Goal: Contribute content: Contribute content

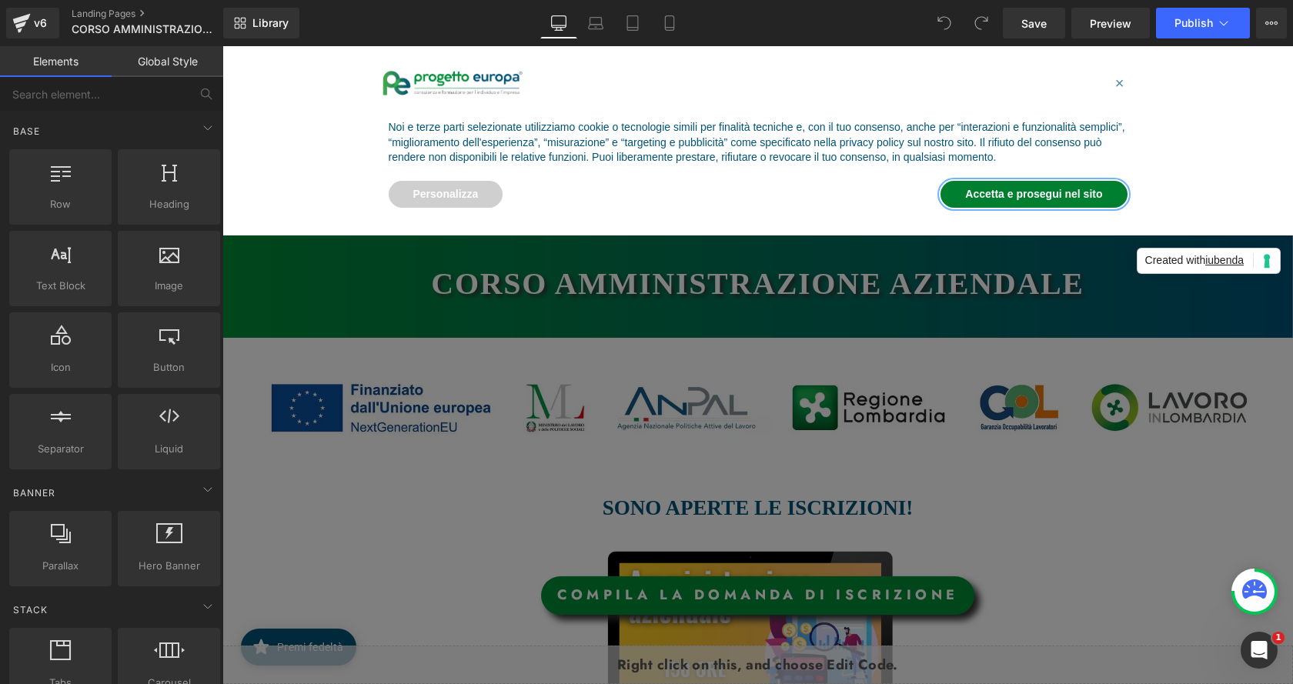
click at [1082, 189] on button "Accetta e prosegui nel sito" at bounding box center [1034, 195] width 186 height 28
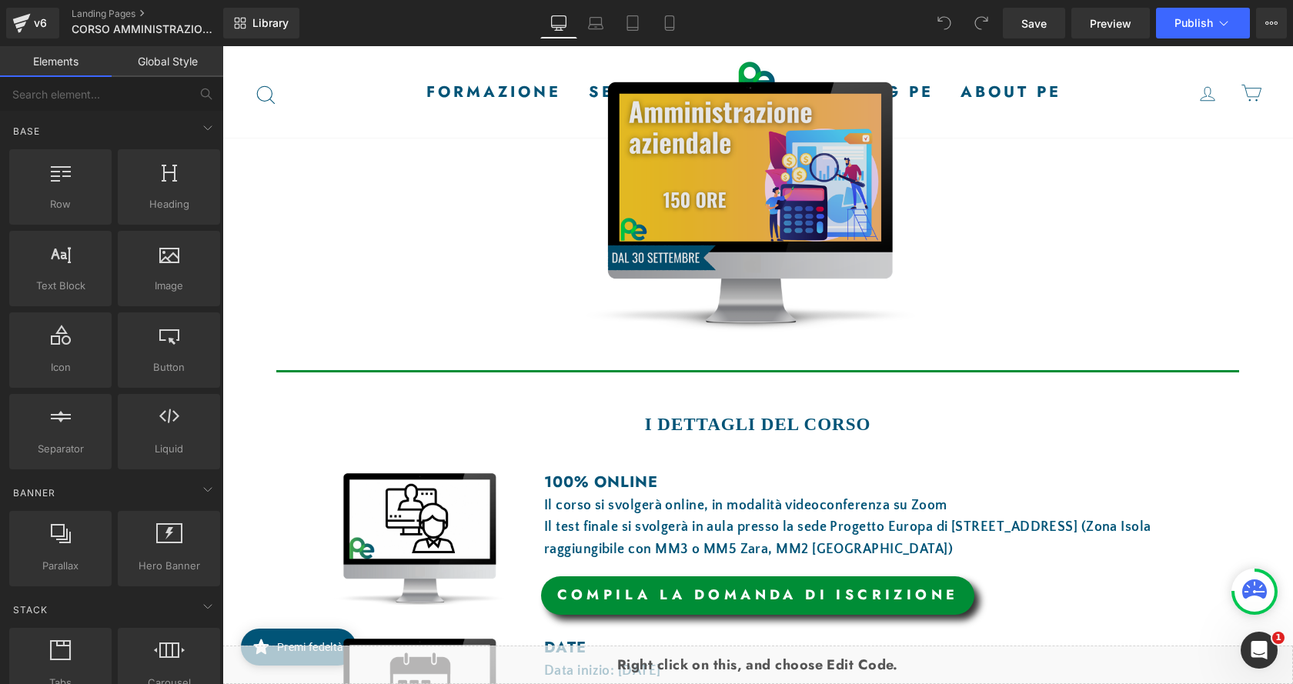
scroll to position [616, 0]
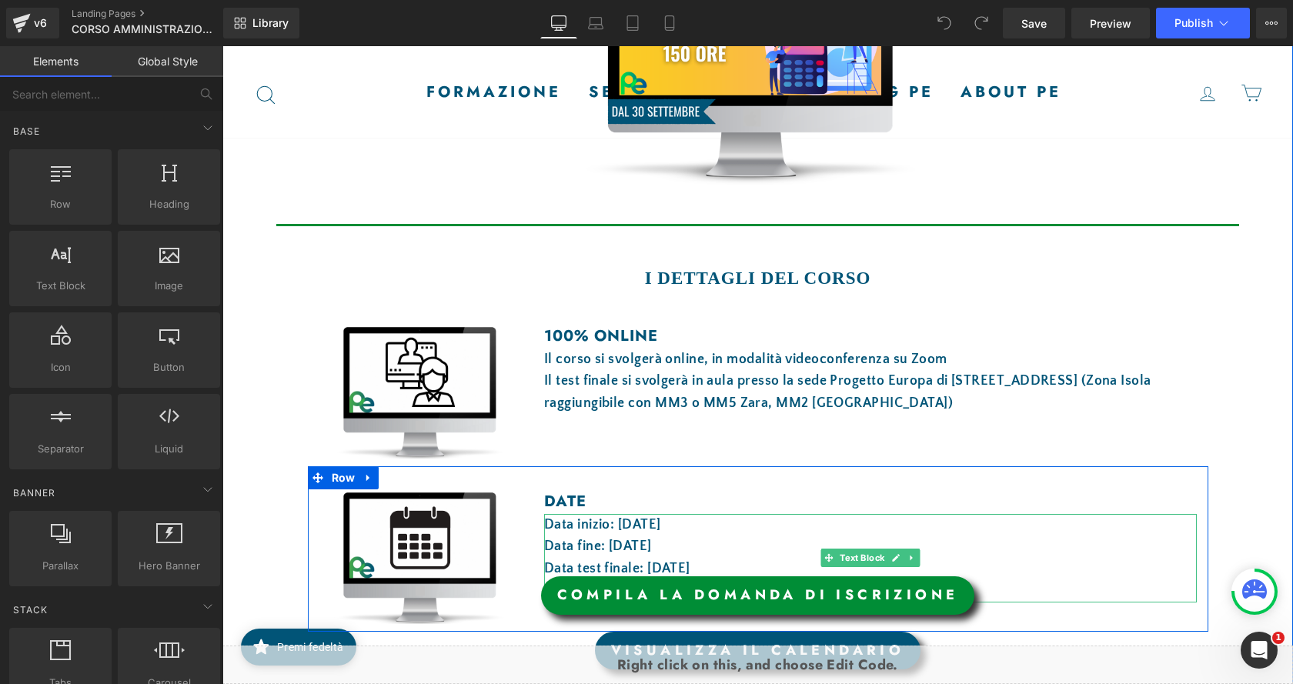
click at [661, 523] on font "Data inizio: 30 settembre 2025" at bounding box center [602, 524] width 117 height 15
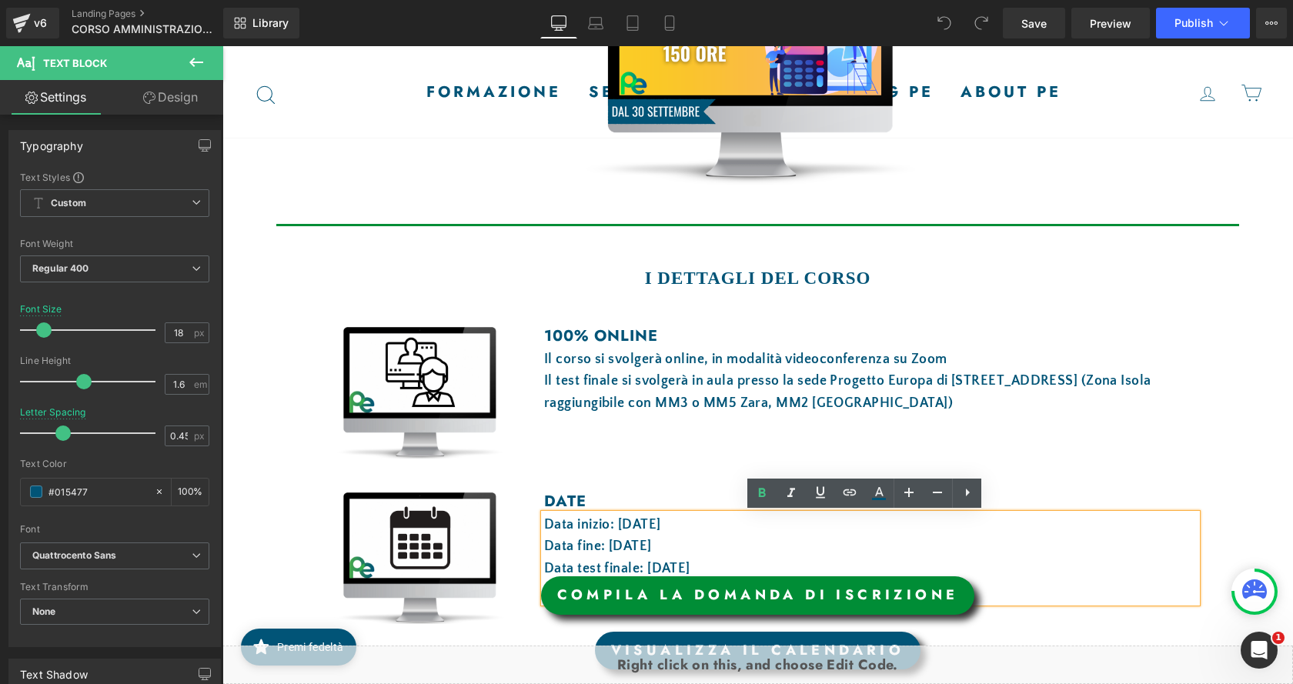
drag, startPoint x: 697, startPoint y: 524, endPoint x: 633, endPoint y: 521, distance: 63.2
click at [633, 521] on font "Data inizio: 30 settembre 2025" at bounding box center [602, 524] width 117 height 15
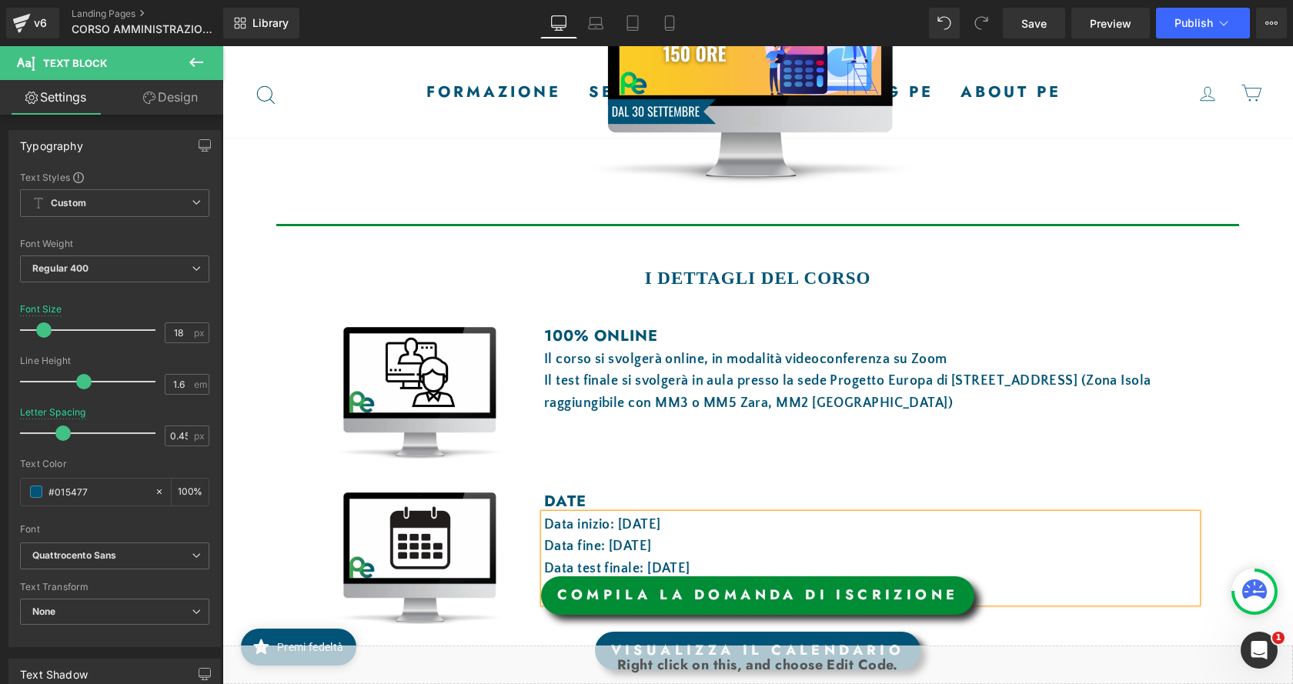
click at [617, 540] on font "Data fine: 29 ottobre 2025" at bounding box center [598, 546] width 108 height 15
drag, startPoint x: 663, startPoint y: 544, endPoint x: 647, endPoint y: 543, distance: 16.2
click at [640, 543] on font "Data fine: 28 ottobre 2025" at bounding box center [598, 546] width 108 height 15
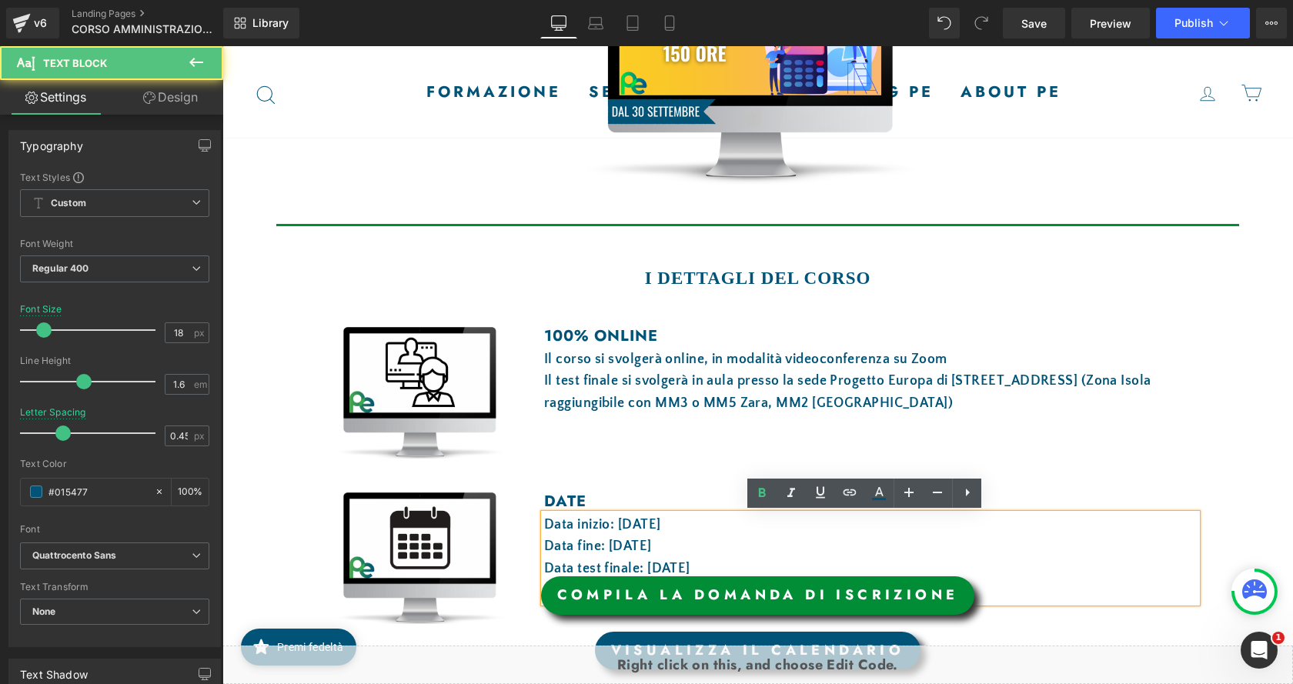
click at [652, 543] on font "Data fine: 28 ottobre 2025" at bounding box center [598, 546] width 108 height 15
click at [652, 548] on font "Data fine: 28 ottobre 2025" at bounding box center [598, 546] width 108 height 15
drag, startPoint x: 668, startPoint y: 548, endPoint x: 625, endPoint y: 546, distance: 43.1
click at [625, 546] on font "Data fine: 28 ottobre 2025" at bounding box center [598, 546] width 108 height 15
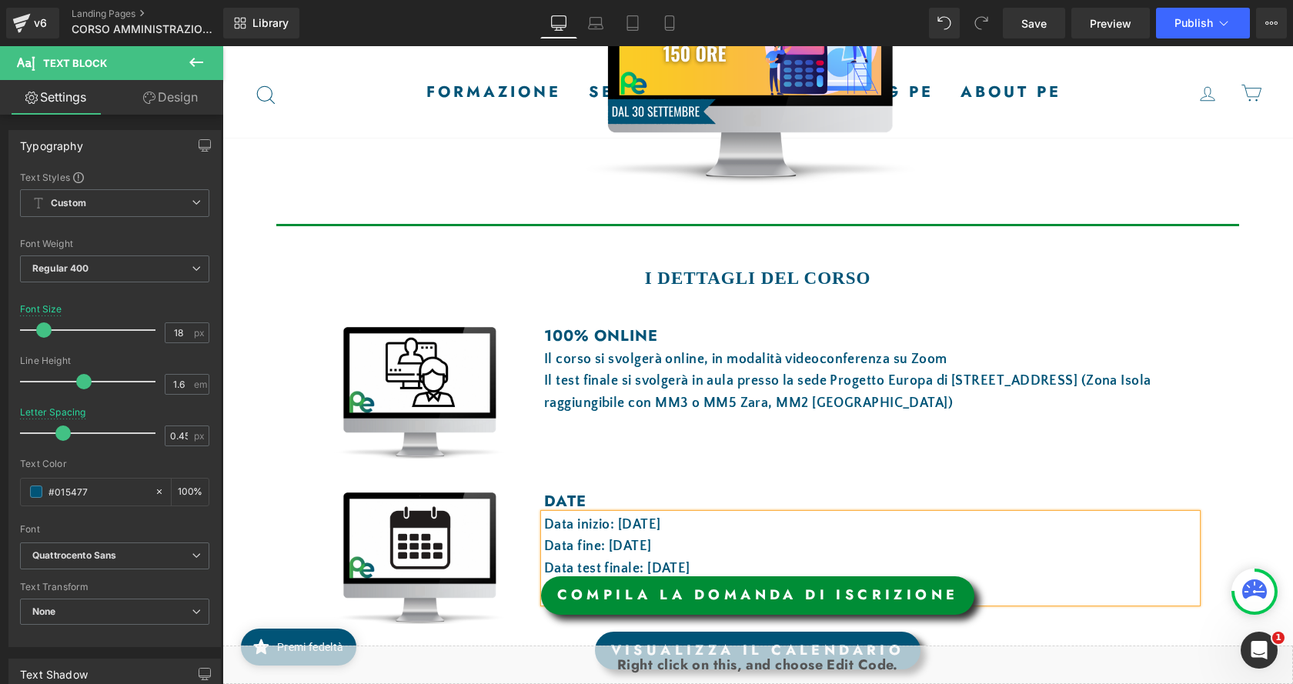
drag, startPoint x: 709, startPoint y: 570, endPoint x: 640, endPoint y: 567, distance: 68.6
click at [640, 567] on font "Data test finale: 30 ottobre 2025" at bounding box center [617, 568] width 146 height 15
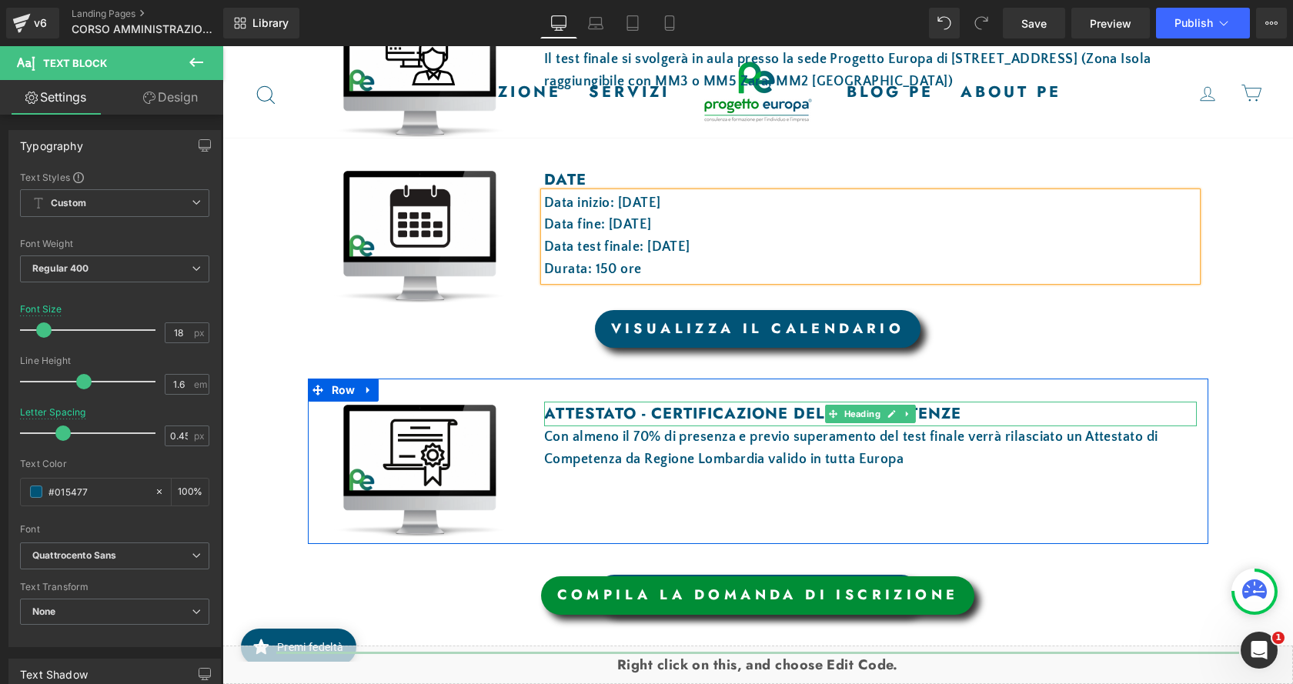
scroll to position [1078, 0]
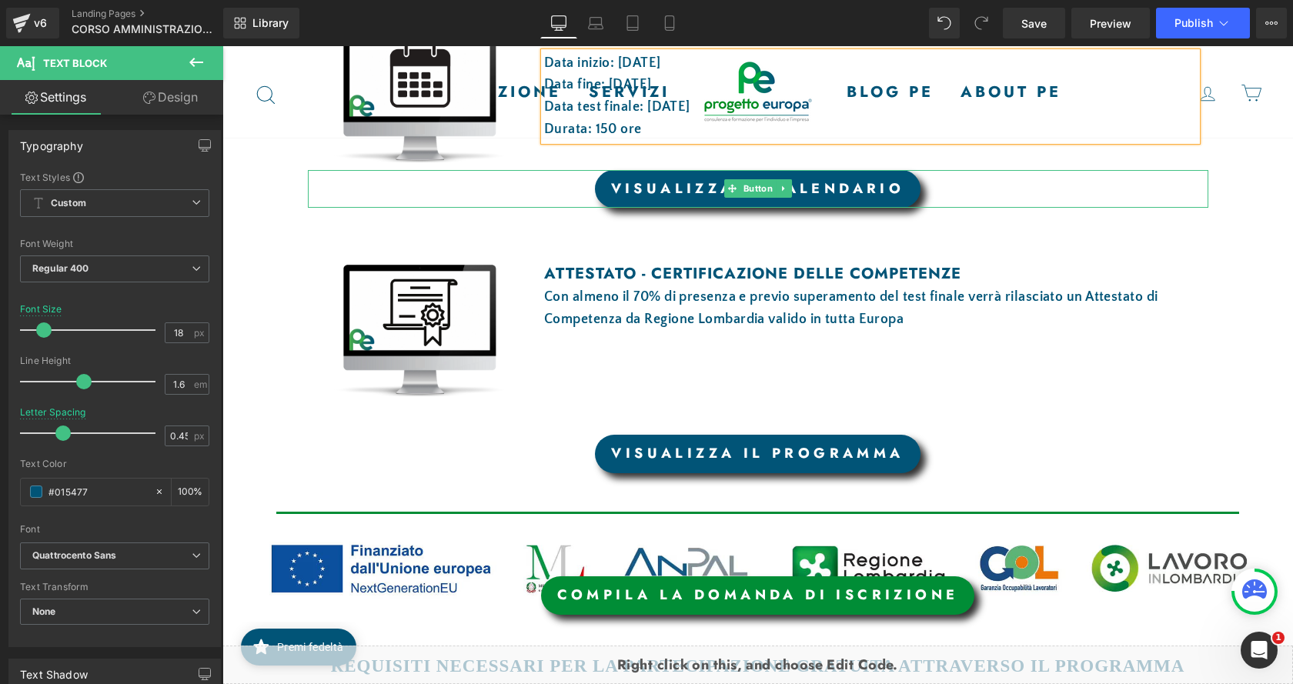
click at [839, 194] on link "VISUALIZZA IL CALENDARIO" at bounding box center [758, 189] width 326 height 38
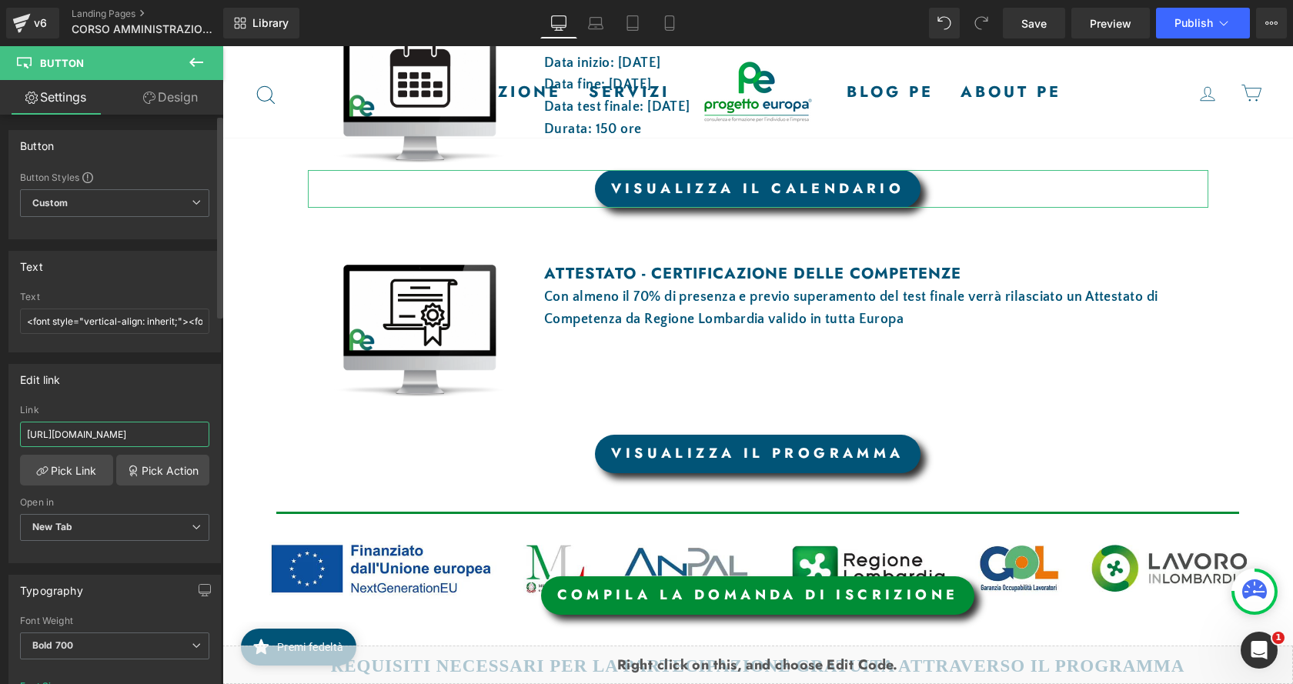
click at [186, 436] on input "https://drive.google.com/file/d/1Ug7Op8pzHA_-i0GNJCRgs1NMPIo5BCAf/view?usp=shar…" at bounding box center [114, 434] width 189 height 25
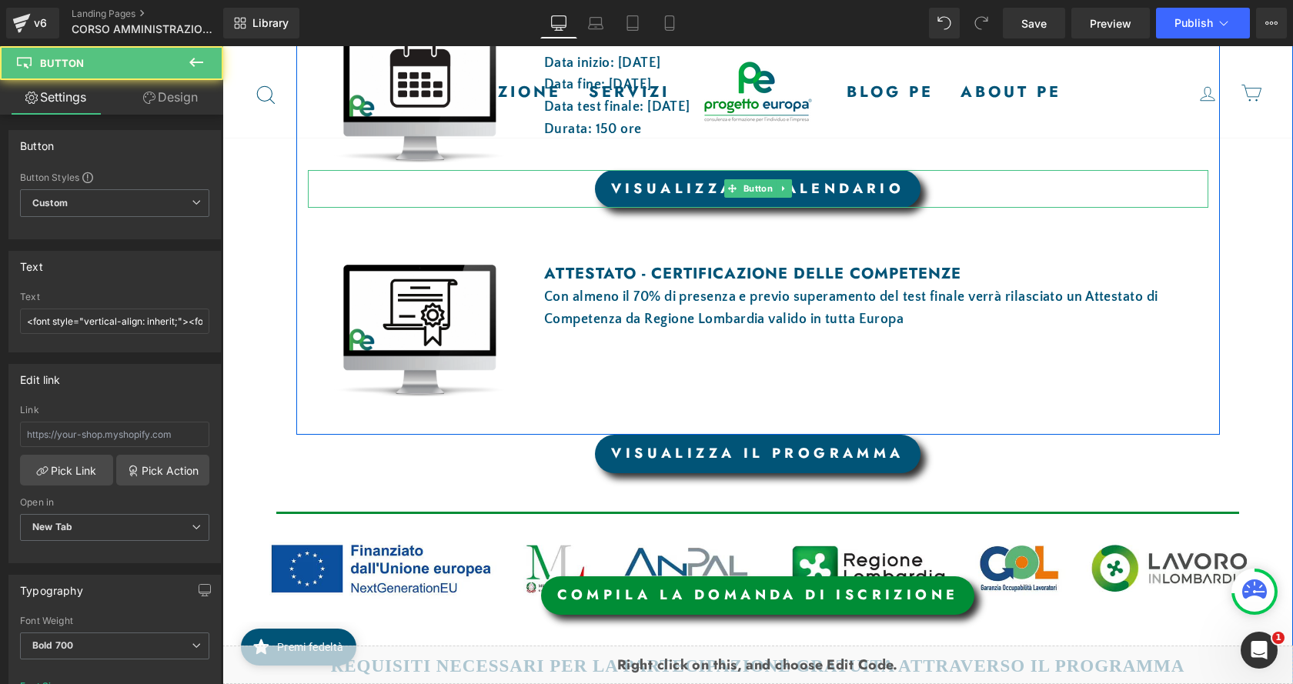
click at [805, 185] on link "VISUALIZZA IL CALENDARIO" at bounding box center [758, 189] width 326 height 38
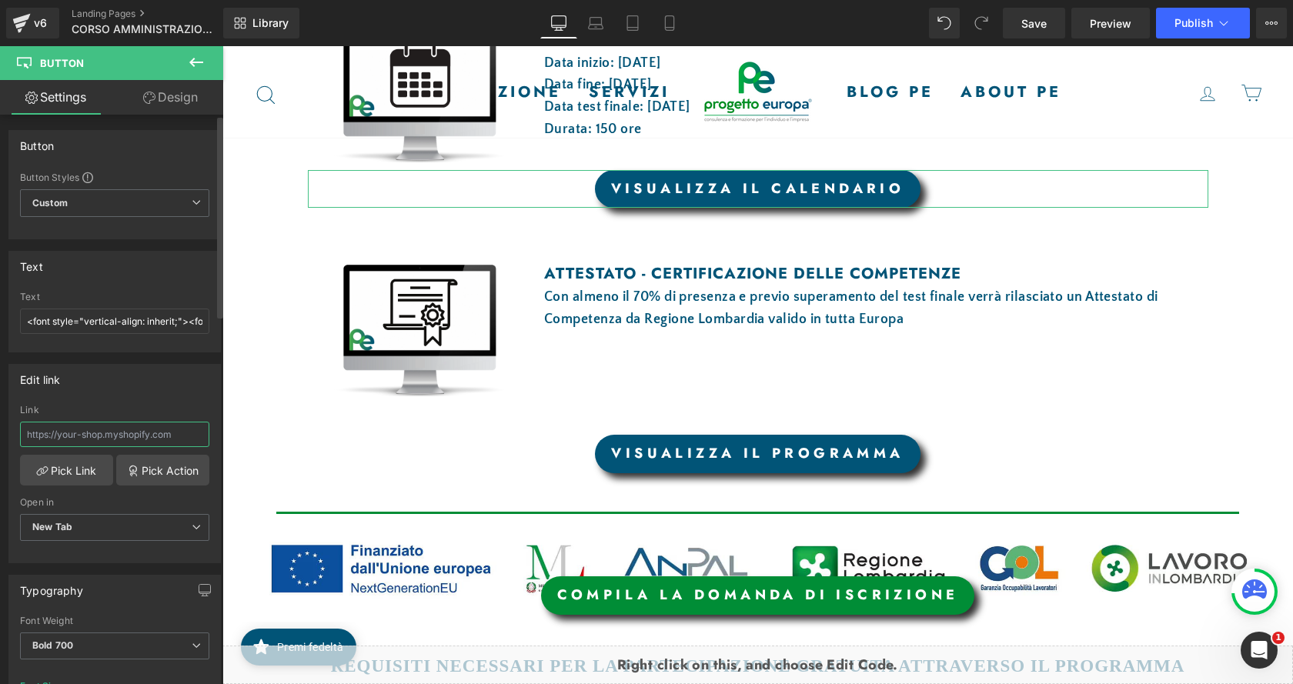
click at [153, 429] on input "text" at bounding box center [114, 434] width 189 height 25
type input "https://drive.google.com/file/d/1ypvLG3hmG5rW9_Zn6RYMcJeYKjXYY2ho/view?usp=shar…"
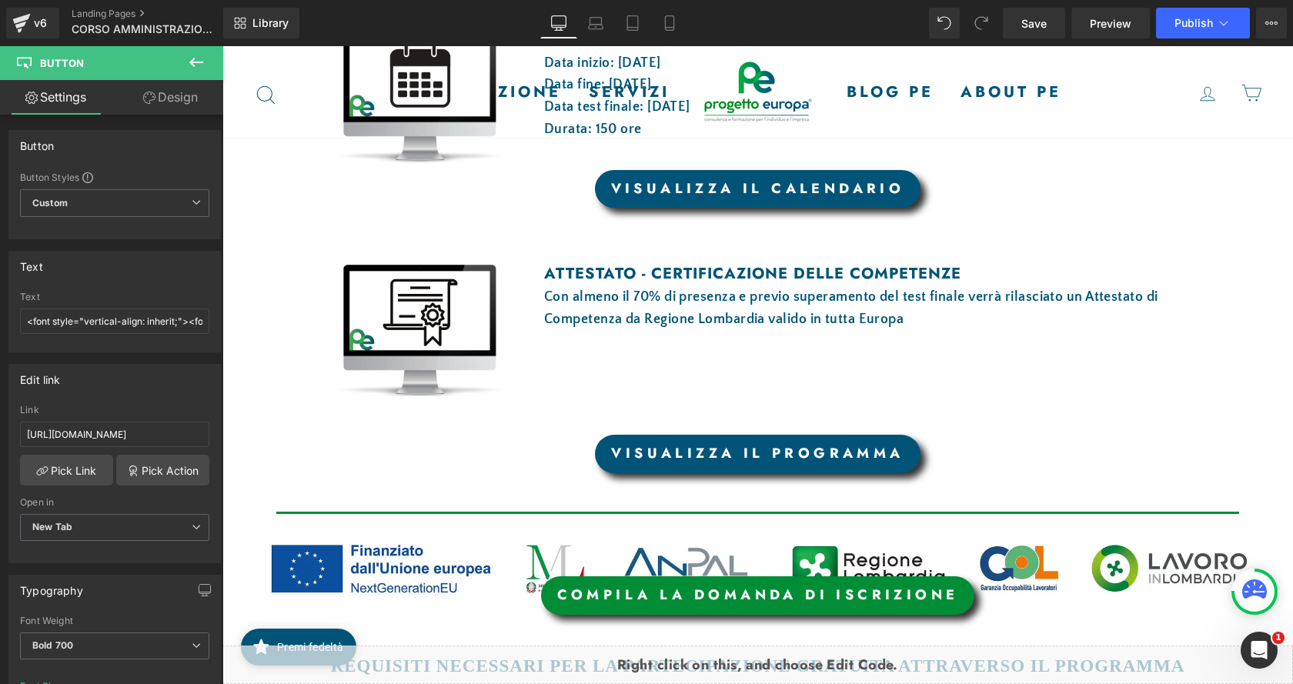
click at [319, 441] on div "VISUALIZZA IL PROGRAMMA" at bounding box center [757, 454] width 1071 height 38
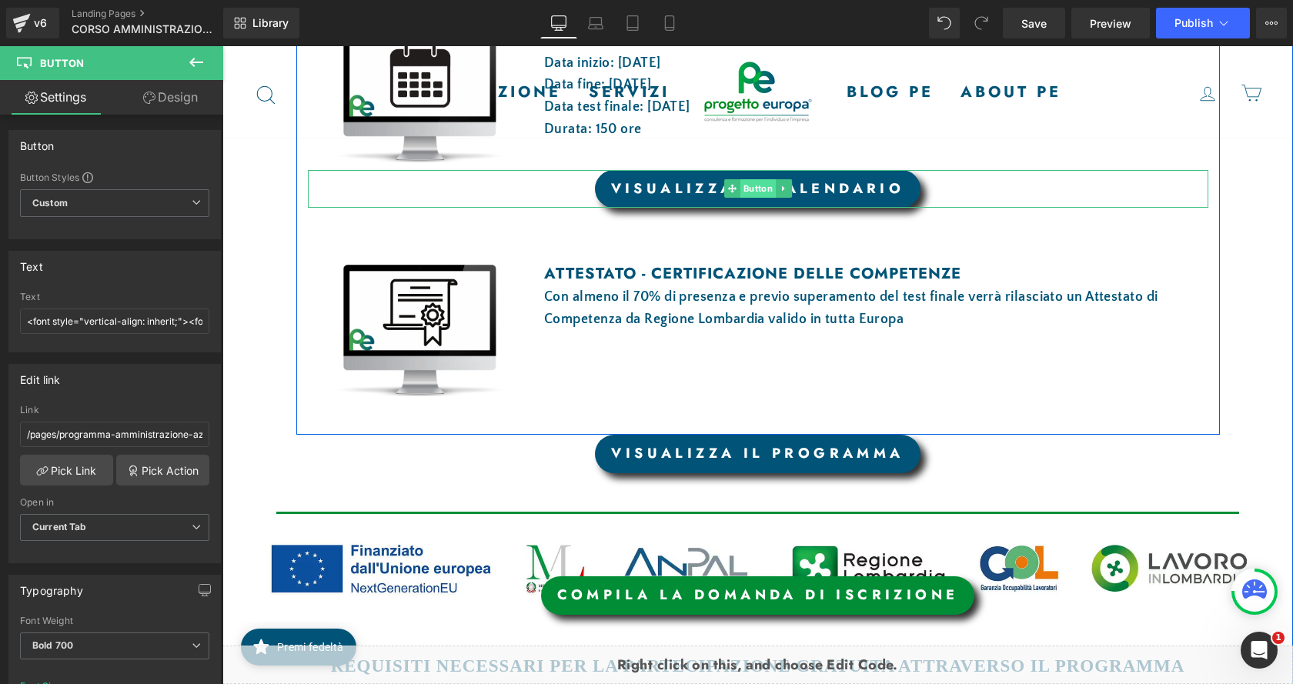
click at [753, 191] on span "Button" at bounding box center [757, 188] width 35 height 18
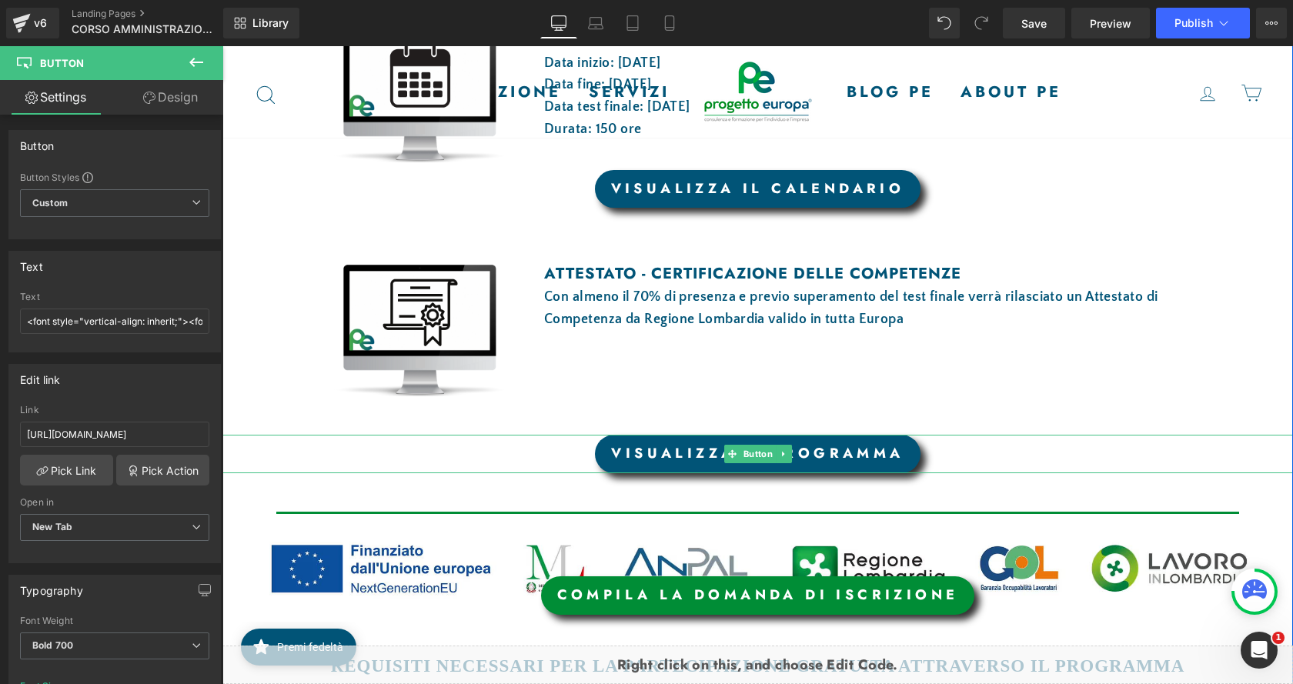
click at [666, 461] on link "VISUALIZZA IL PROGRAMMA" at bounding box center [757, 454] width 325 height 38
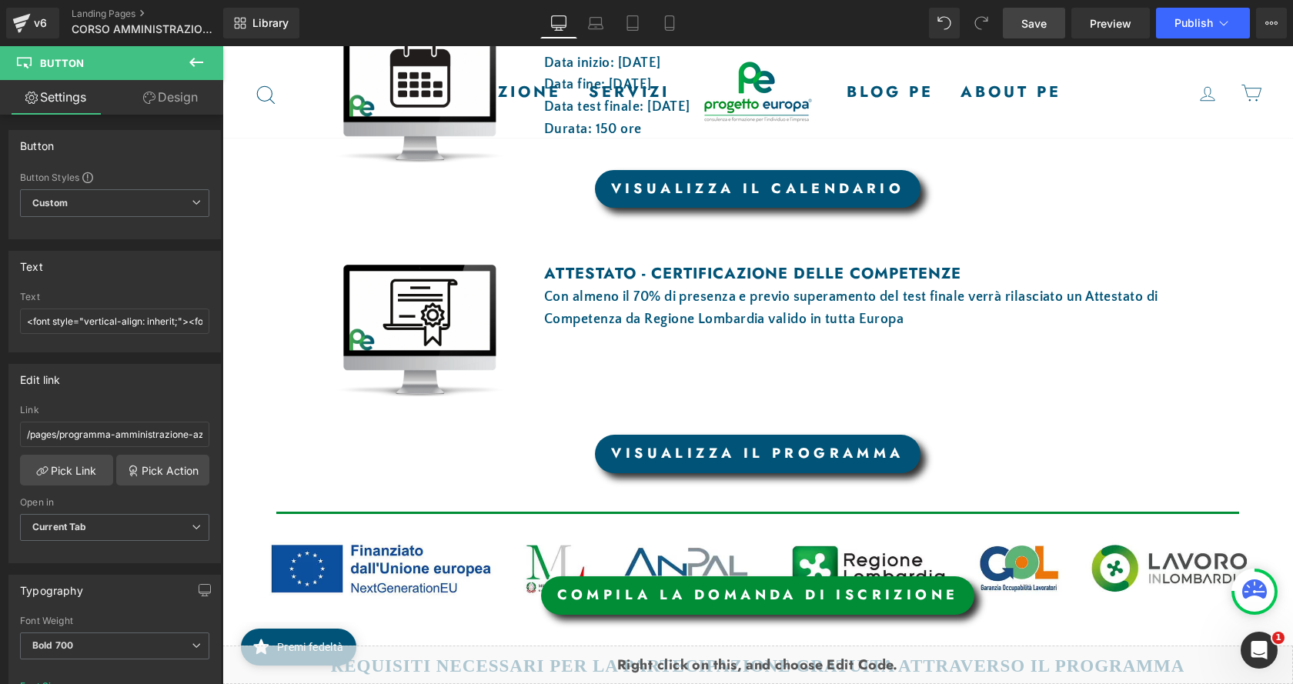
click at [1041, 29] on span "Save" at bounding box center [1033, 23] width 25 height 16
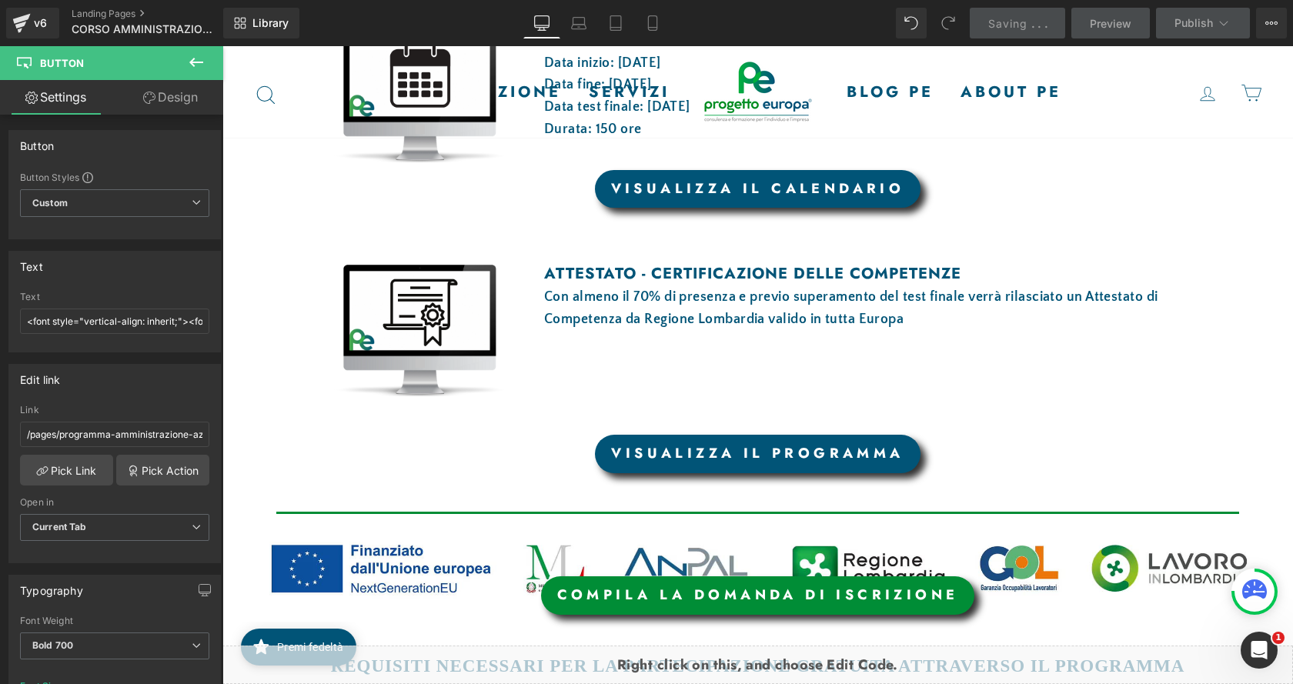
scroll to position [1232, 0]
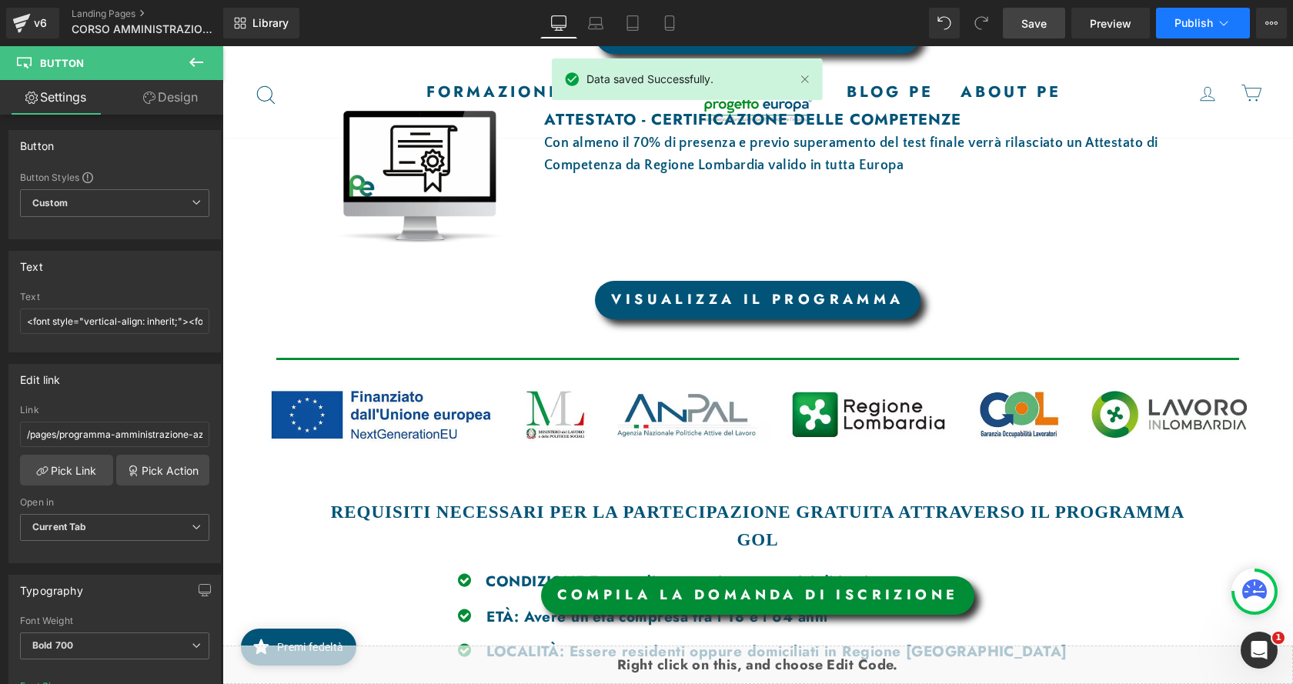
click at [1186, 25] on span "Publish" at bounding box center [1194, 23] width 38 height 12
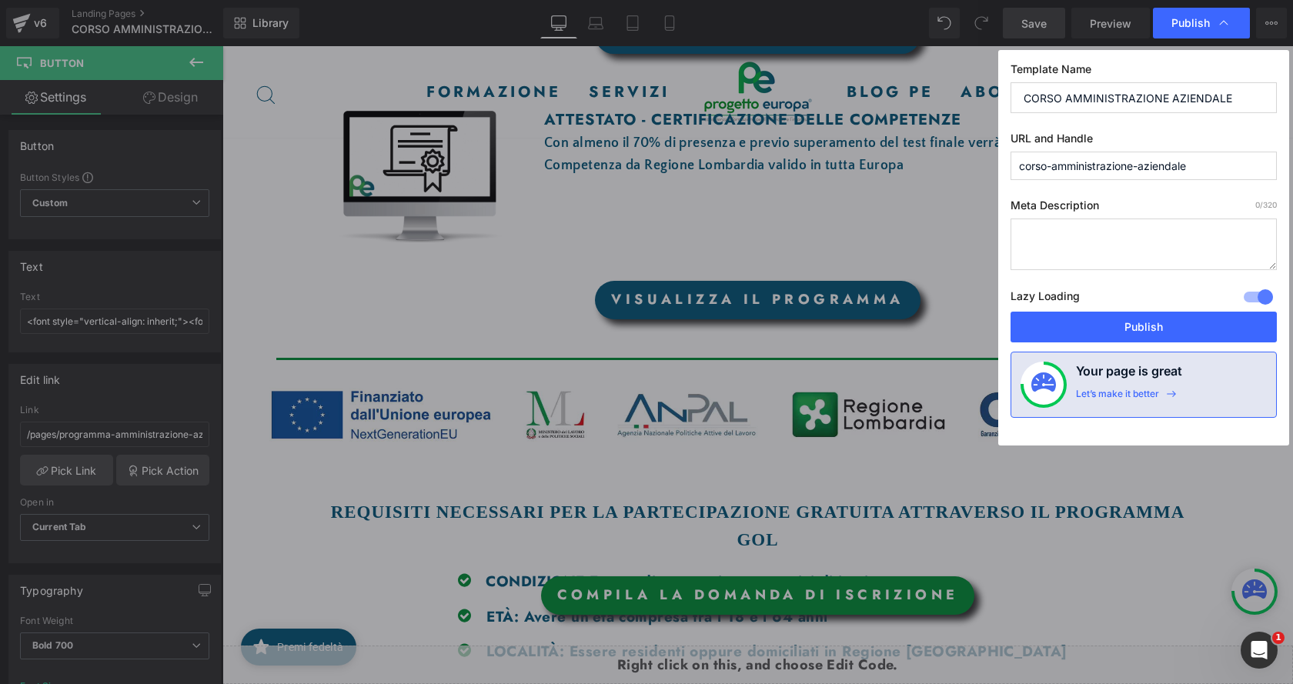
drag, startPoint x: 1176, startPoint y: 326, endPoint x: 877, endPoint y: 223, distance: 315.7
click at [889, 244] on div "Publish Template Name CORSO AMMINISTRAZIONE AZIENDALE URL and Handle corso-ammi…" at bounding box center [646, 342] width 1293 height 684
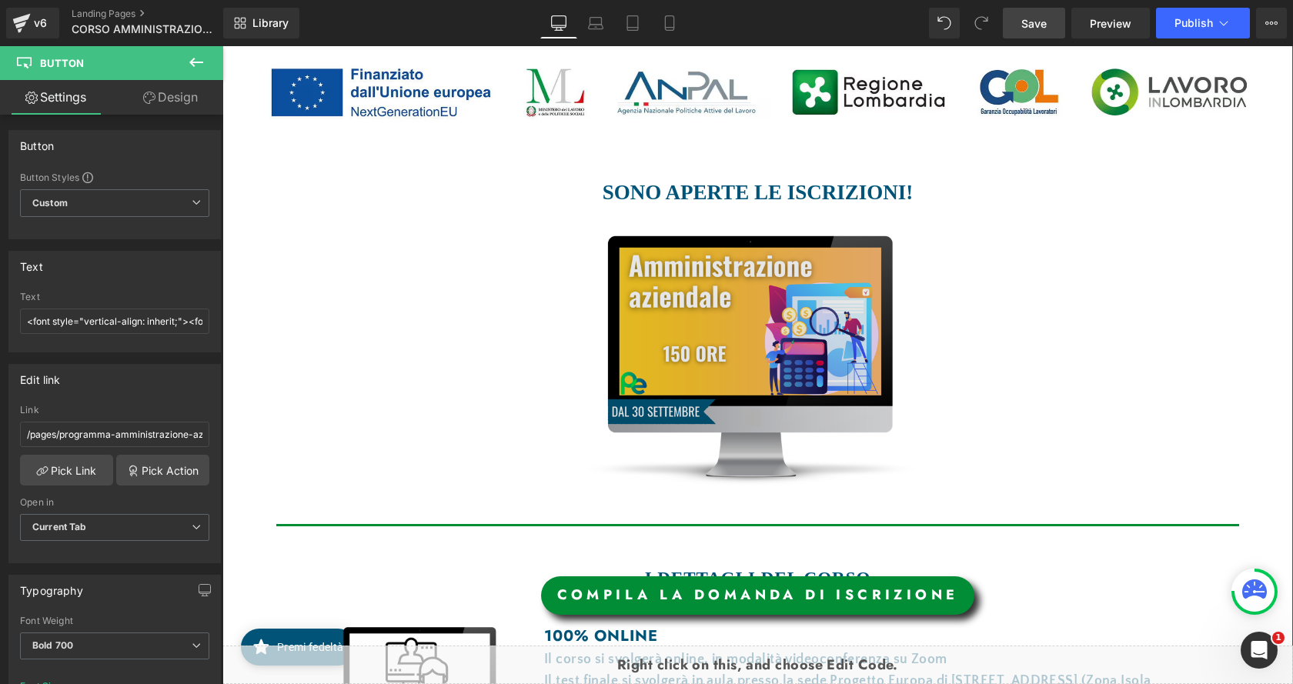
scroll to position [231, 0]
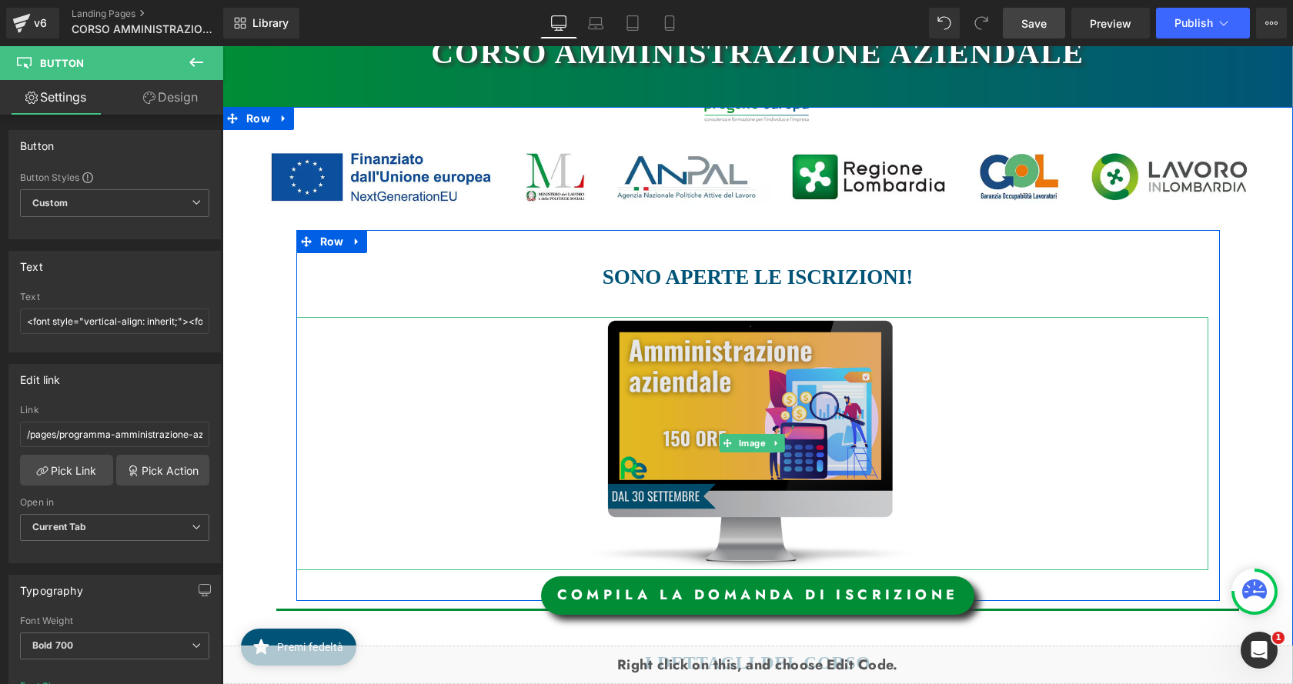
click at [725, 416] on img at bounding box center [752, 443] width 456 height 253
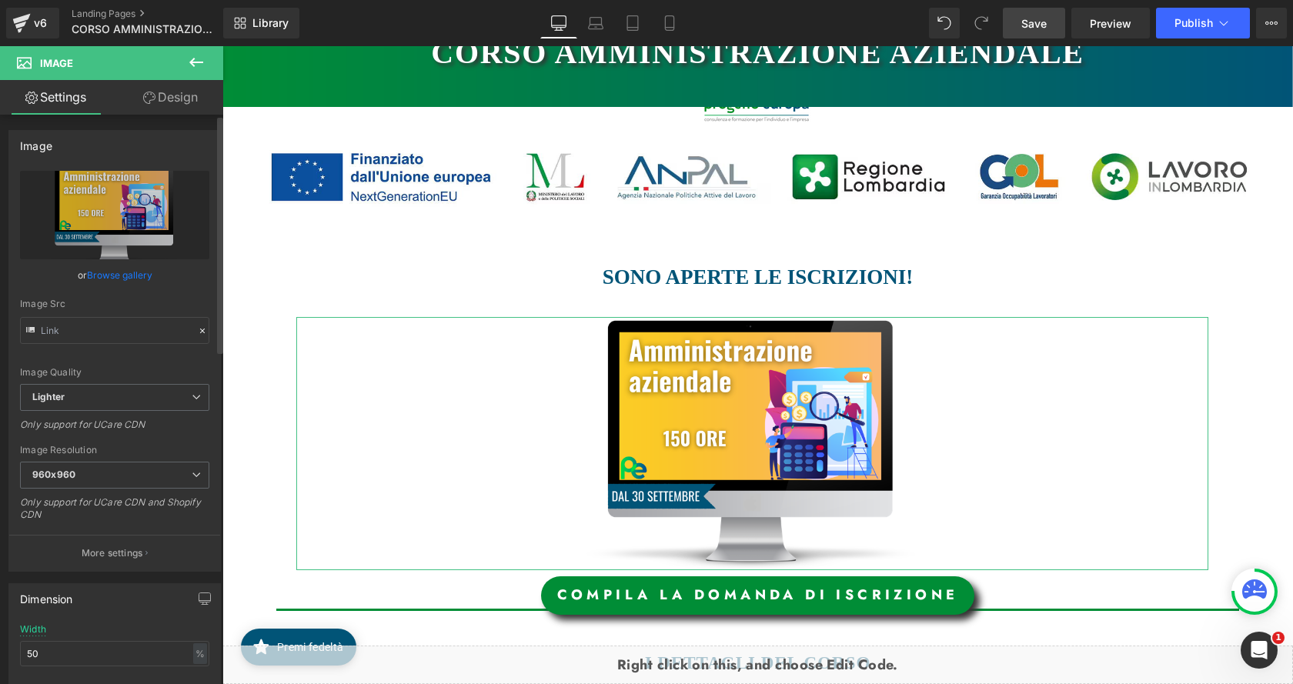
click at [96, 279] on link "Browse gallery" at bounding box center [119, 275] width 65 height 27
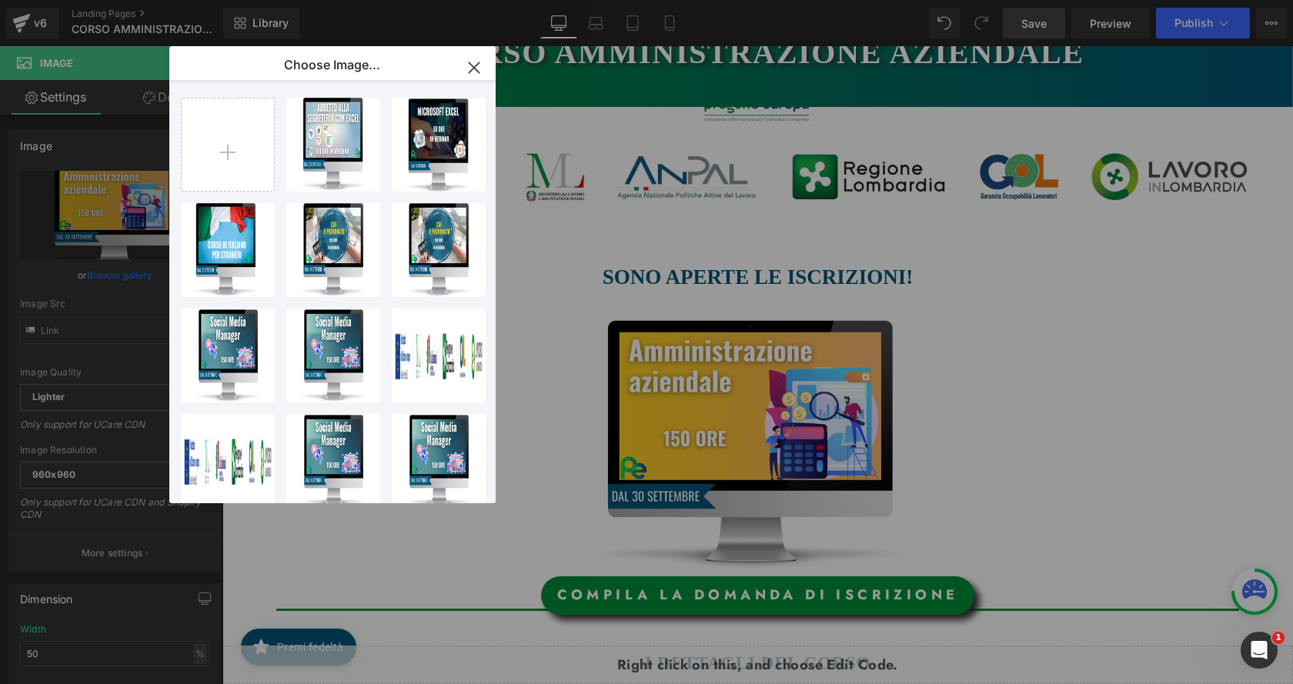
click at [475, 67] on icon "button" at bounding box center [474, 67] width 10 height 10
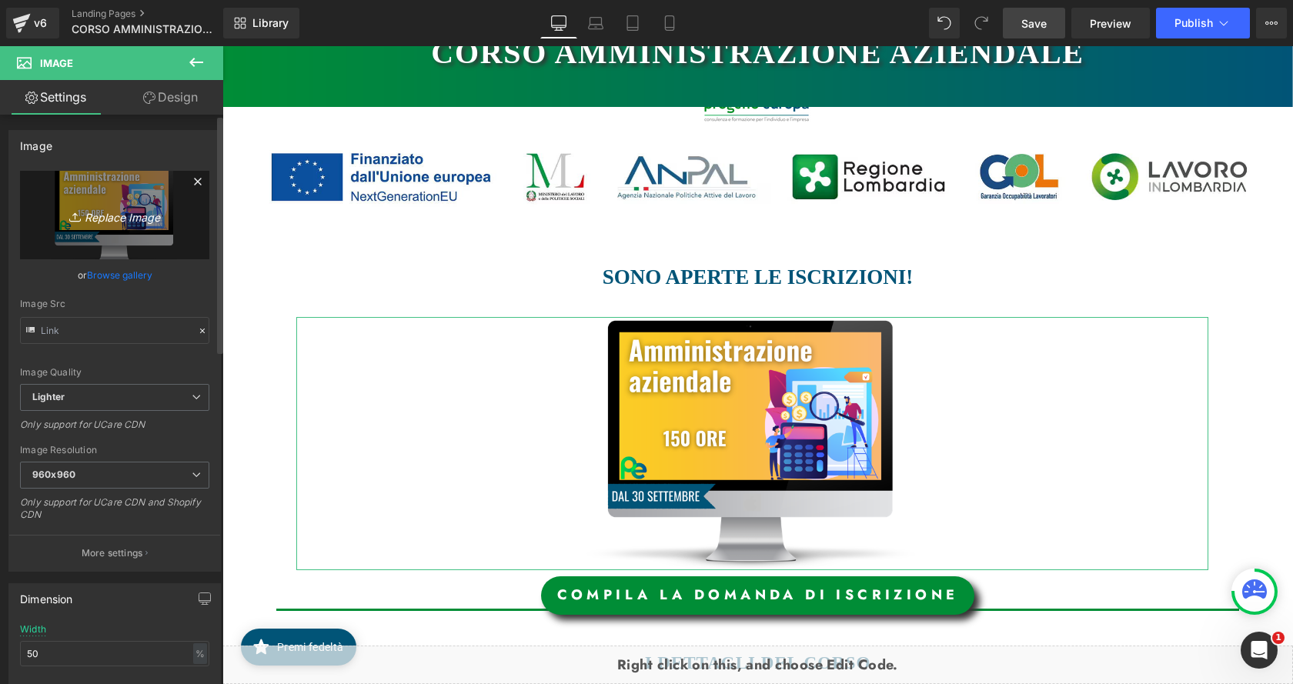
click at [126, 209] on icon "Replace Image" at bounding box center [114, 215] width 123 height 19
type input "C:\fakepath\AMMINISTRAZIONE.png"
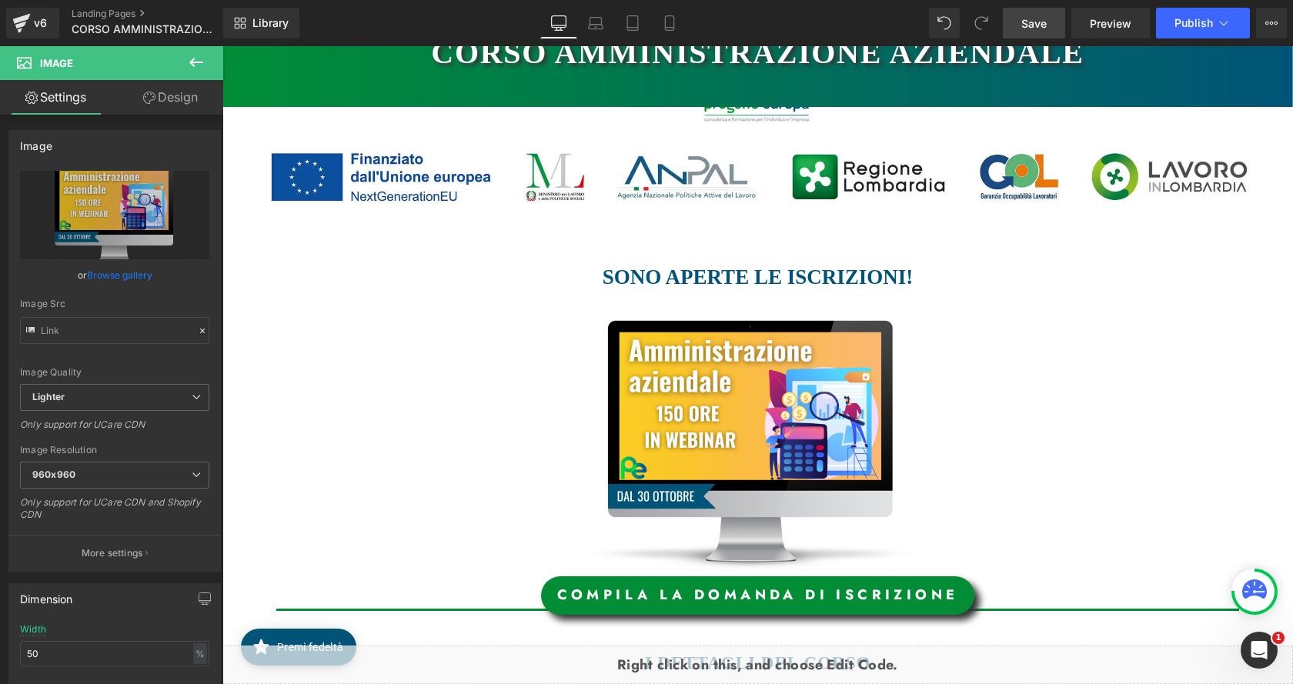
click at [1025, 12] on link "Save" at bounding box center [1034, 23] width 62 height 31
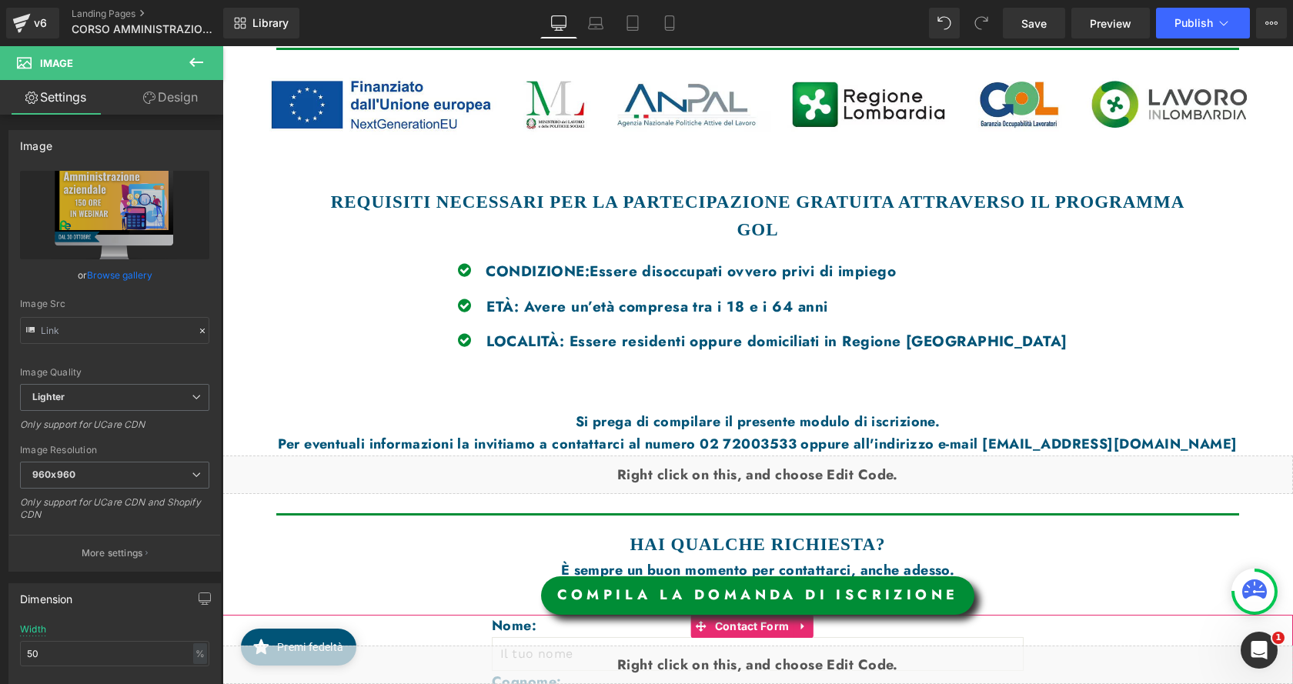
scroll to position [1539, 0]
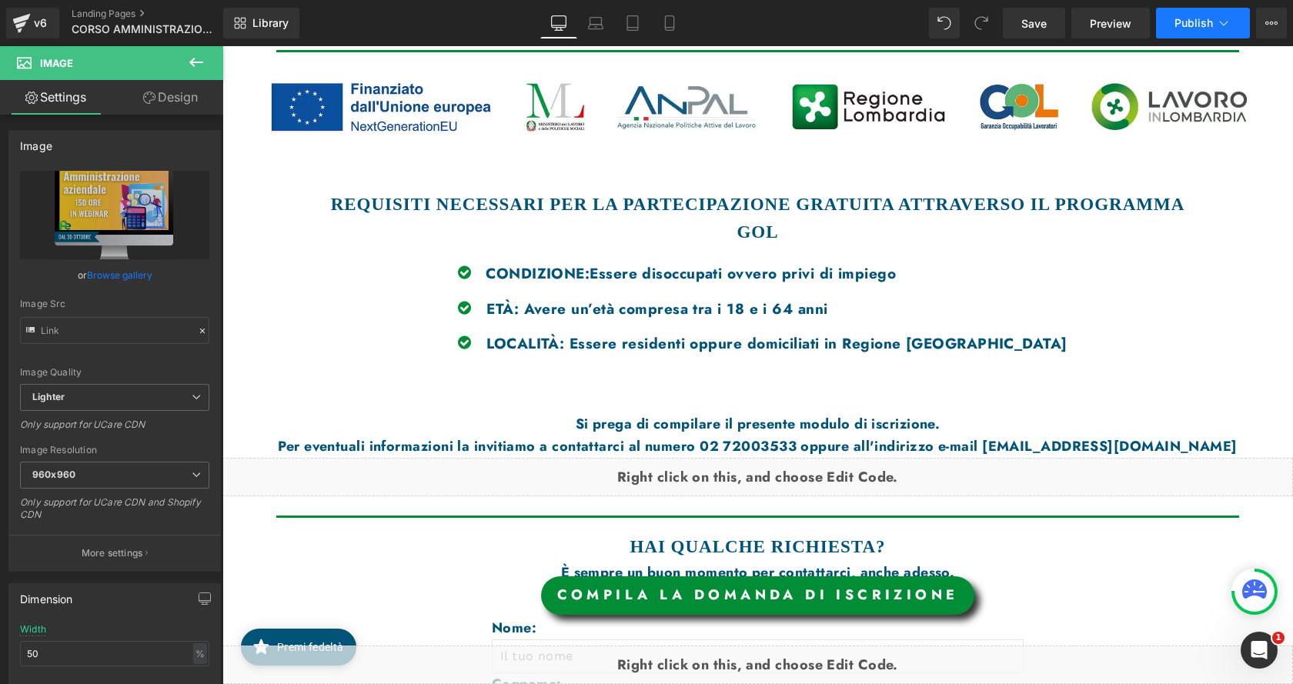
click at [1201, 17] on span "Publish" at bounding box center [1194, 23] width 38 height 12
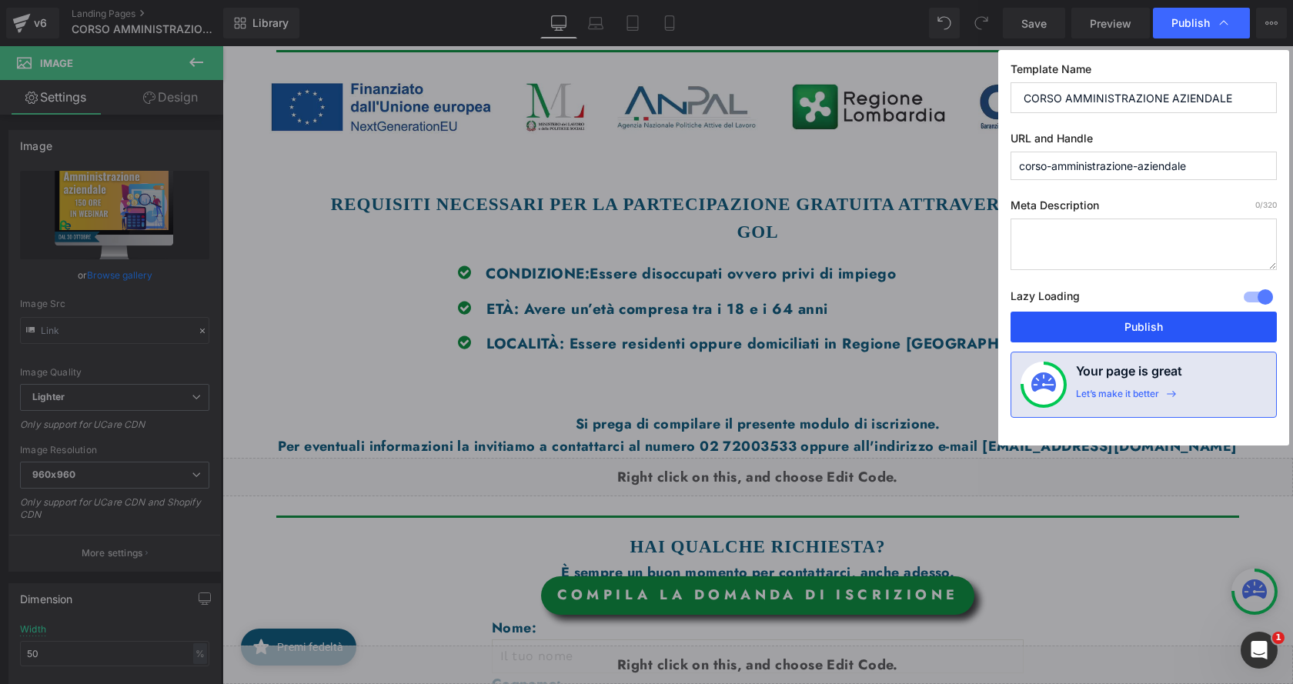
click at [1164, 332] on button "Publish" at bounding box center [1144, 327] width 266 height 31
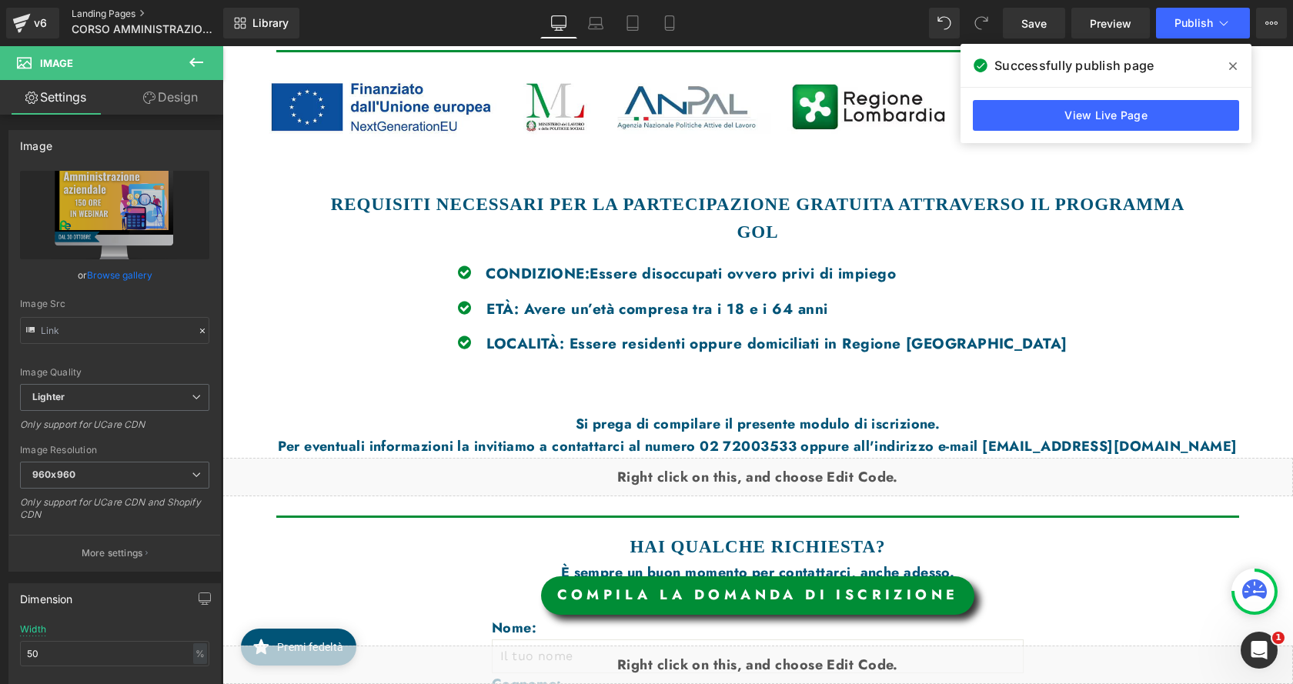
click at [131, 11] on link "Landing Pages" at bounding box center [160, 14] width 177 height 12
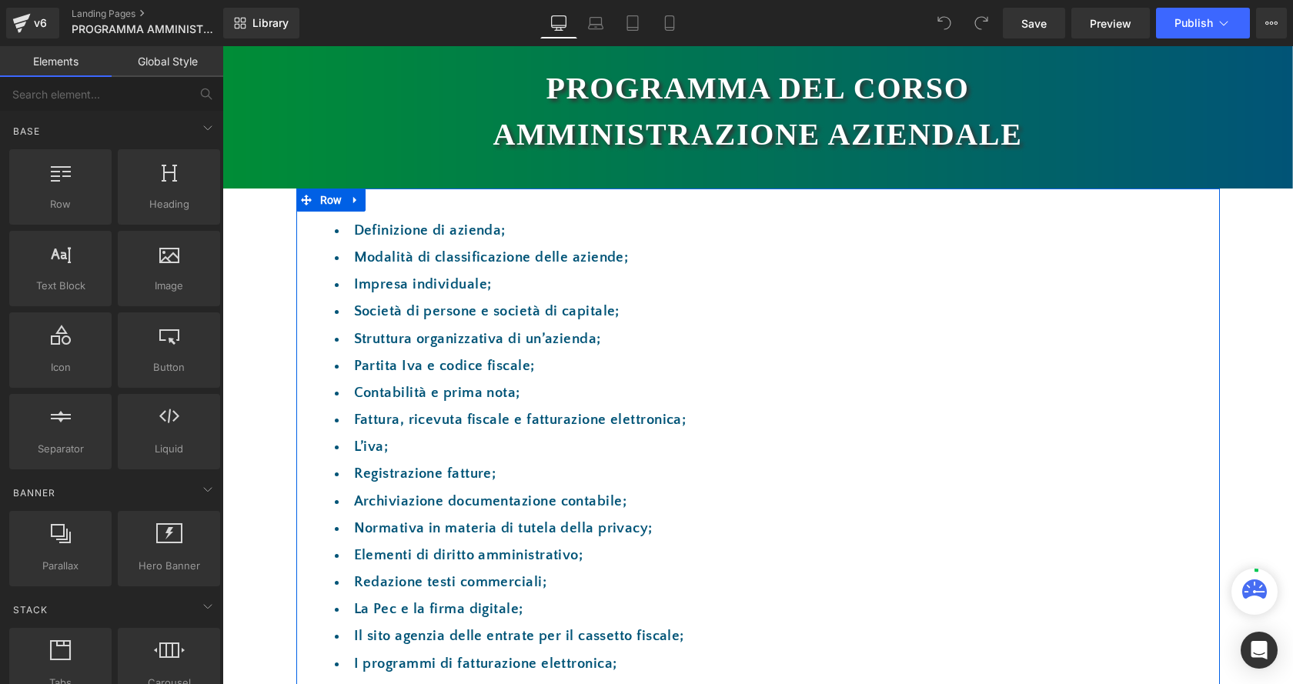
scroll to position [462, 0]
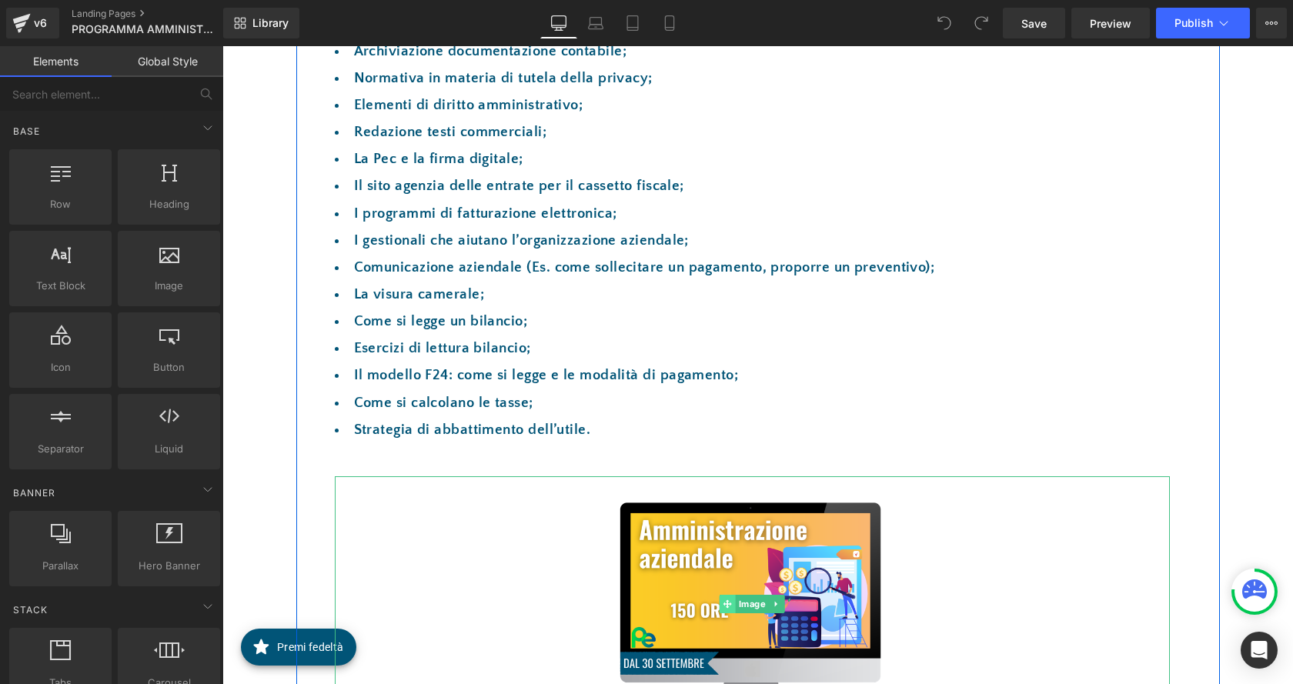
click at [724, 609] on span at bounding box center [728, 604] width 16 height 18
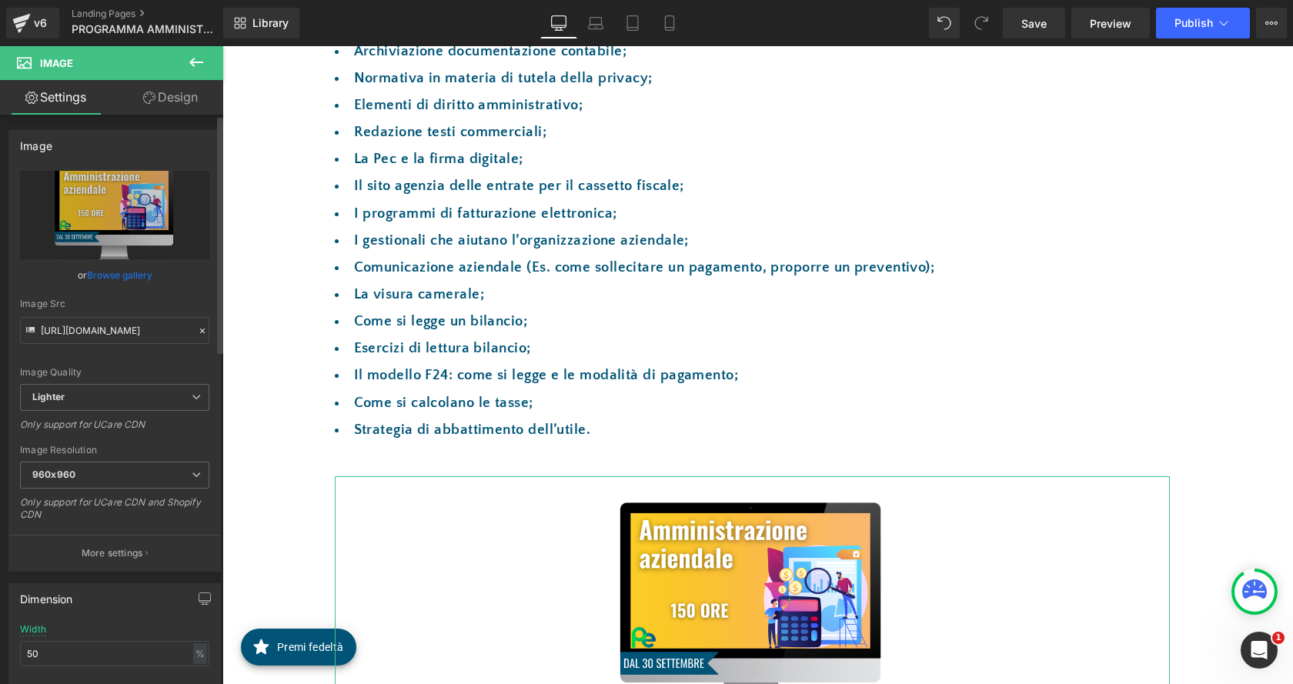
scroll to position [0, 0]
click at [139, 273] on link "Browse gallery" at bounding box center [119, 275] width 65 height 27
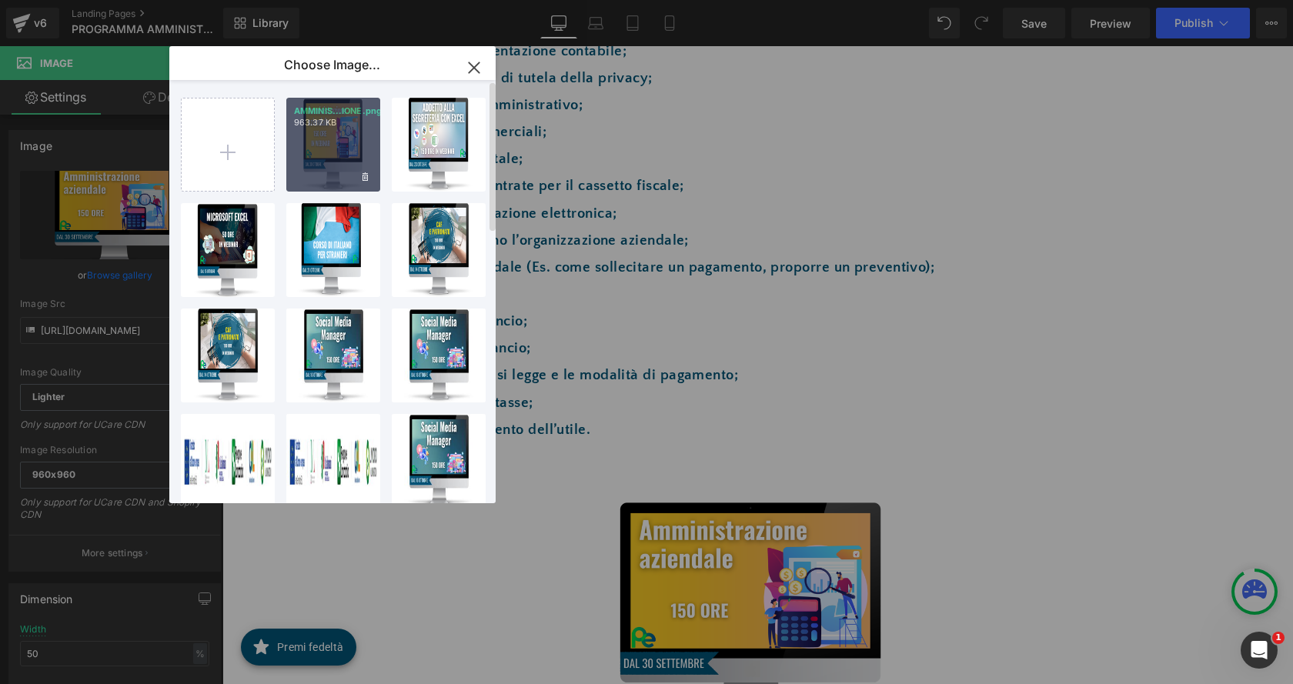
click at [336, 158] on div "AMMINIS...IONE.png 963.37 KB" at bounding box center [333, 145] width 94 height 94
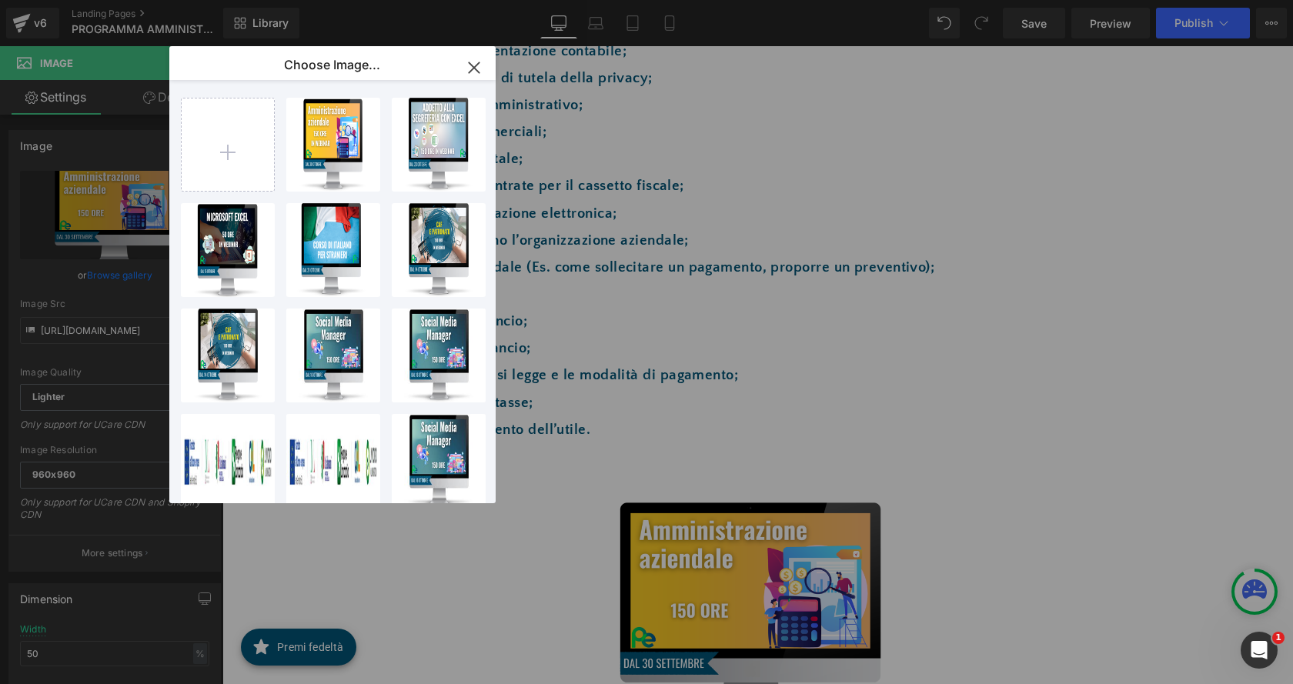
type input "[URL][DOMAIN_NAME]"
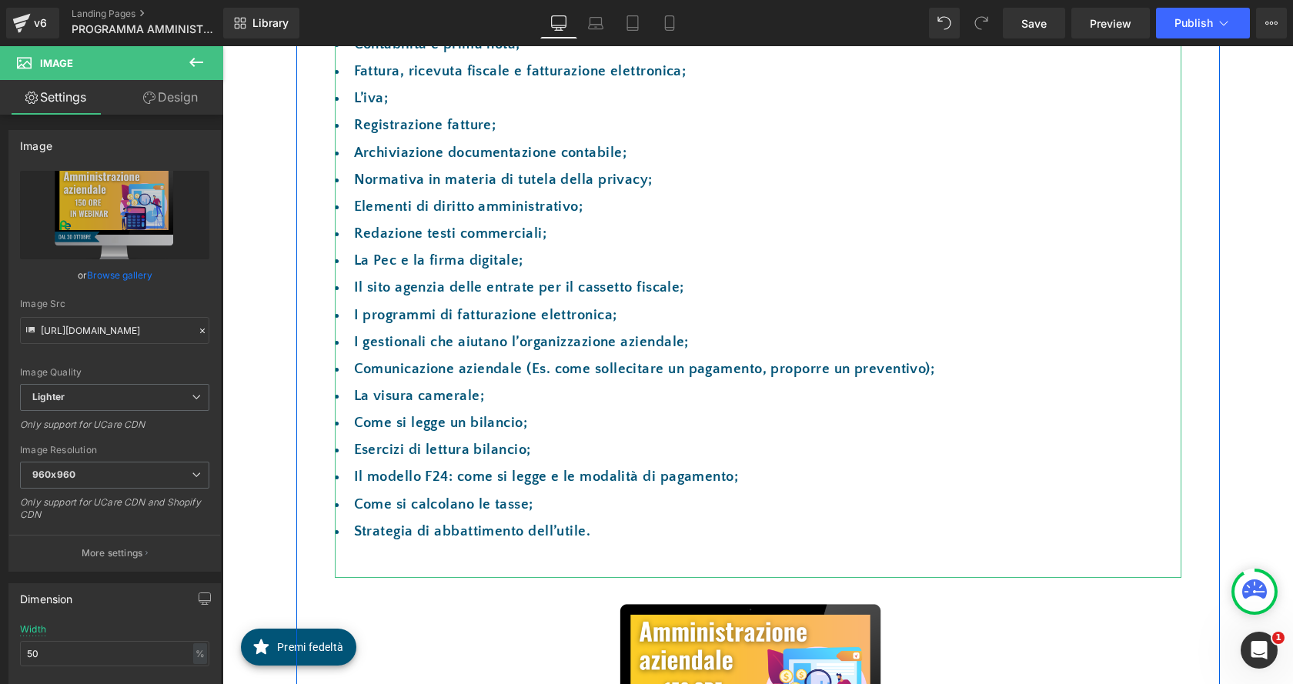
scroll to position [154, 0]
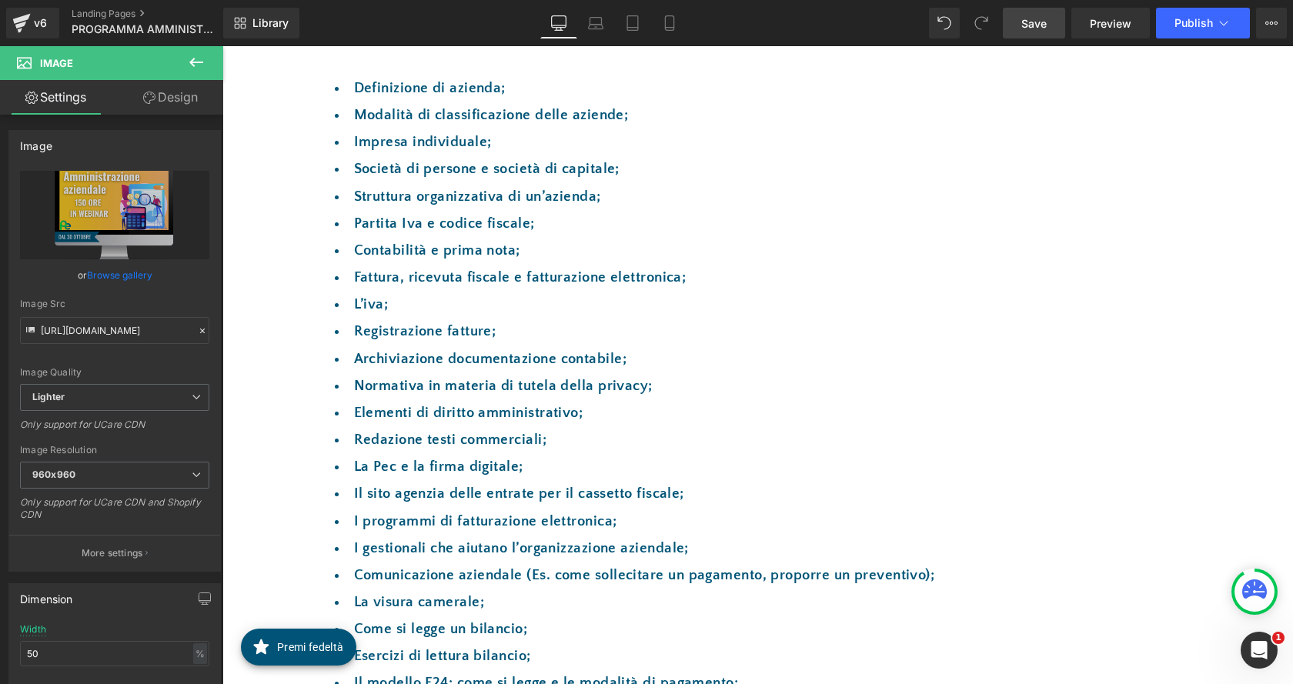
click at [1028, 18] on span "Save" at bounding box center [1033, 23] width 25 height 16
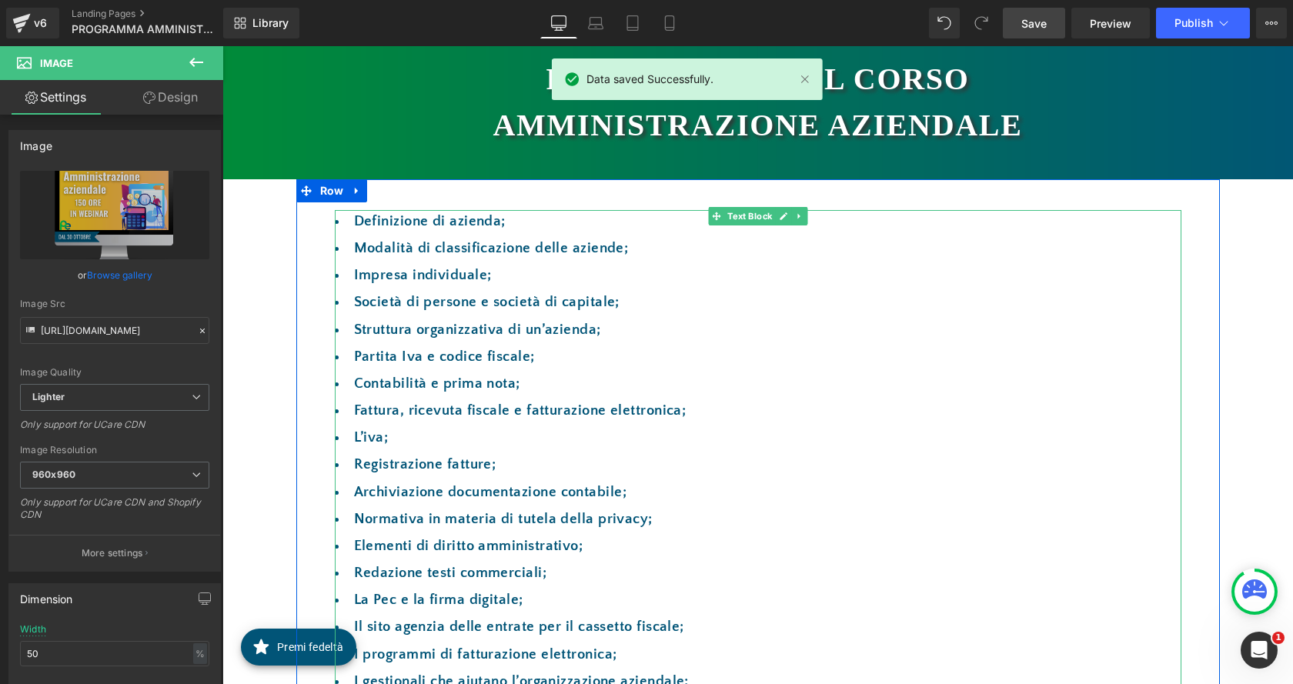
scroll to position [0, 0]
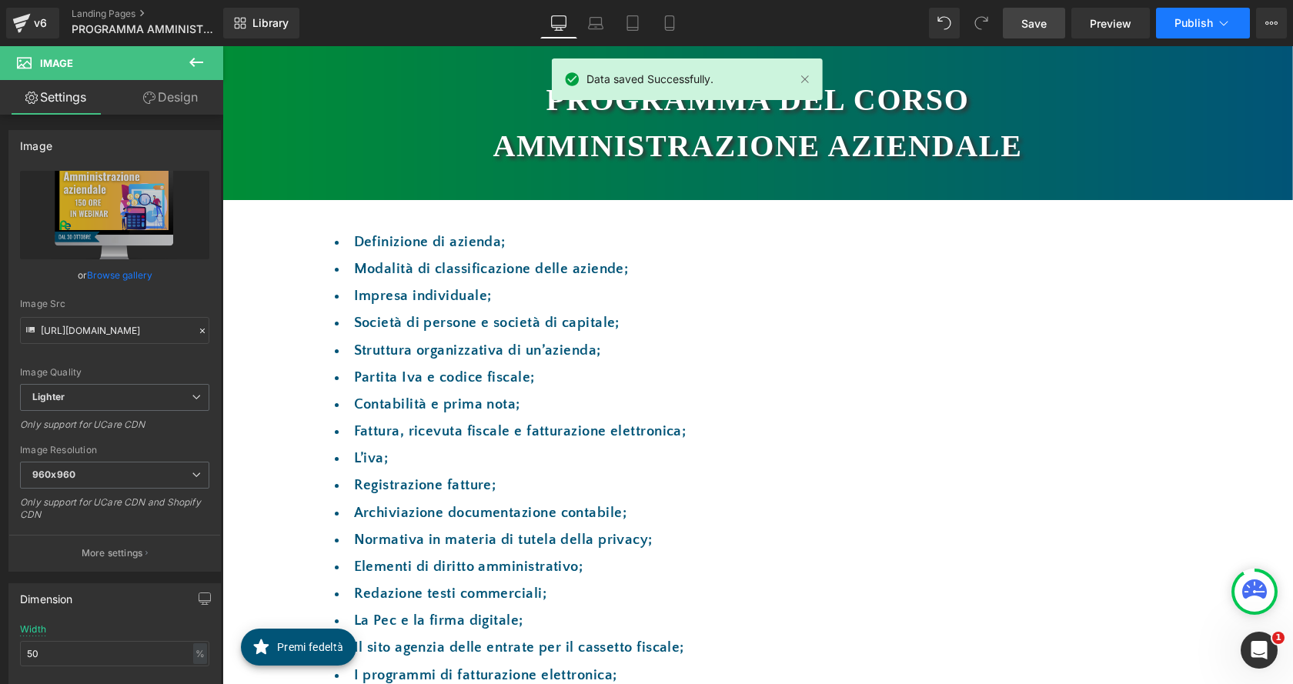
click at [1189, 20] on span "Publish" at bounding box center [1194, 23] width 38 height 12
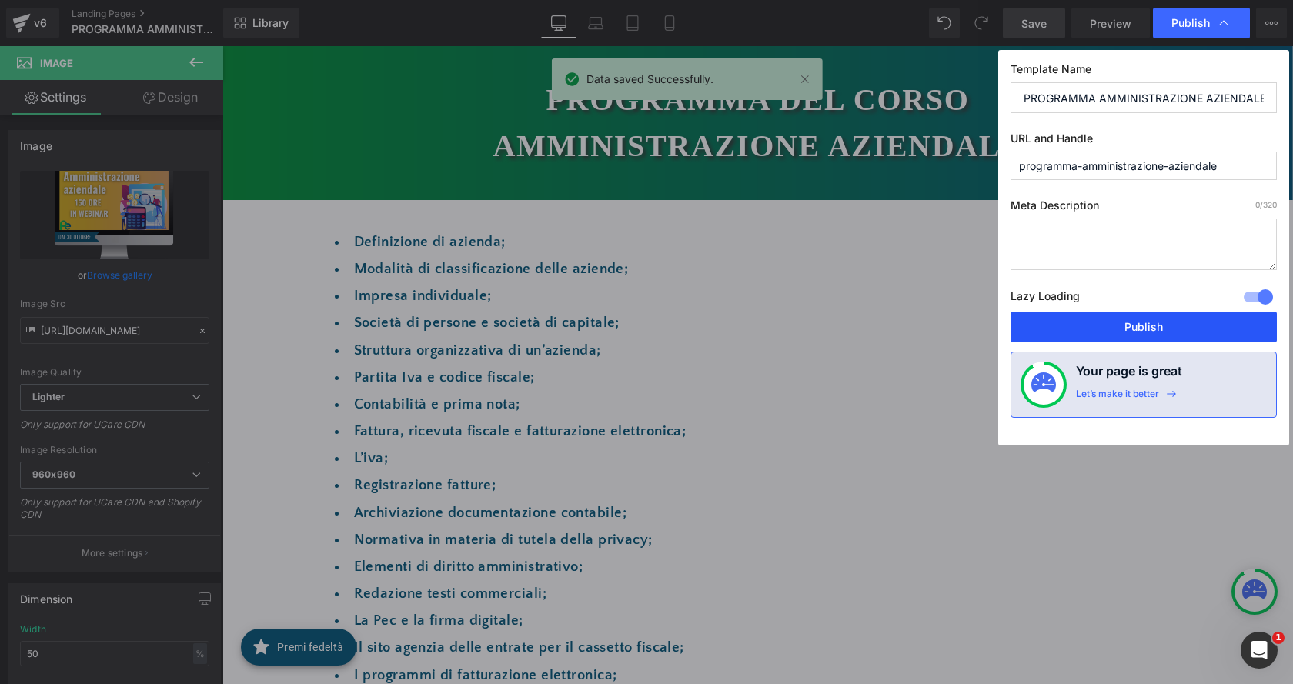
click at [1148, 326] on button "Publish" at bounding box center [1144, 327] width 266 height 31
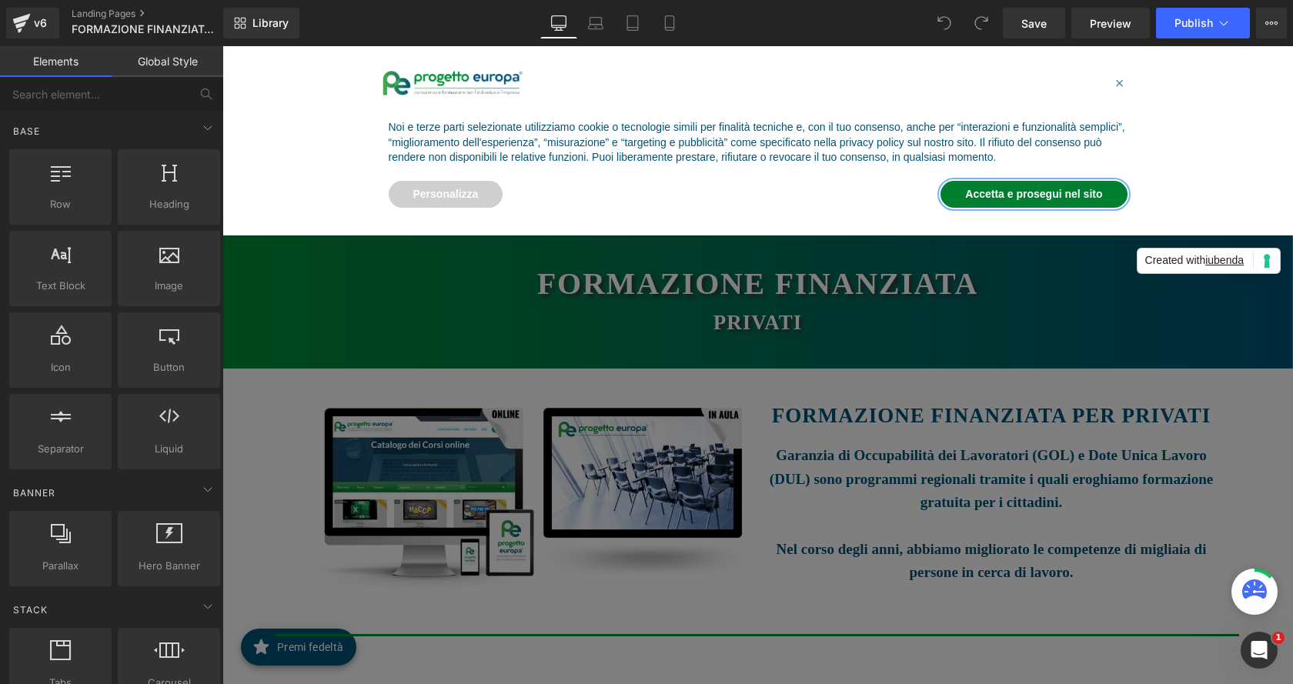
click at [1052, 183] on button "Accetta e prosegui nel sito" at bounding box center [1034, 195] width 186 height 28
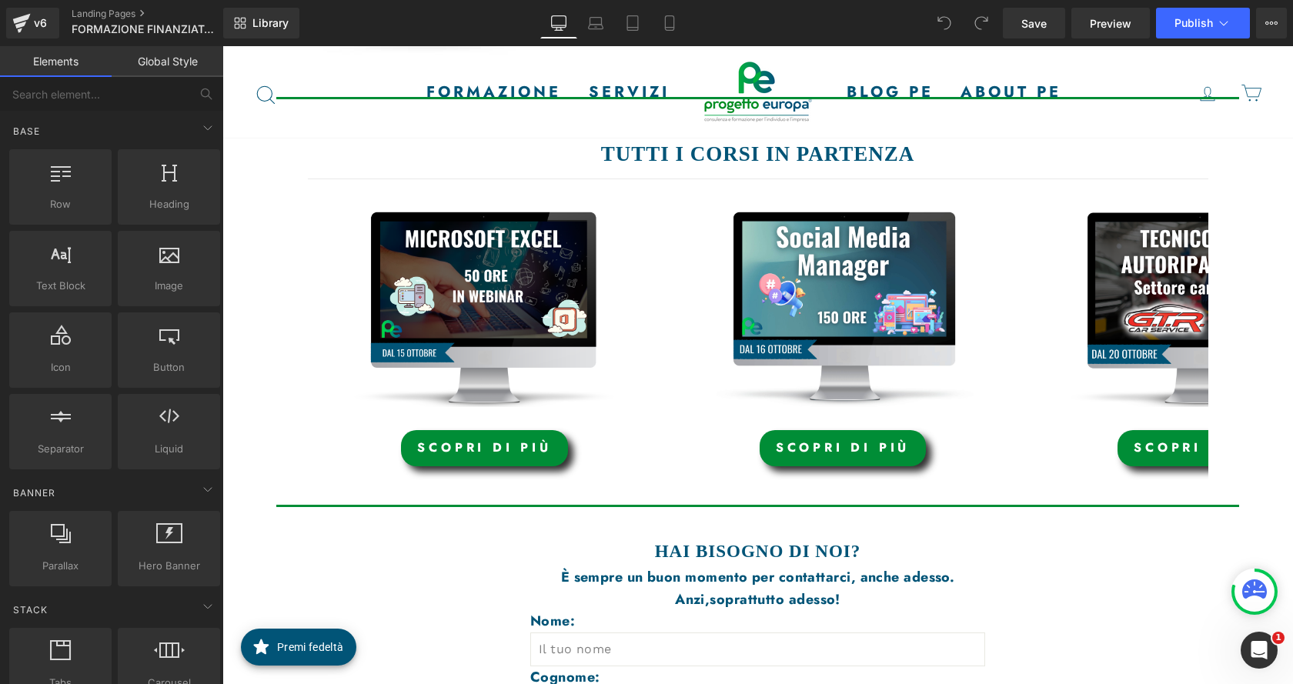
scroll to position [539, 0]
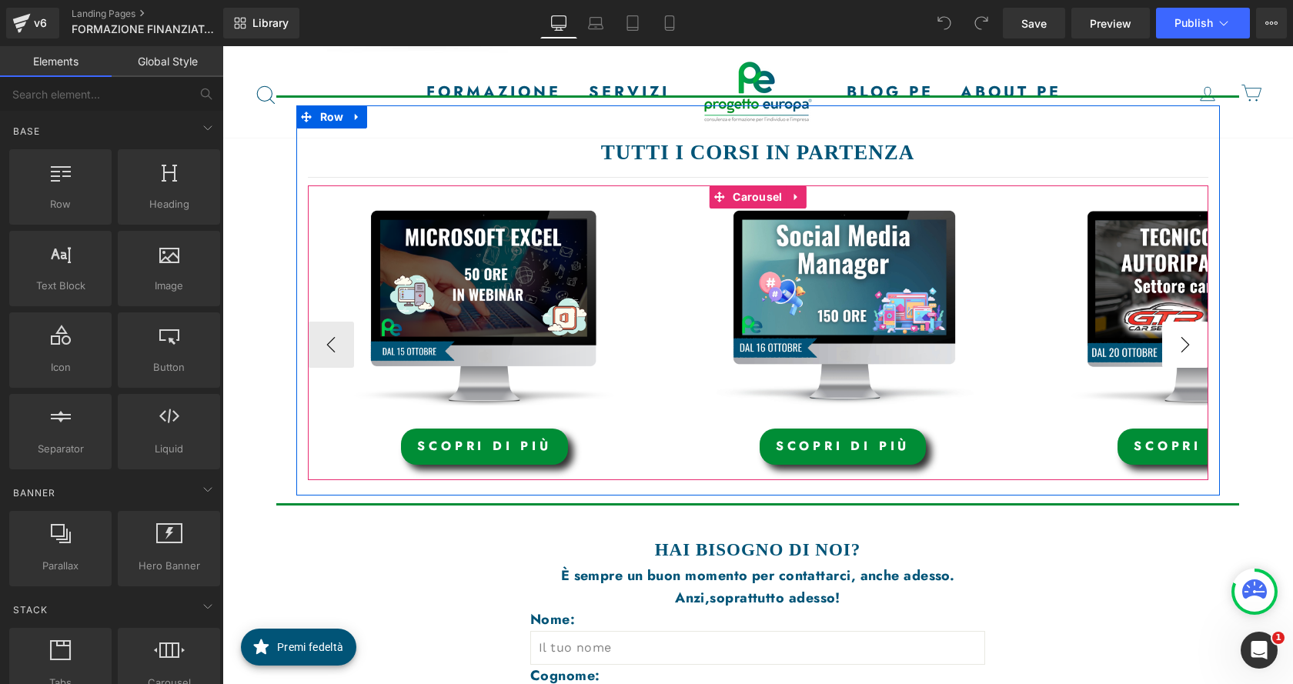
click at [1184, 363] on button "›" at bounding box center [1185, 345] width 46 height 46
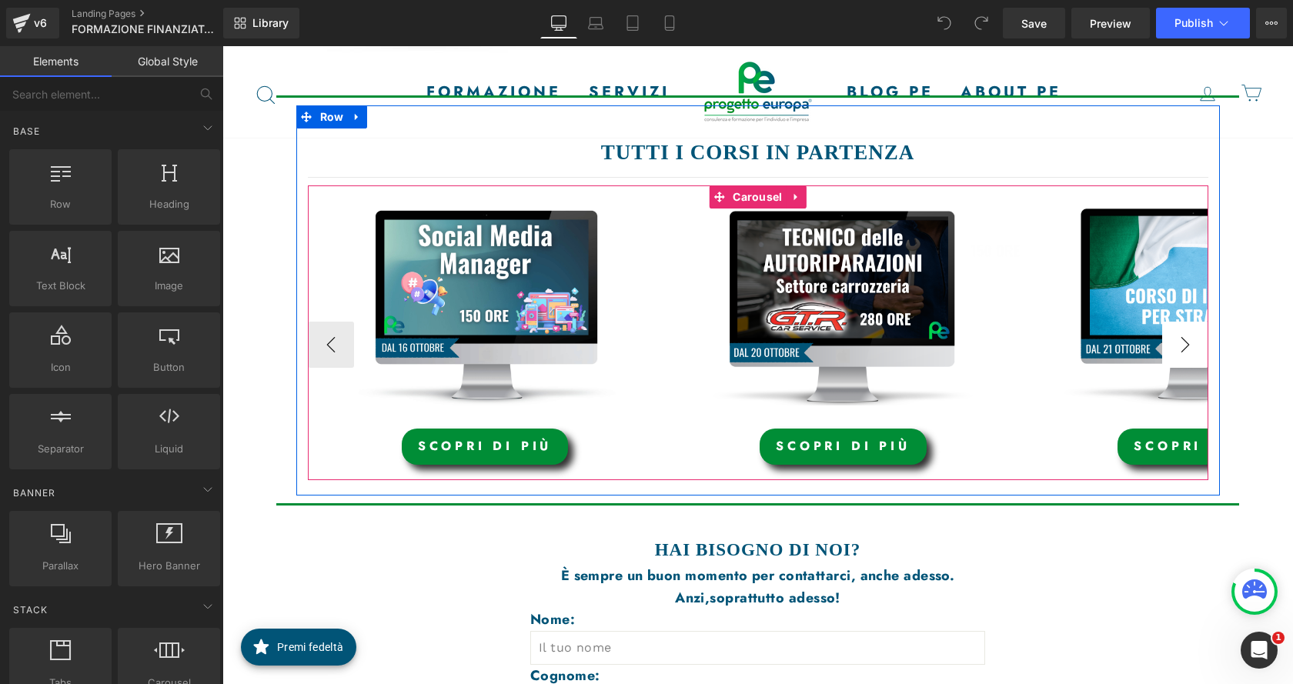
click at [1184, 363] on button "›" at bounding box center [1185, 345] width 46 height 46
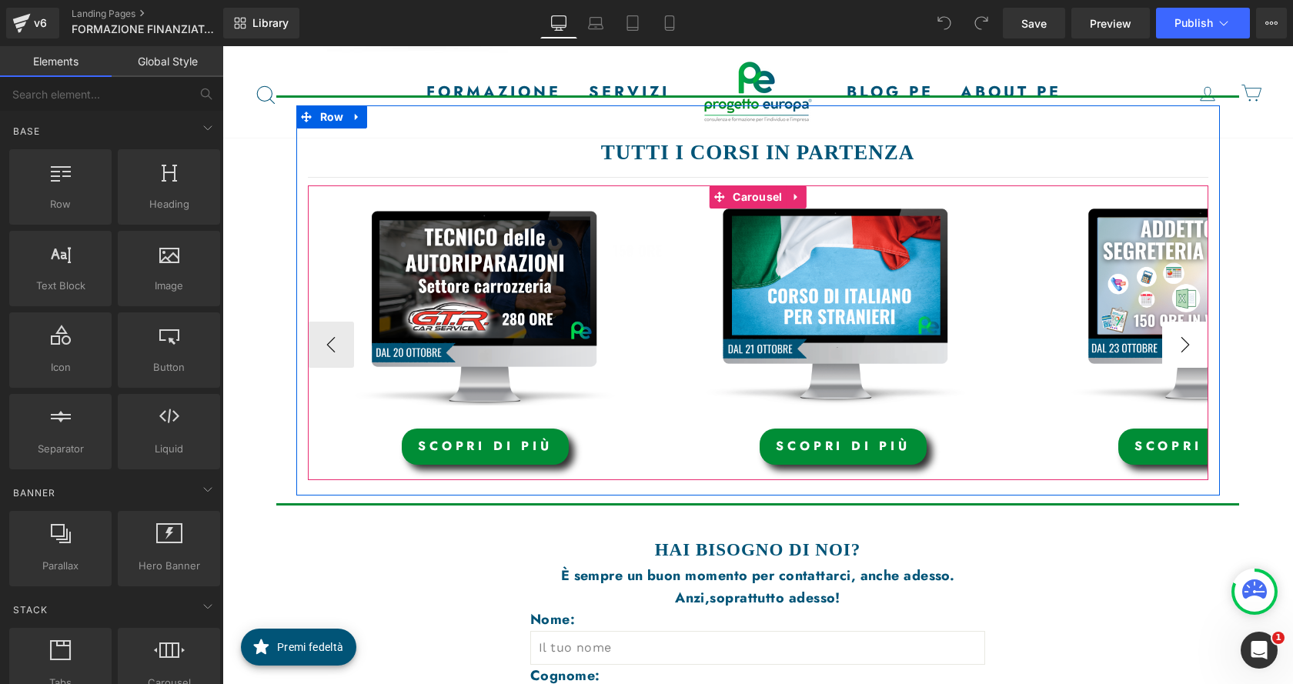
click at [1184, 363] on button "›" at bounding box center [1185, 345] width 46 height 46
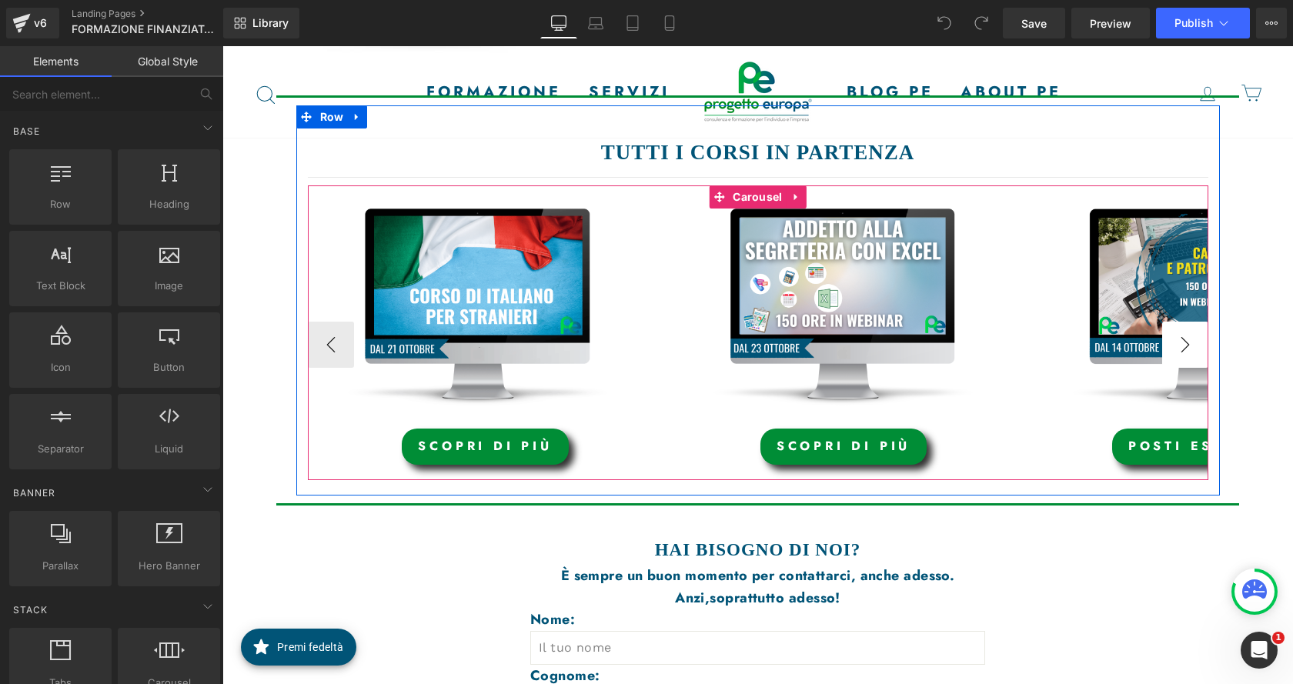
click at [1184, 363] on button "›" at bounding box center [1185, 345] width 46 height 46
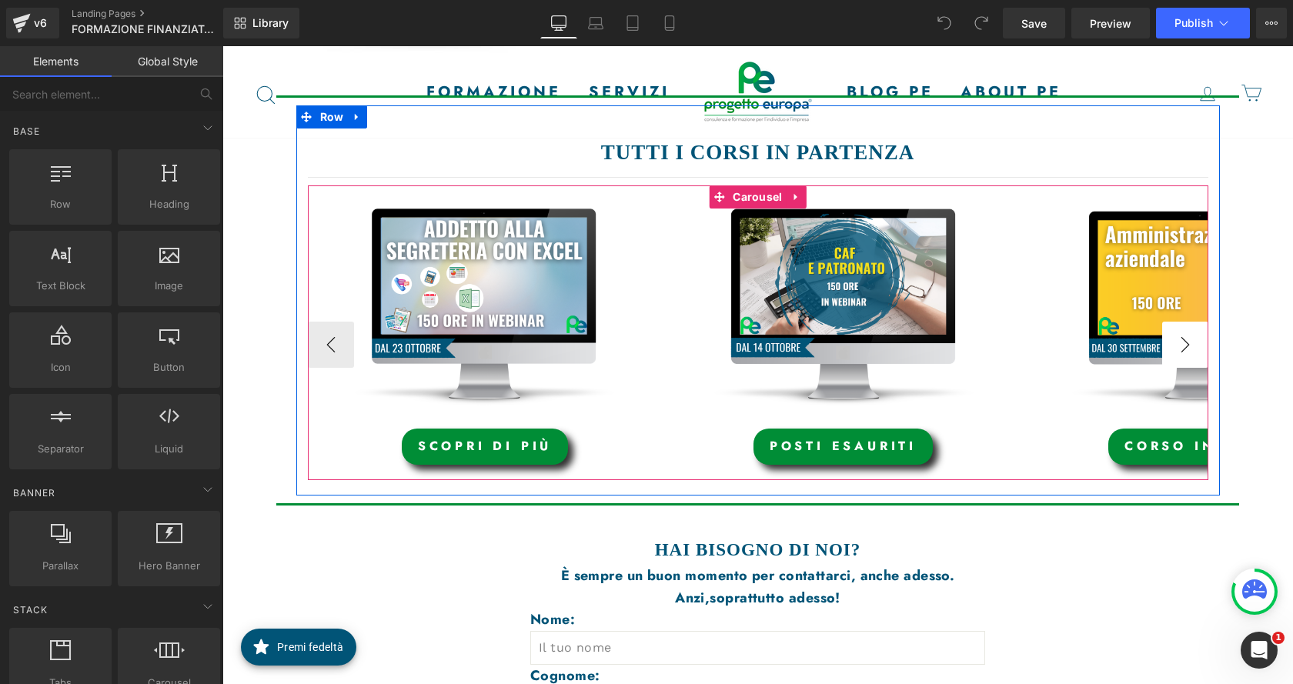
click at [1184, 363] on button "›" at bounding box center [1185, 345] width 46 height 46
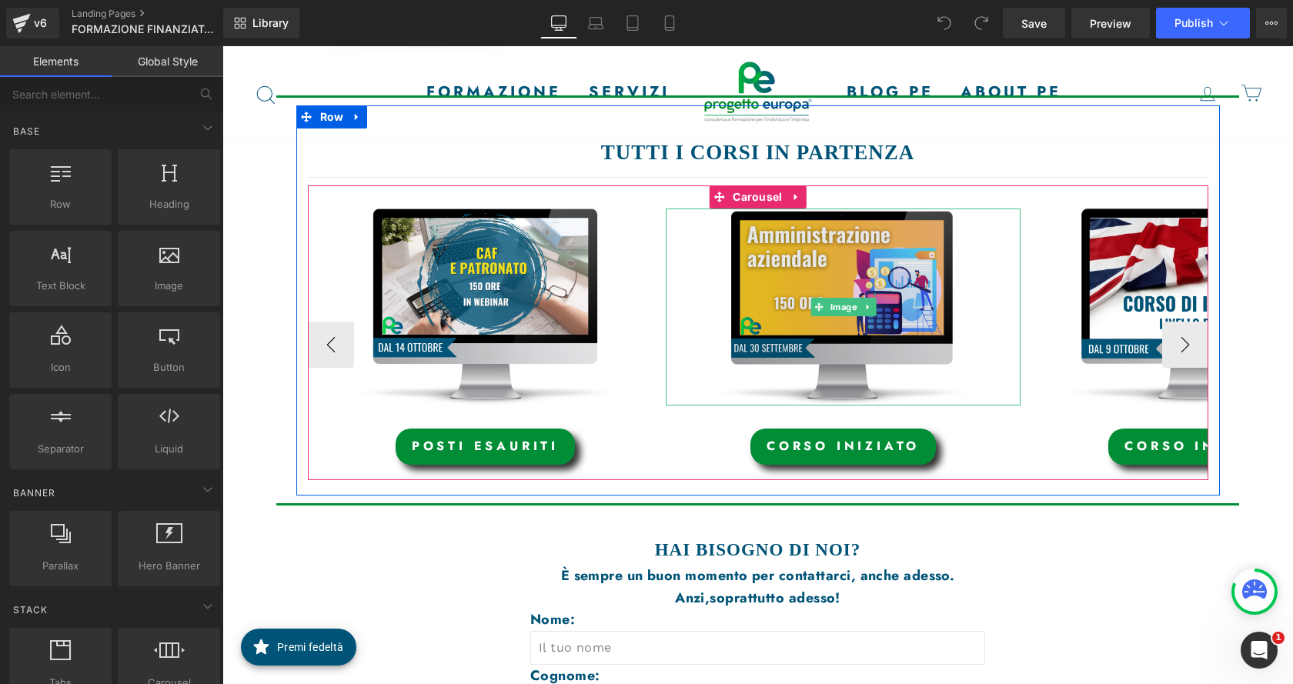
click at [847, 295] on img at bounding box center [843, 307] width 354 height 197
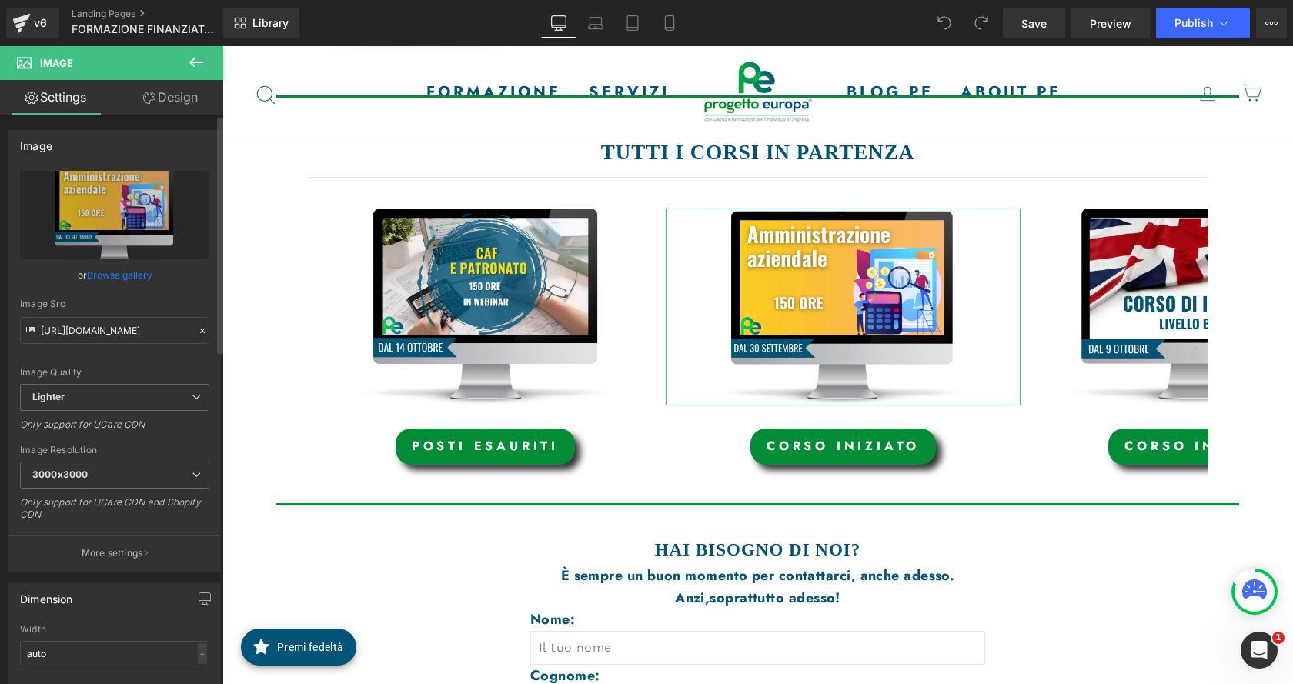
click at [135, 274] on link "Browse gallery" at bounding box center [119, 275] width 65 height 27
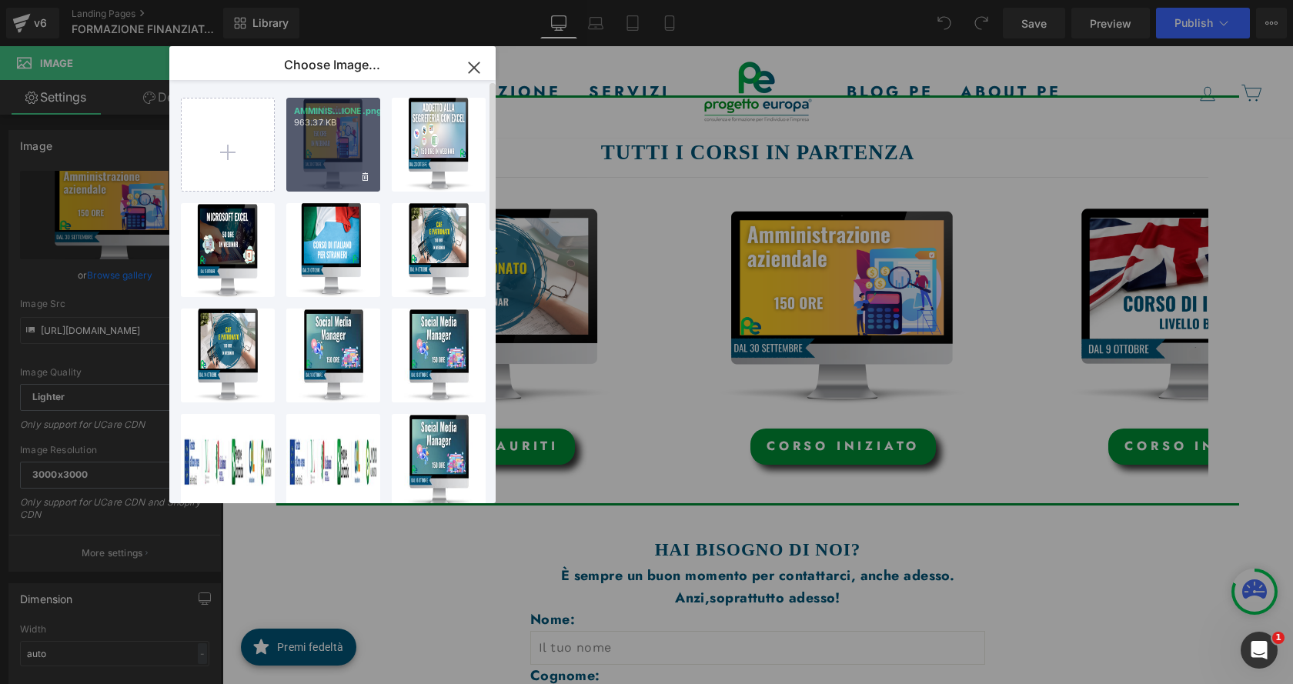
click at [322, 162] on div "AMMINIS...IONE.png 963.37 KB" at bounding box center [333, 145] width 94 height 94
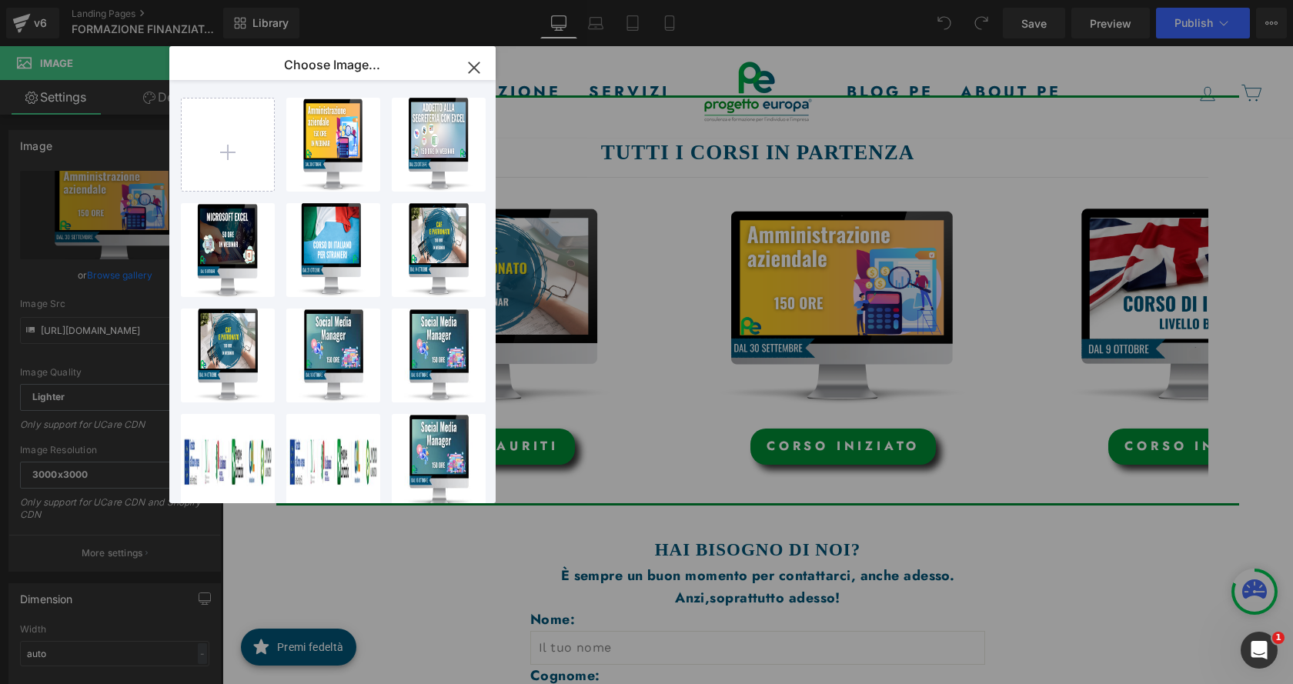
type input "https://ucarecdn.com/f5f9ec49-fe5e-4ad8-8392-9ecdc328b2b3/-/format/auto/-/previ…"
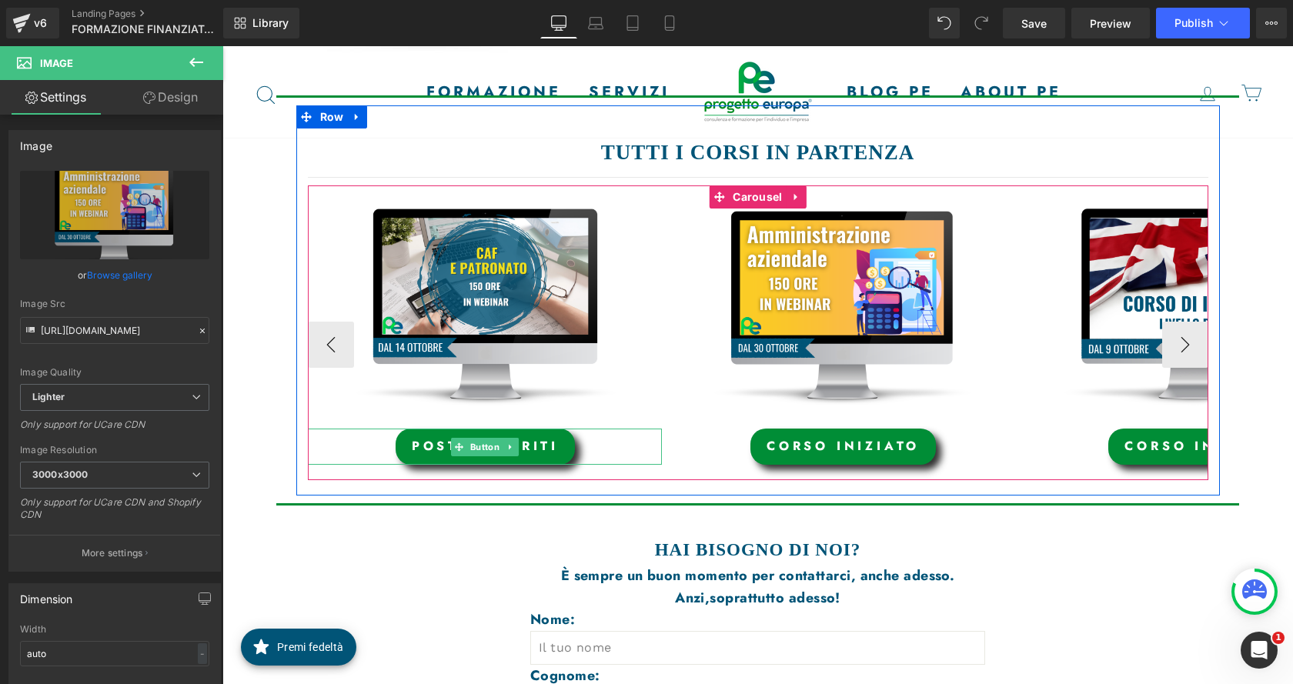
click at [422, 448] on link "posti esauriti" at bounding box center [485, 447] width 179 height 36
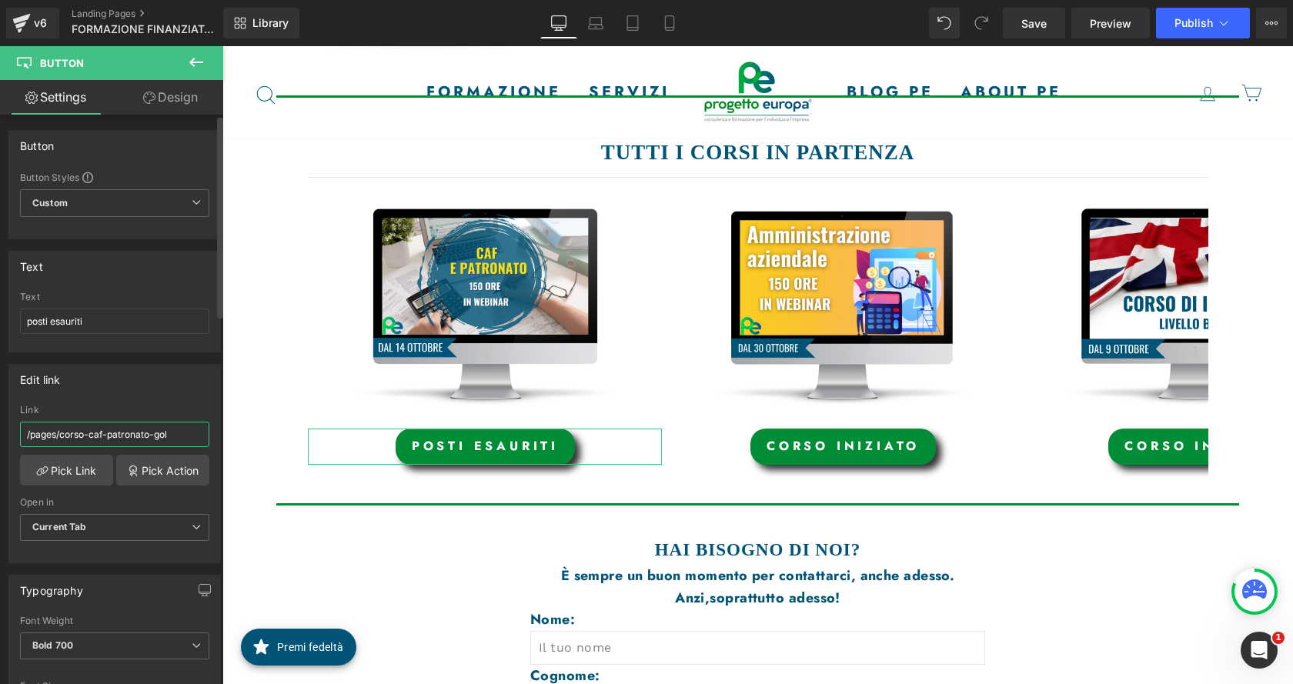
click at [127, 436] on input "/pages/corso-caf-patronato-gol" at bounding box center [114, 434] width 189 height 25
drag, startPoint x: 158, startPoint y: 321, endPoint x: 125, endPoint y: 386, distance: 72.6
click at [3, 342] on div "Text posti esauriti Text posti esauriti" at bounding box center [115, 295] width 230 height 113
type input "Corso iniziato"
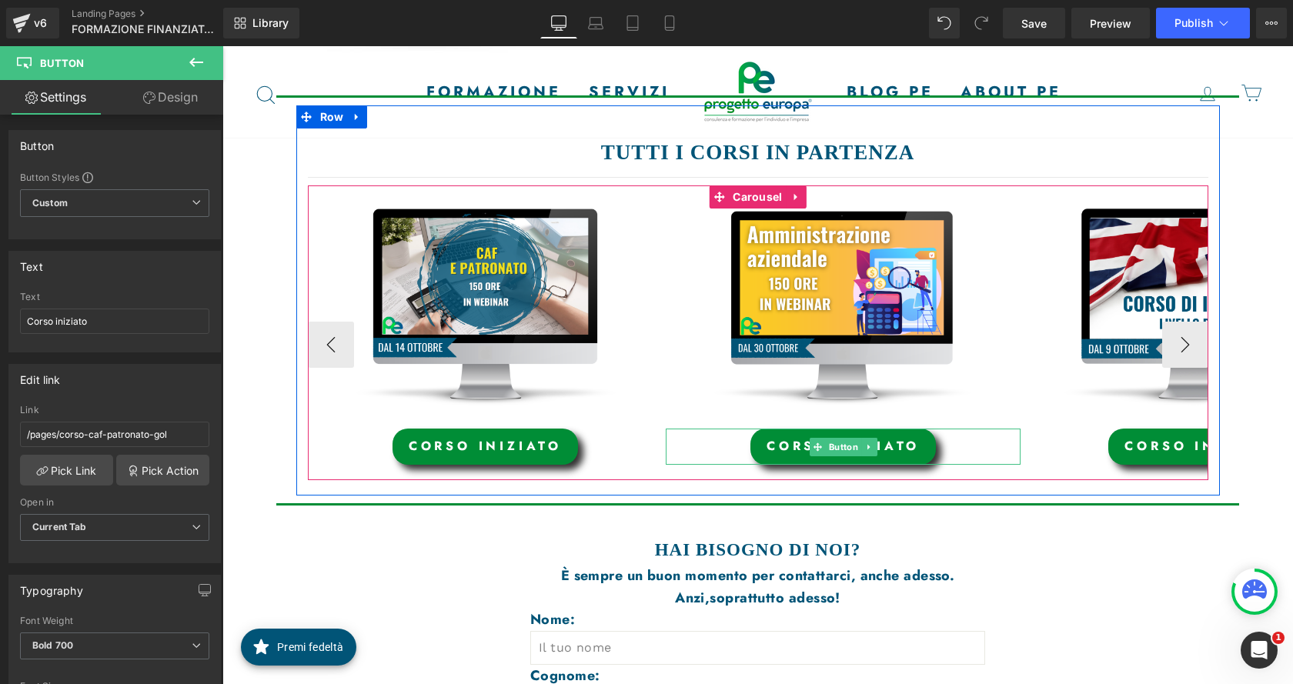
click at [919, 446] on link "CORSO iniziato" at bounding box center [842, 447] width 185 height 36
click at [773, 458] on link "CORSO iniziato" at bounding box center [842, 447] width 185 height 36
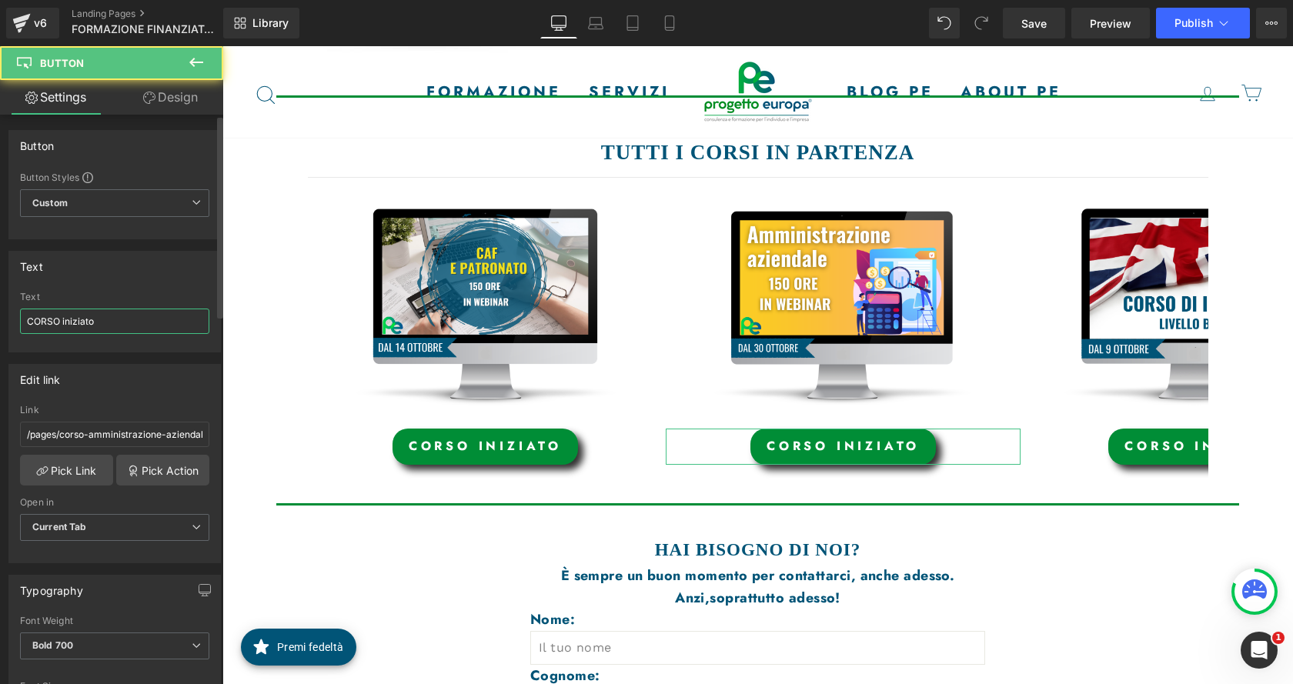
drag, startPoint x: 105, startPoint y: 322, endPoint x: 0, endPoint y: 318, distance: 105.5
click at [0, 318] on div "Text CORSO iniziato Text CORSO iniziato" at bounding box center [115, 295] width 230 height 113
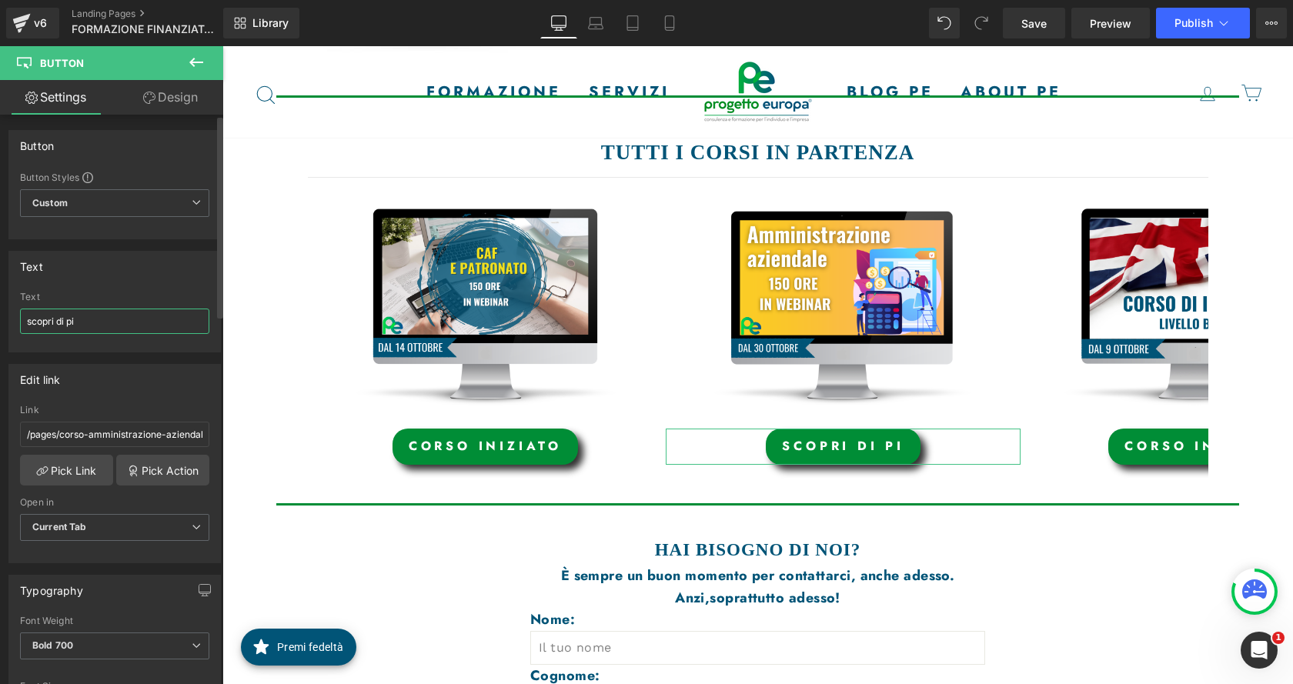
type input "scopri di più"
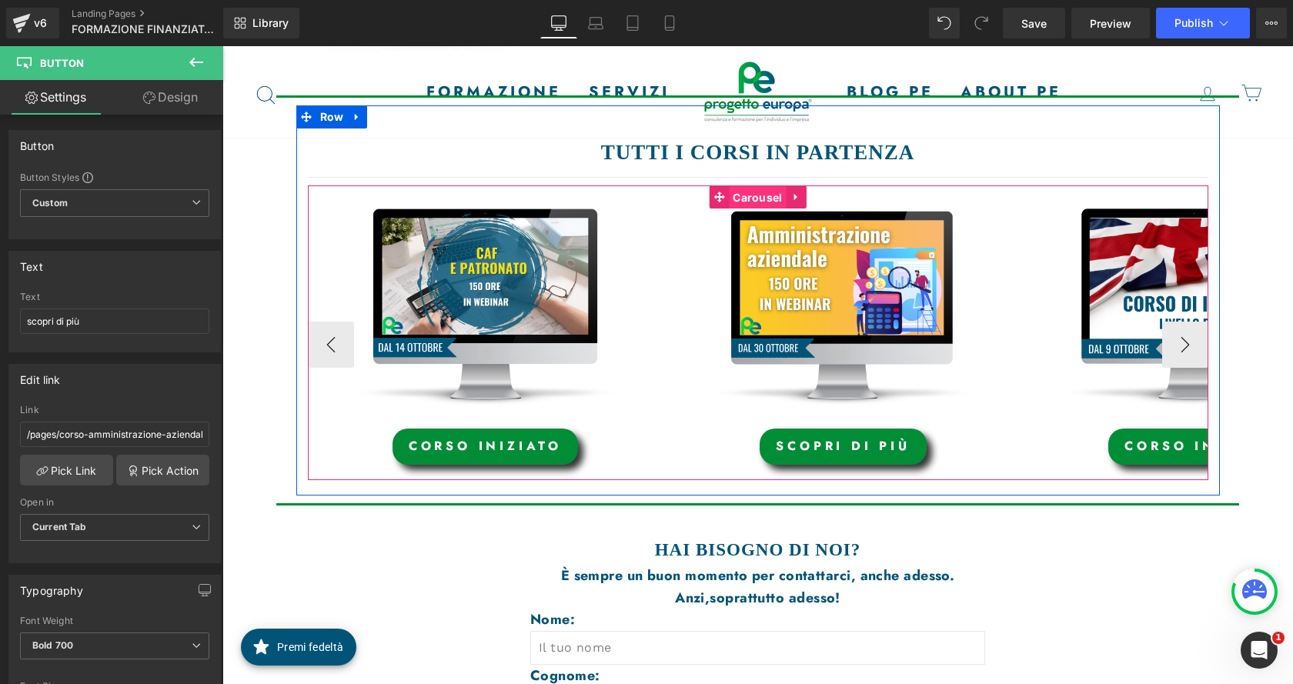
click at [760, 196] on span "Carousel" at bounding box center [757, 197] width 57 height 23
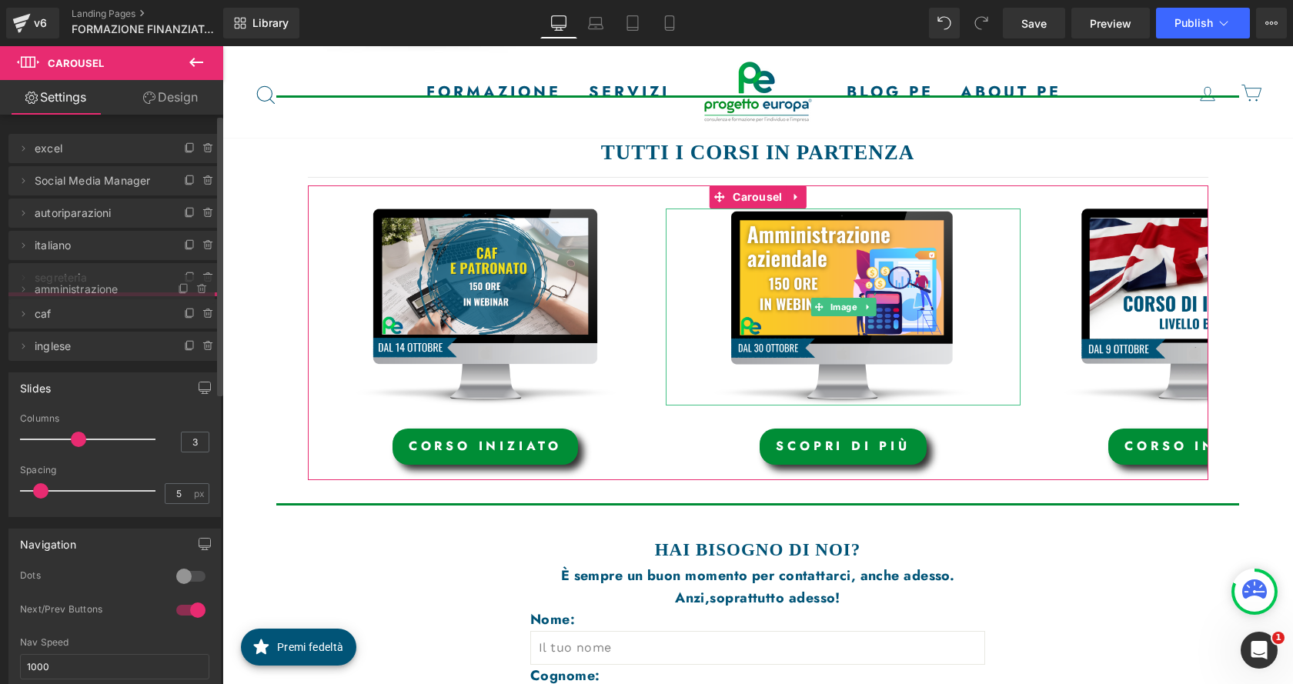
drag, startPoint x: 112, startPoint y: 341, endPoint x: 109, endPoint y: 288, distance: 53.2
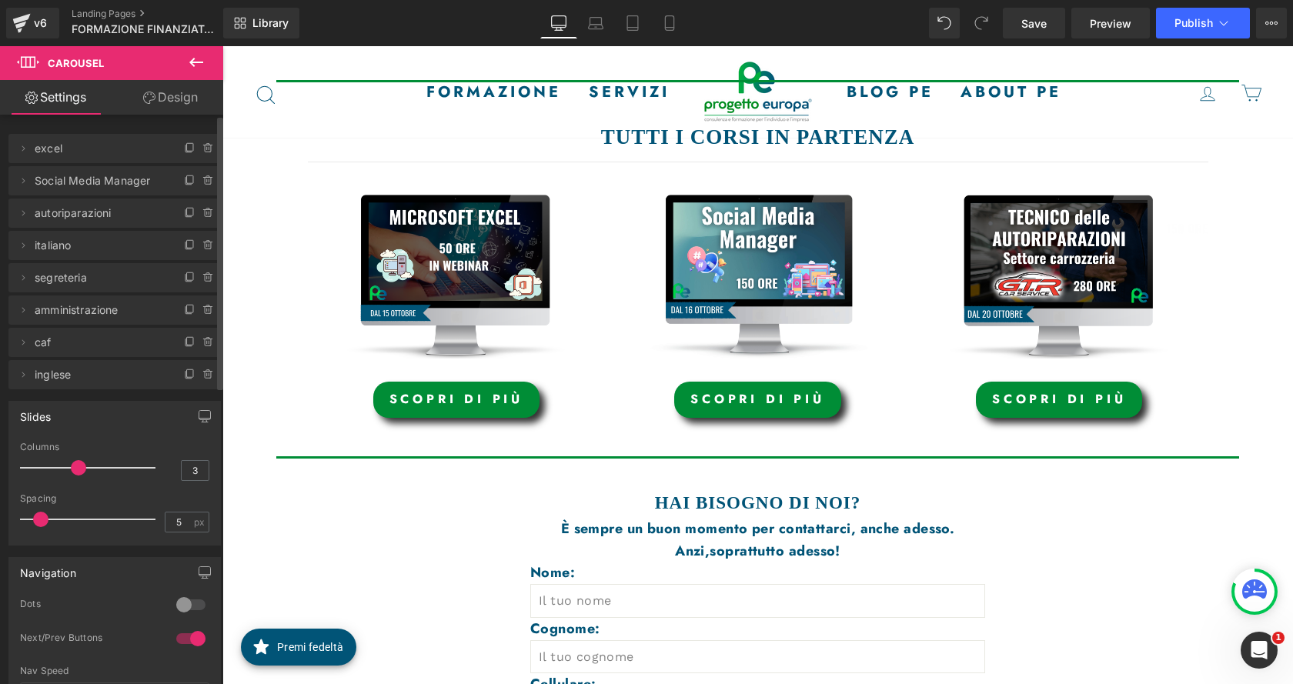
scroll to position [523, 0]
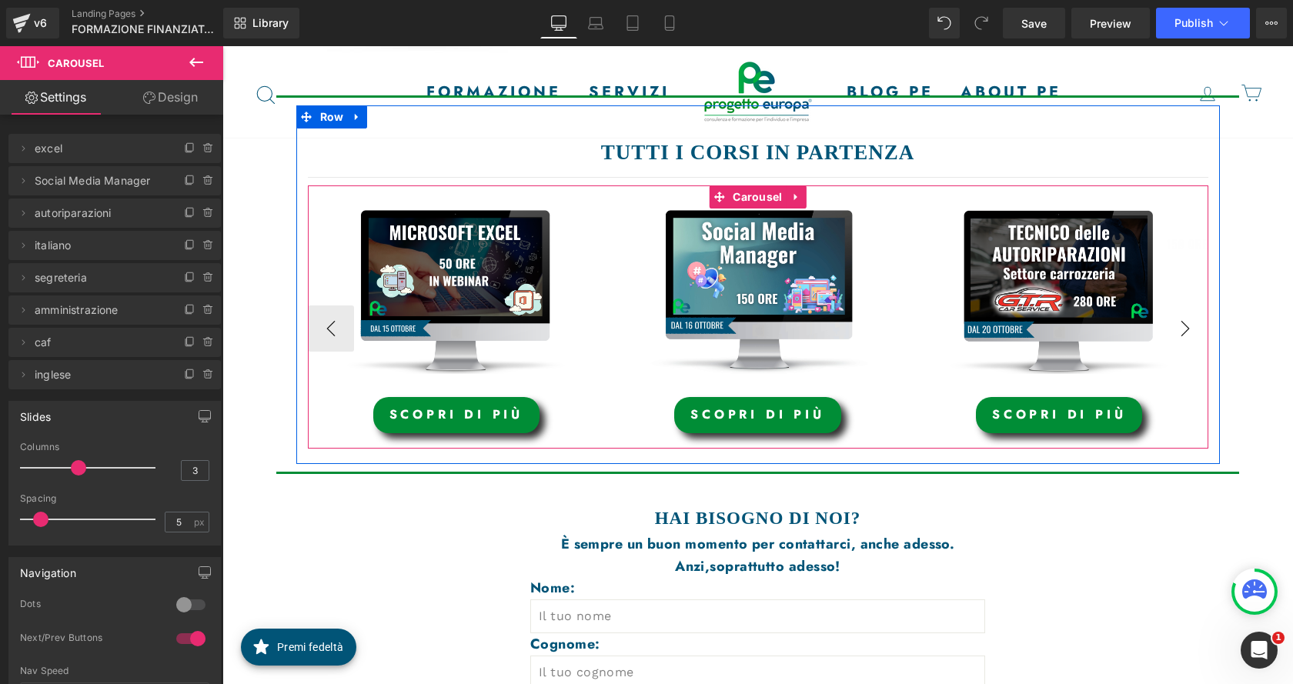
click at [1162, 326] on button "›" at bounding box center [1185, 329] width 46 height 46
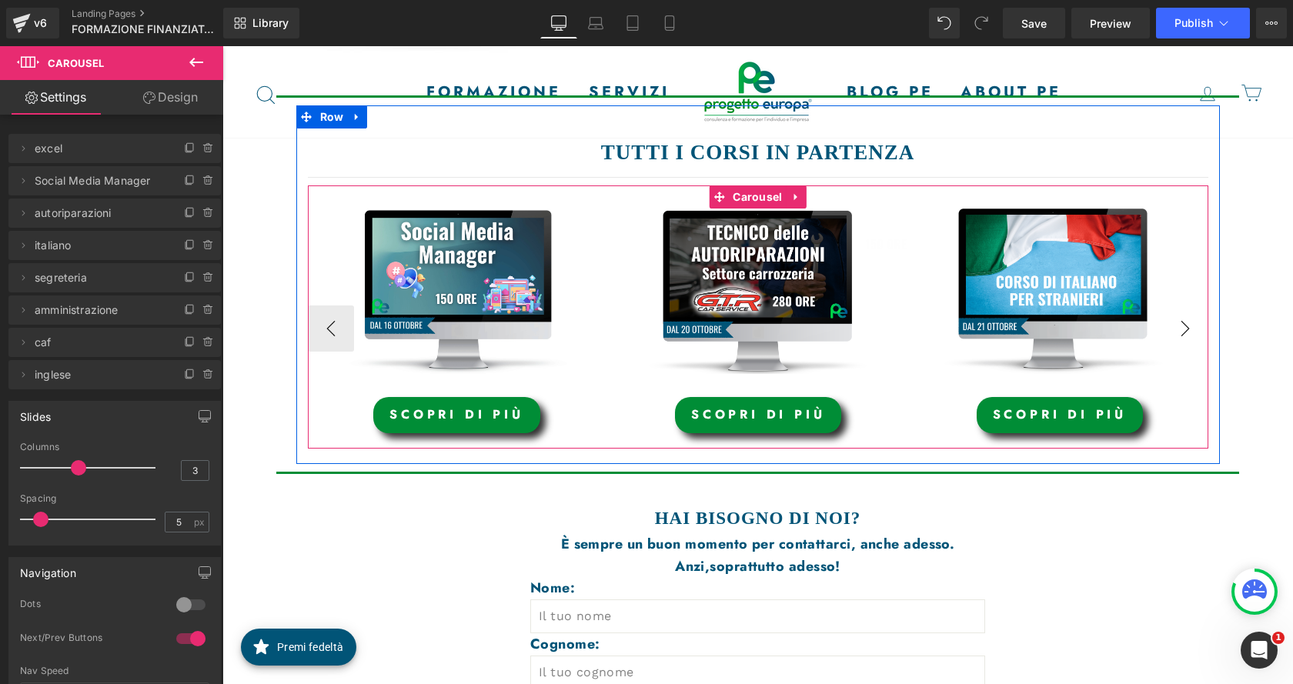
click at [1162, 326] on button "›" at bounding box center [1185, 329] width 46 height 46
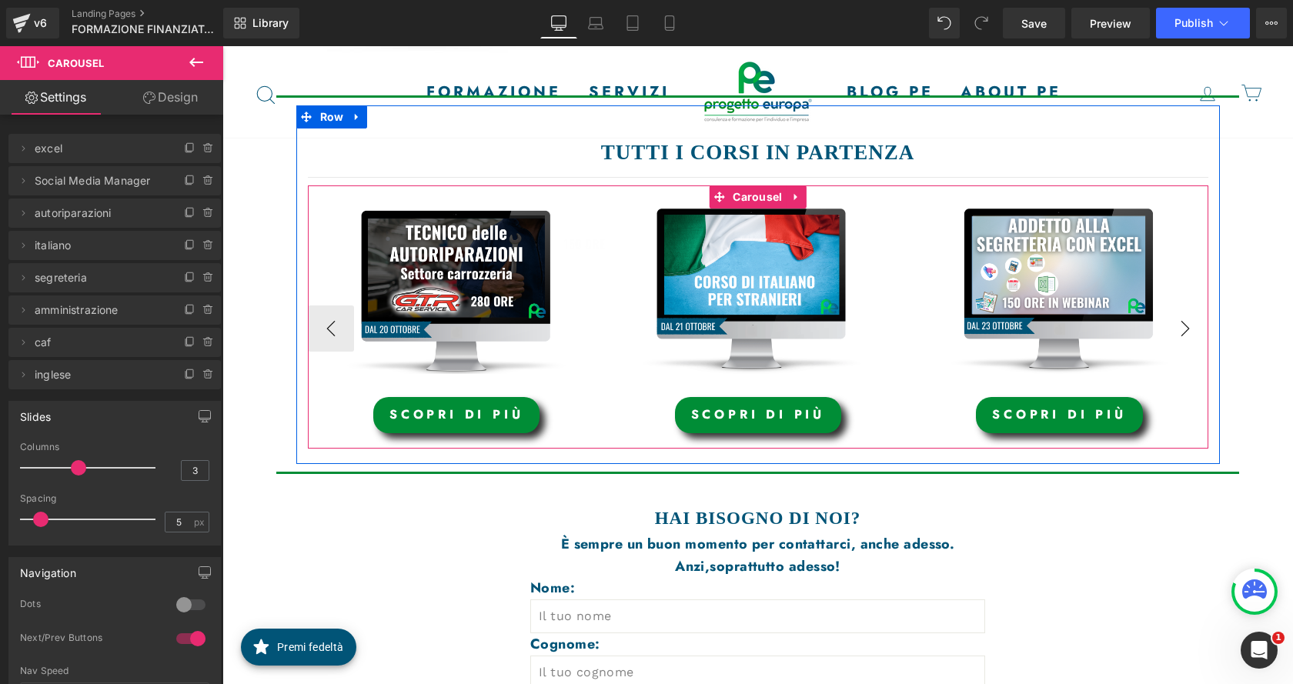
click at [1162, 326] on button "›" at bounding box center [1185, 329] width 46 height 46
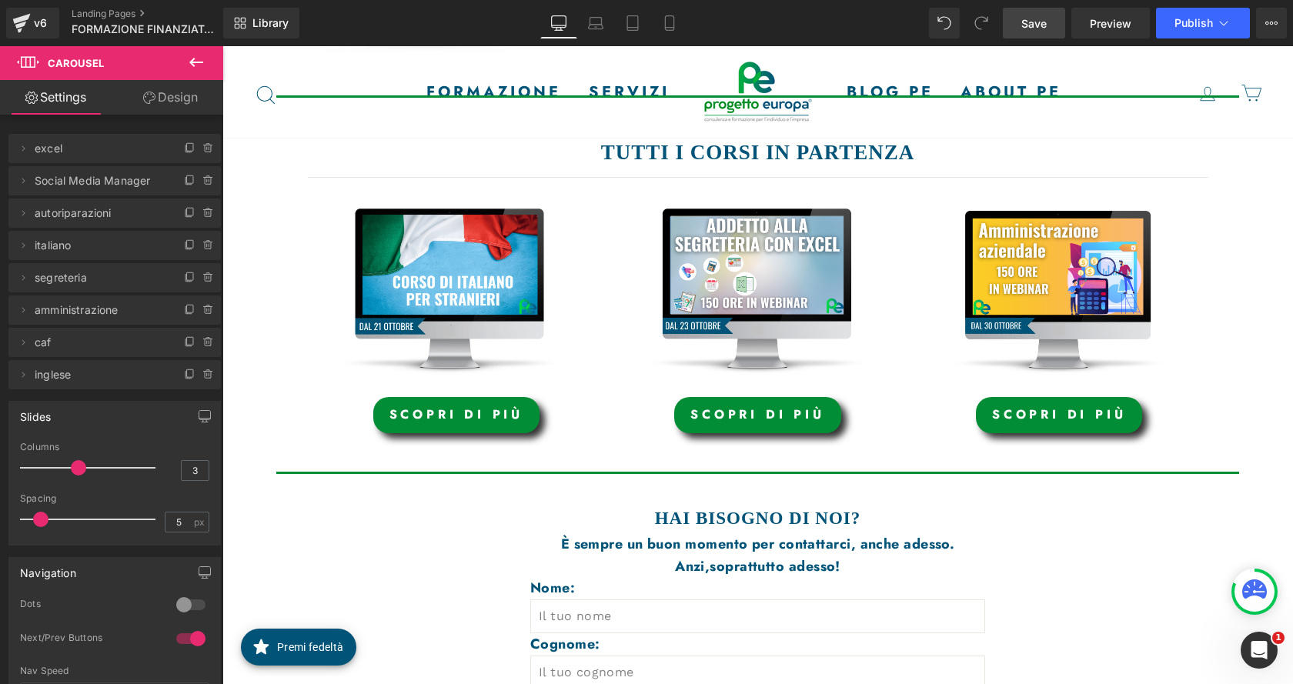
click at [1058, 20] on link "Save" at bounding box center [1034, 23] width 62 height 31
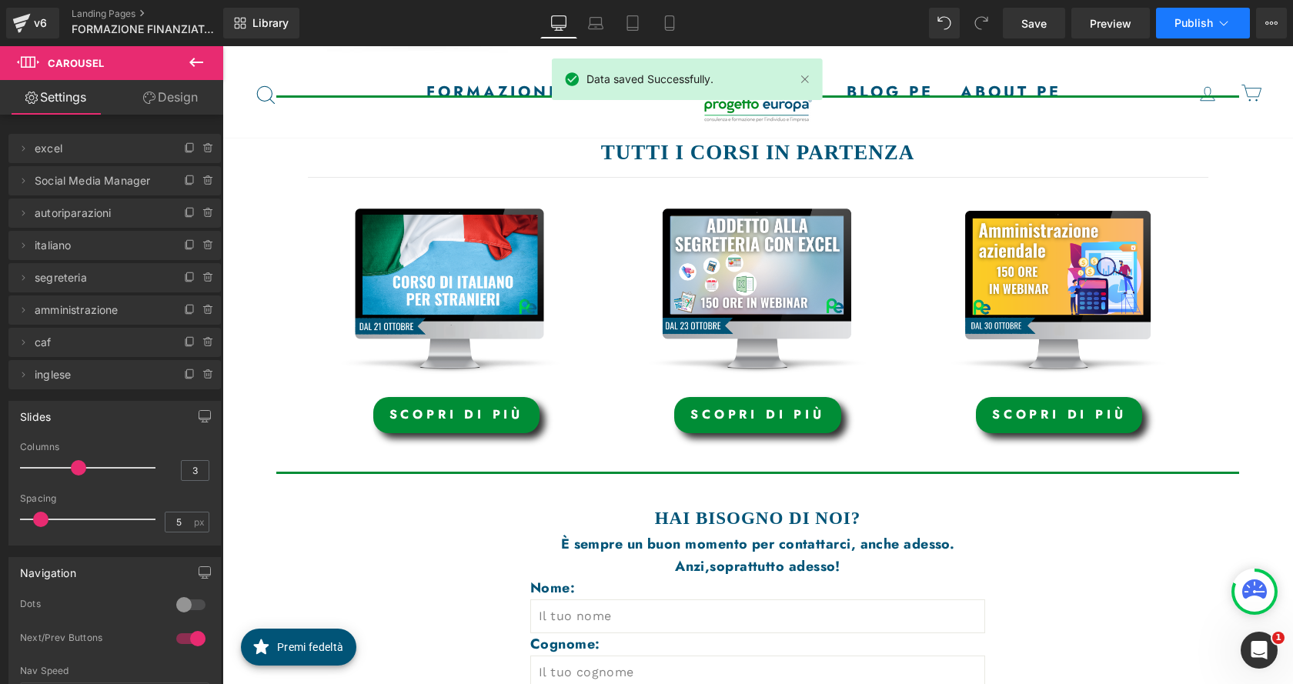
click at [1193, 31] on button "Publish" at bounding box center [1203, 23] width 94 height 31
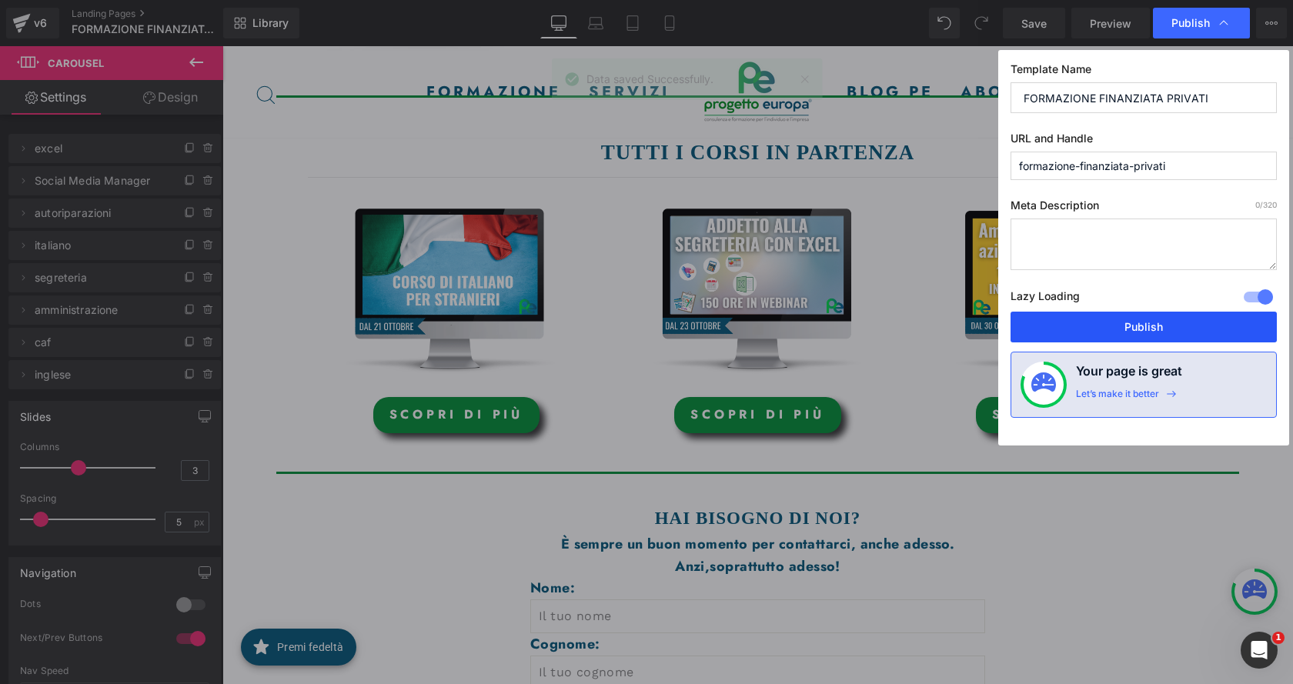
click at [1197, 322] on button "Publish" at bounding box center [1144, 327] width 266 height 31
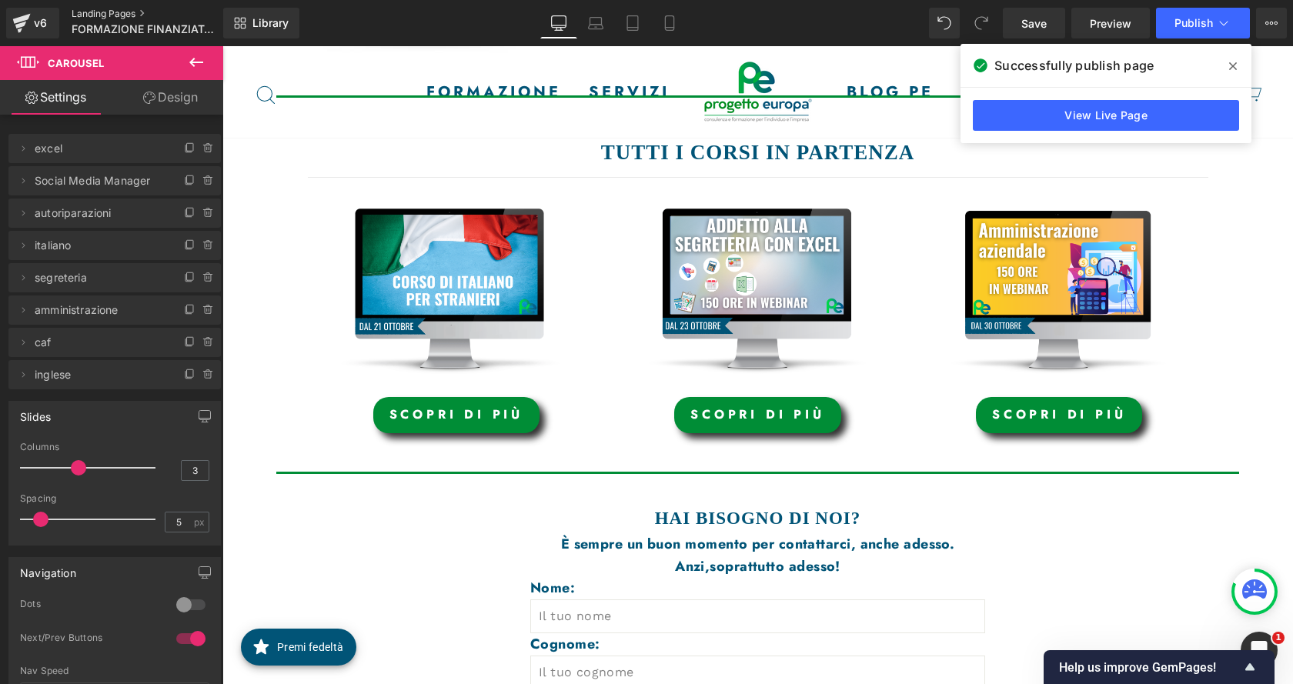
click at [112, 8] on link "Landing Pages" at bounding box center [160, 14] width 177 height 12
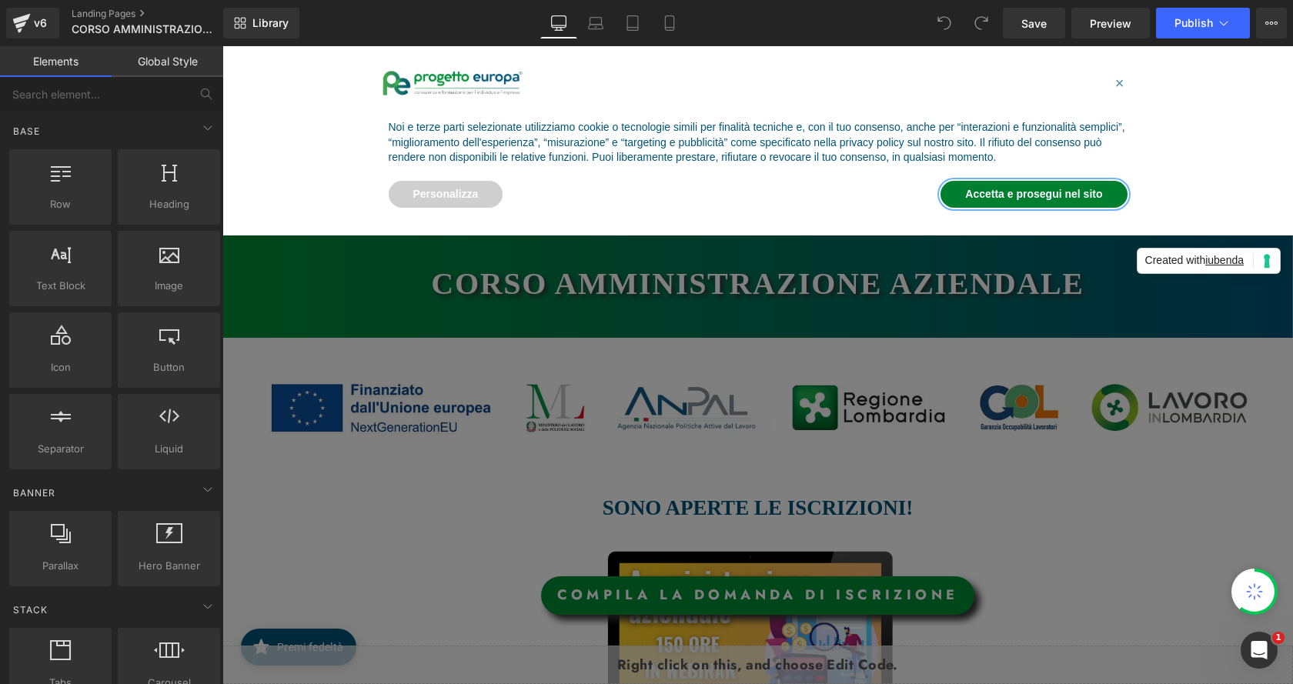
click at [981, 182] on button "Accetta e prosegui nel sito" at bounding box center [1034, 195] width 186 height 28
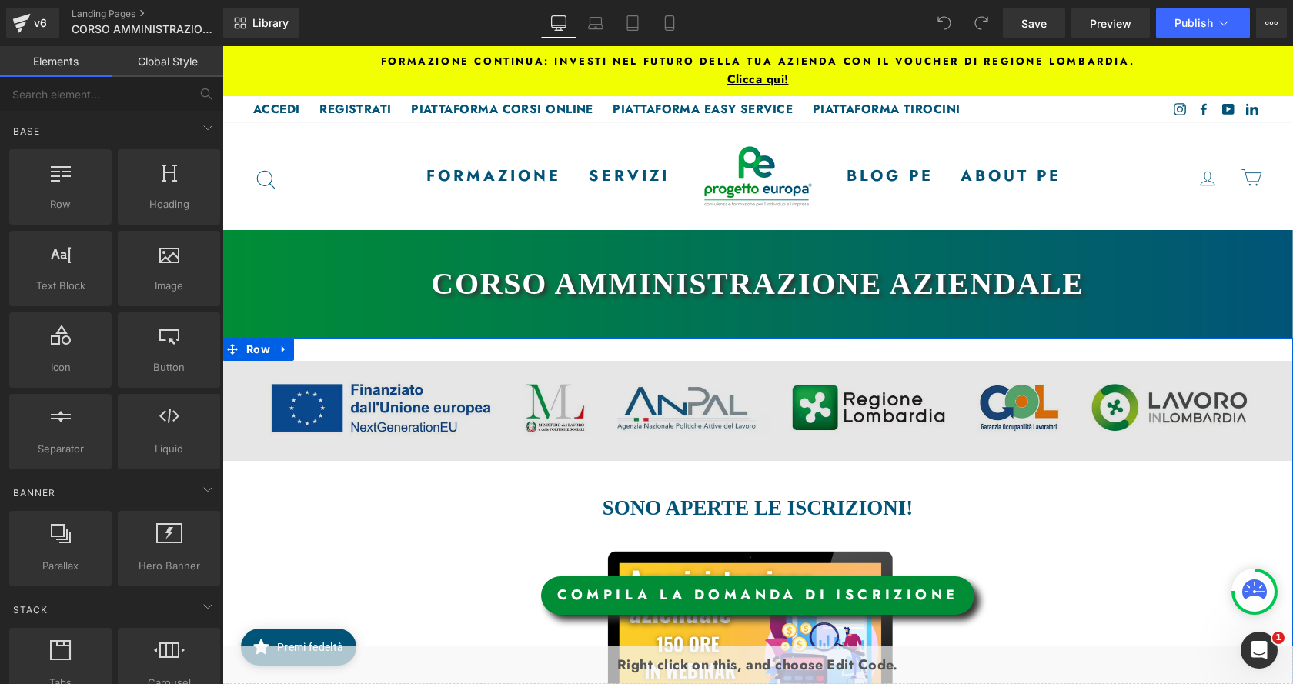
scroll to position [154, 0]
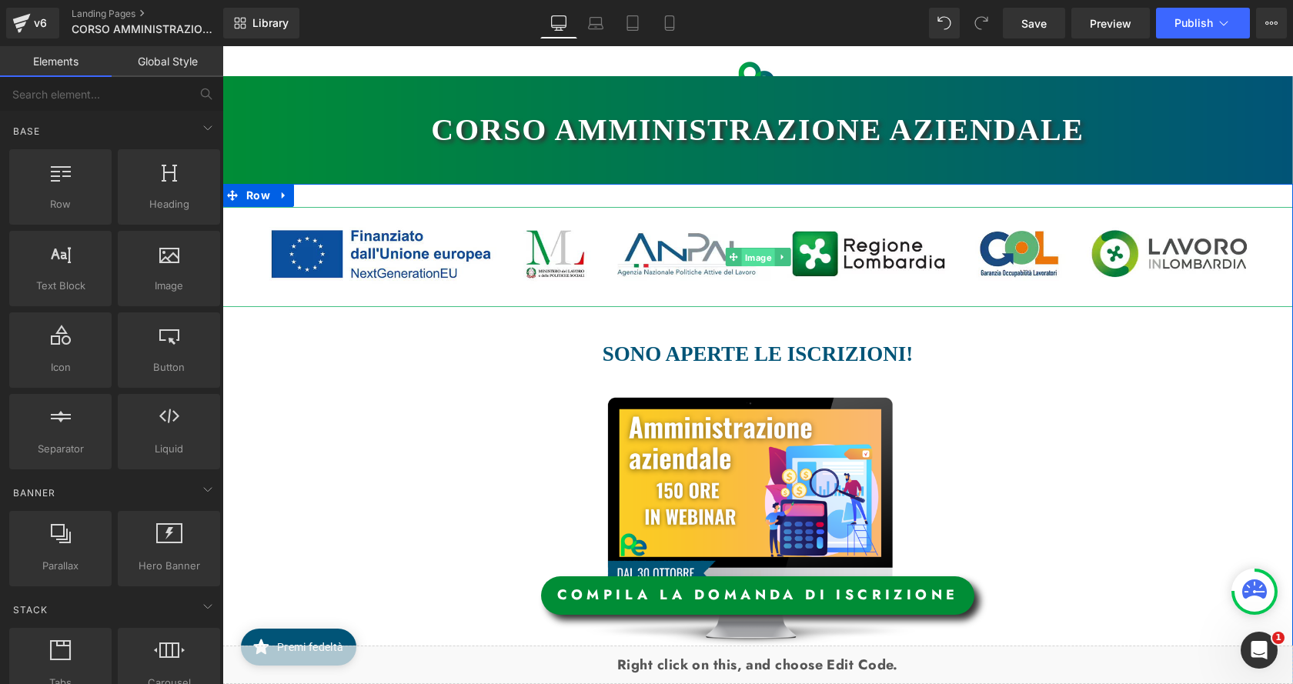
click at [744, 260] on span "Image" at bounding box center [757, 257] width 33 height 18
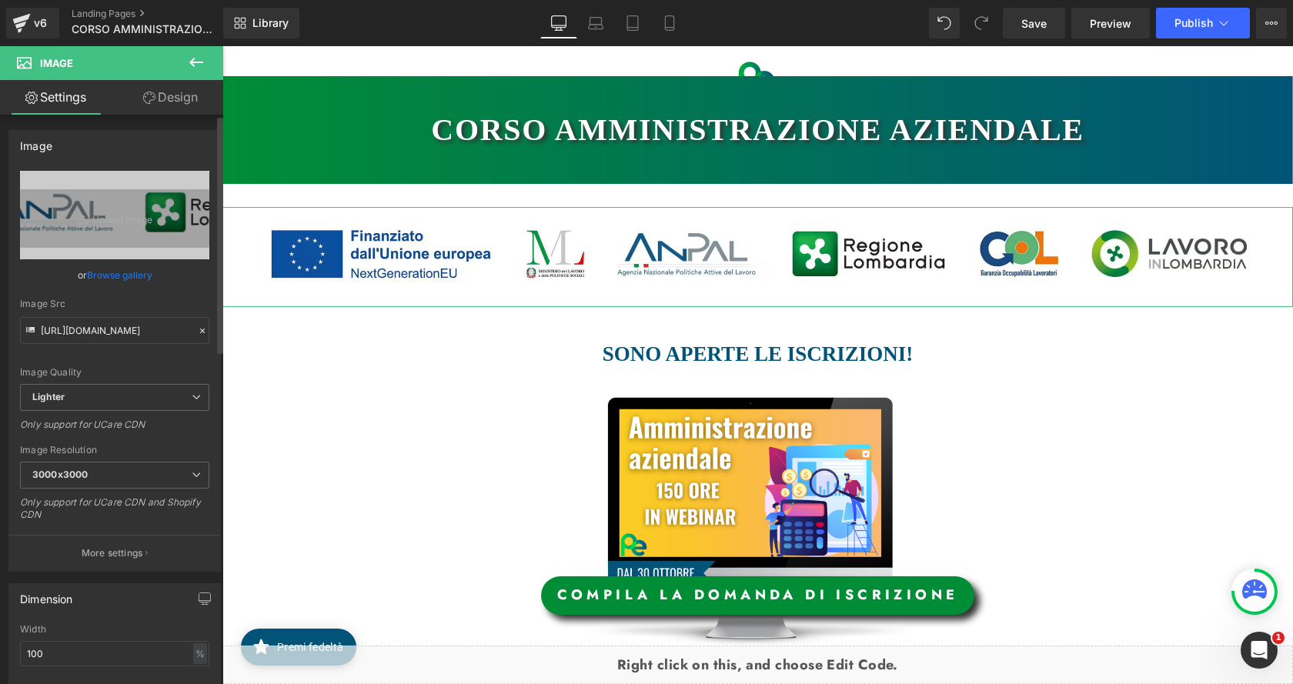
click at [109, 278] on link "Browse gallery" at bounding box center [119, 275] width 65 height 27
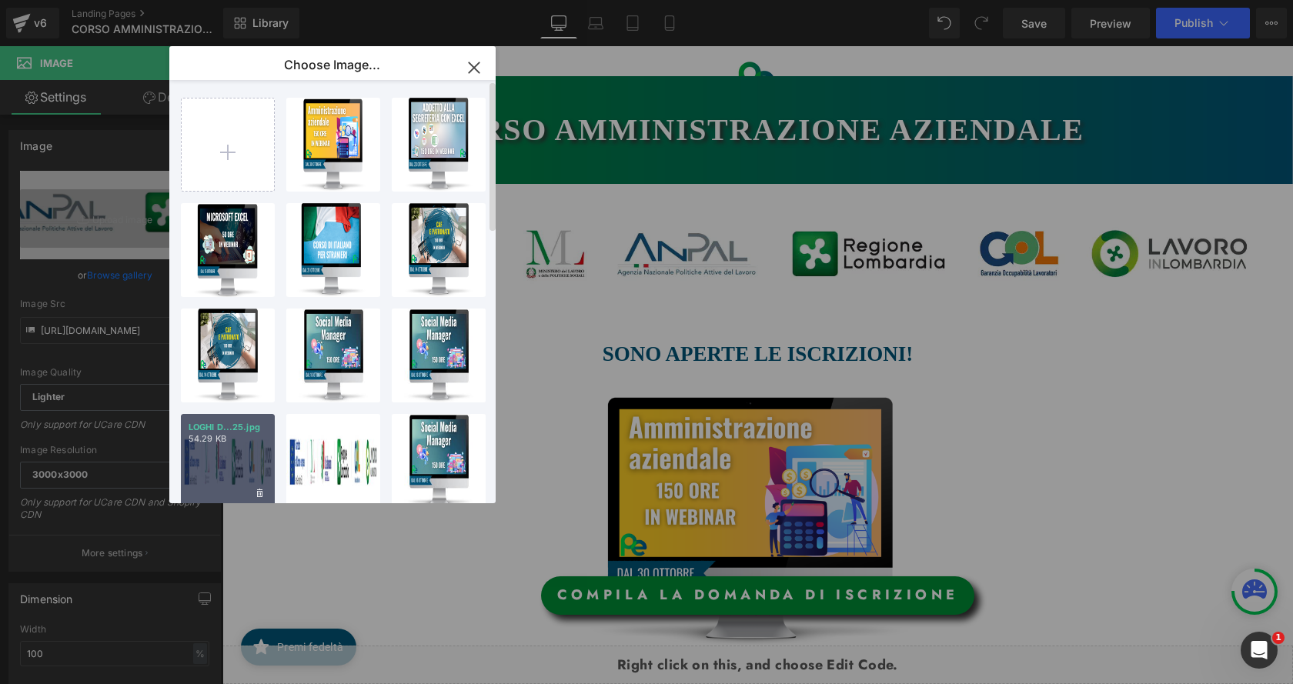
click at [193, 462] on div "LOGHI D...25.jpg 54.29 KB" at bounding box center [228, 461] width 94 height 94
type input "https://ucarecdn.com/7b09bd85-8a3a-4d8a-8dbc-725cf8d365b1/-/format/auto/-/previ…"
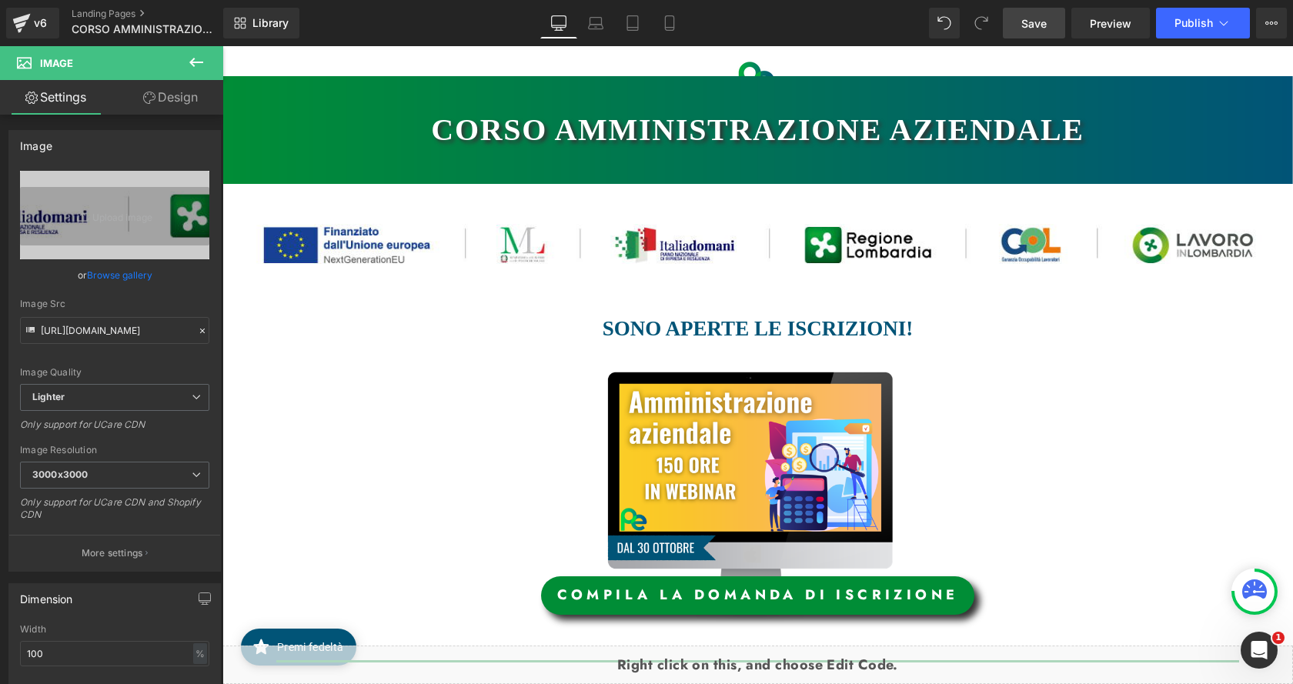
click at [1046, 24] on span "Save" at bounding box center [1033, 23] width 25 height 16
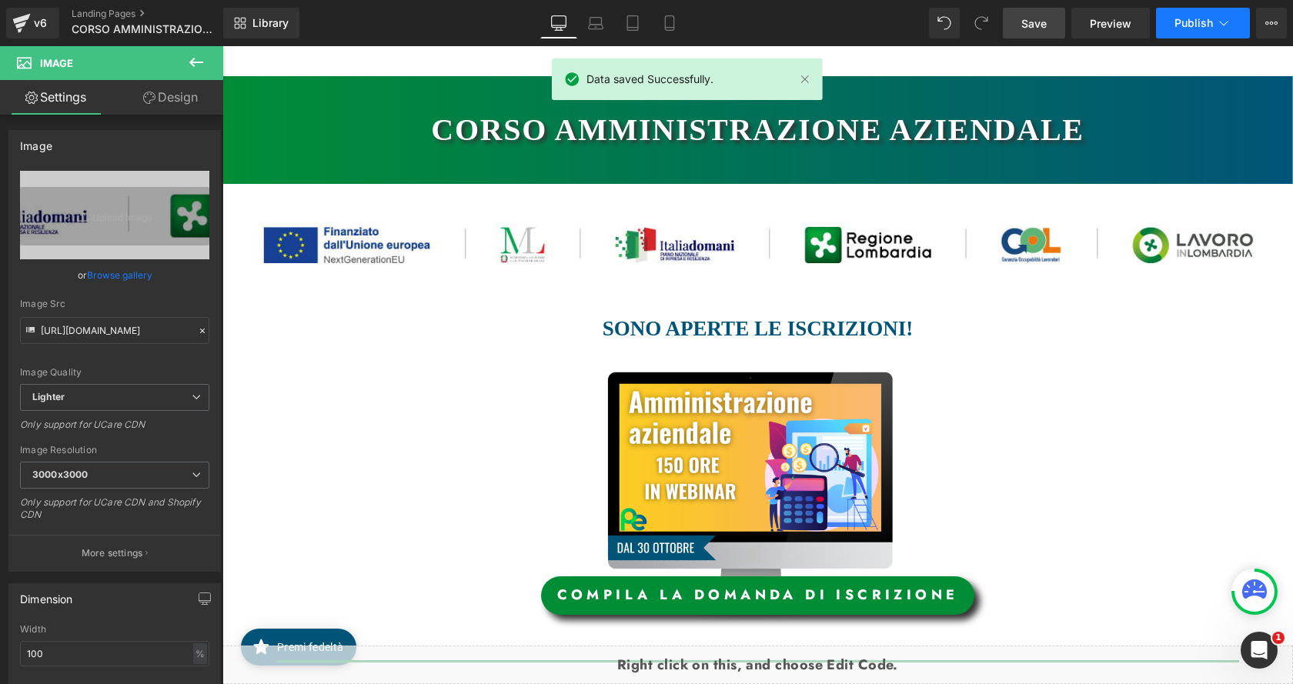
click at [1216, 21] on icon at bounding box center [1223, 22] width 15 height 15
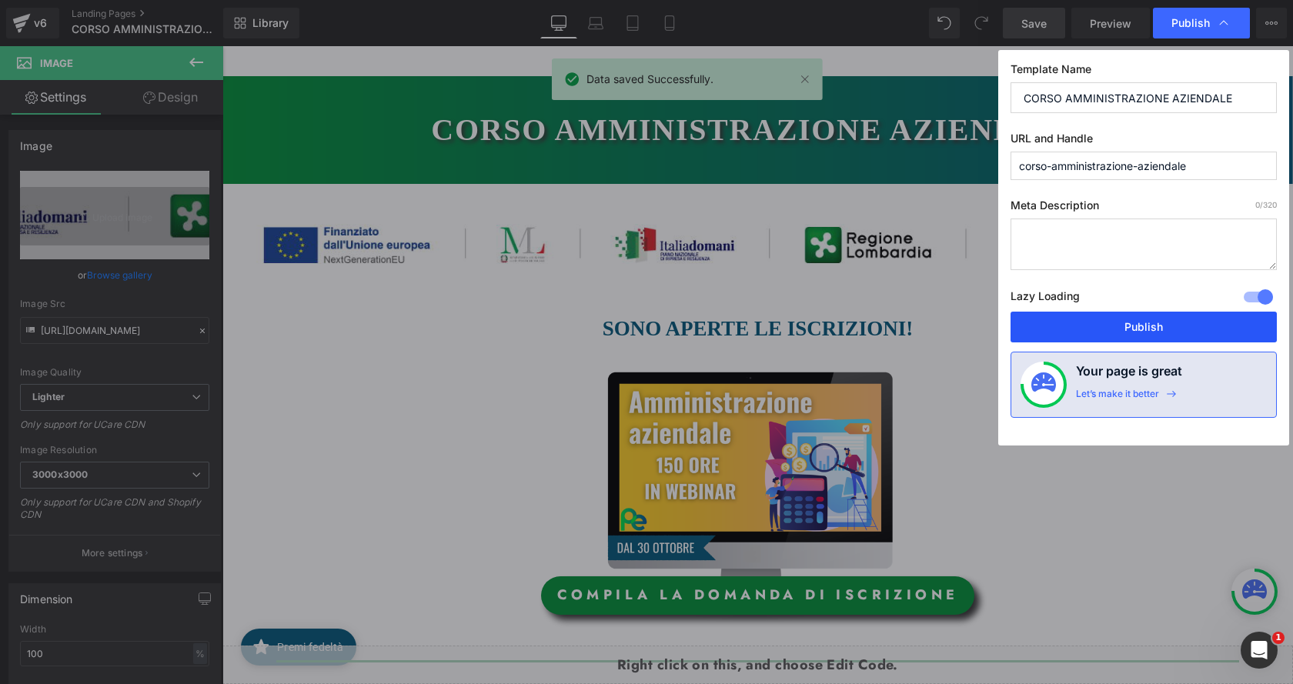
click at [1201, 327] on button "Publish" at bounding box center [1144, 327] width 266 height 31
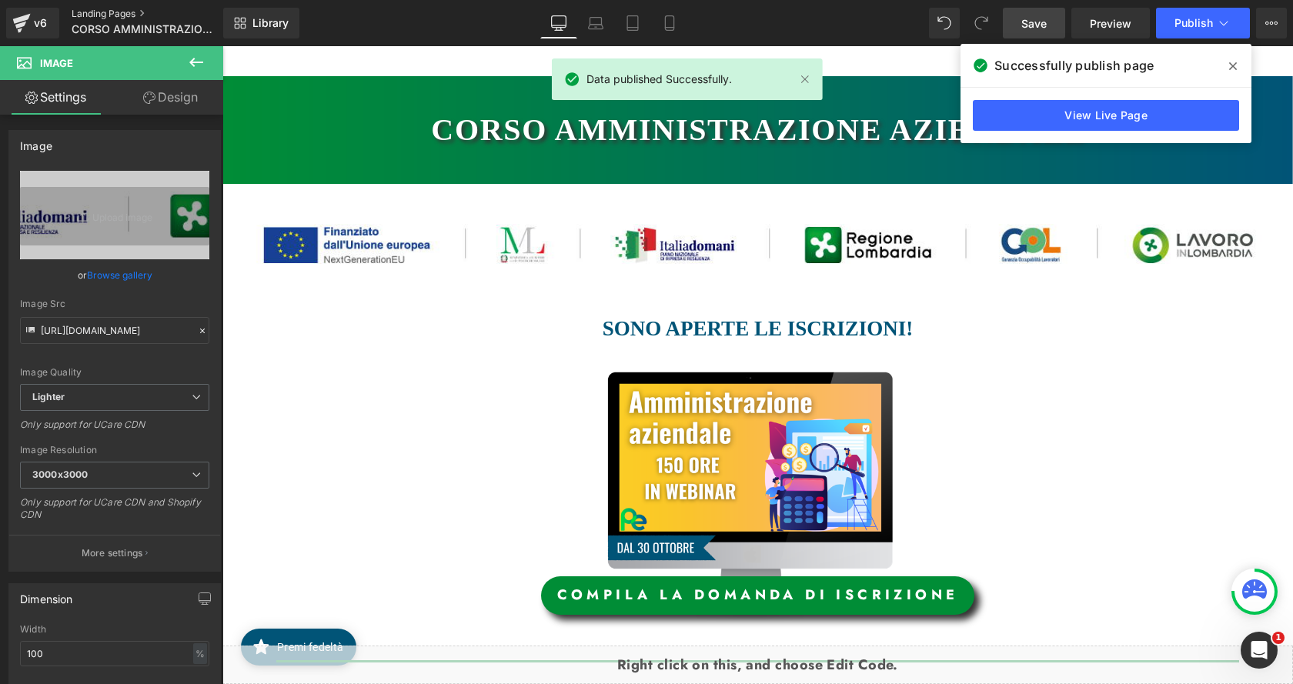
click at [122, 10] on link "Landing Pages" at bounding box center [160, 14] width 177 height 12
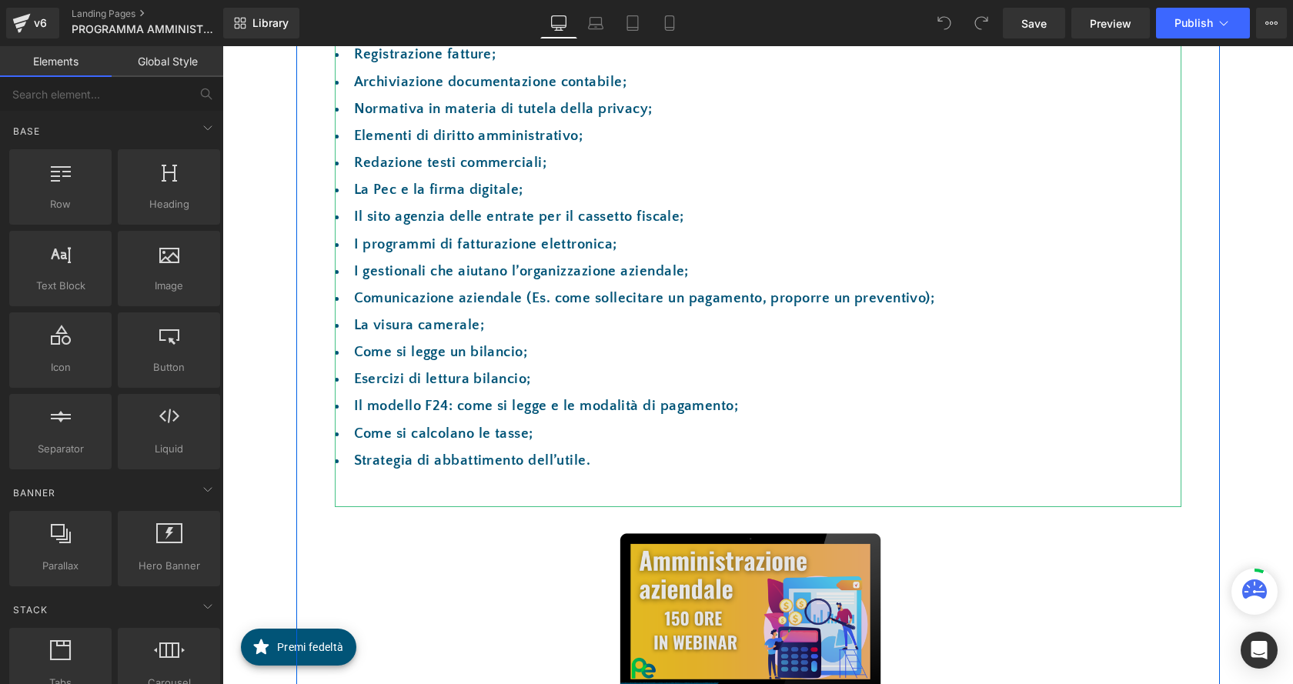
scroll to position [616, 0]
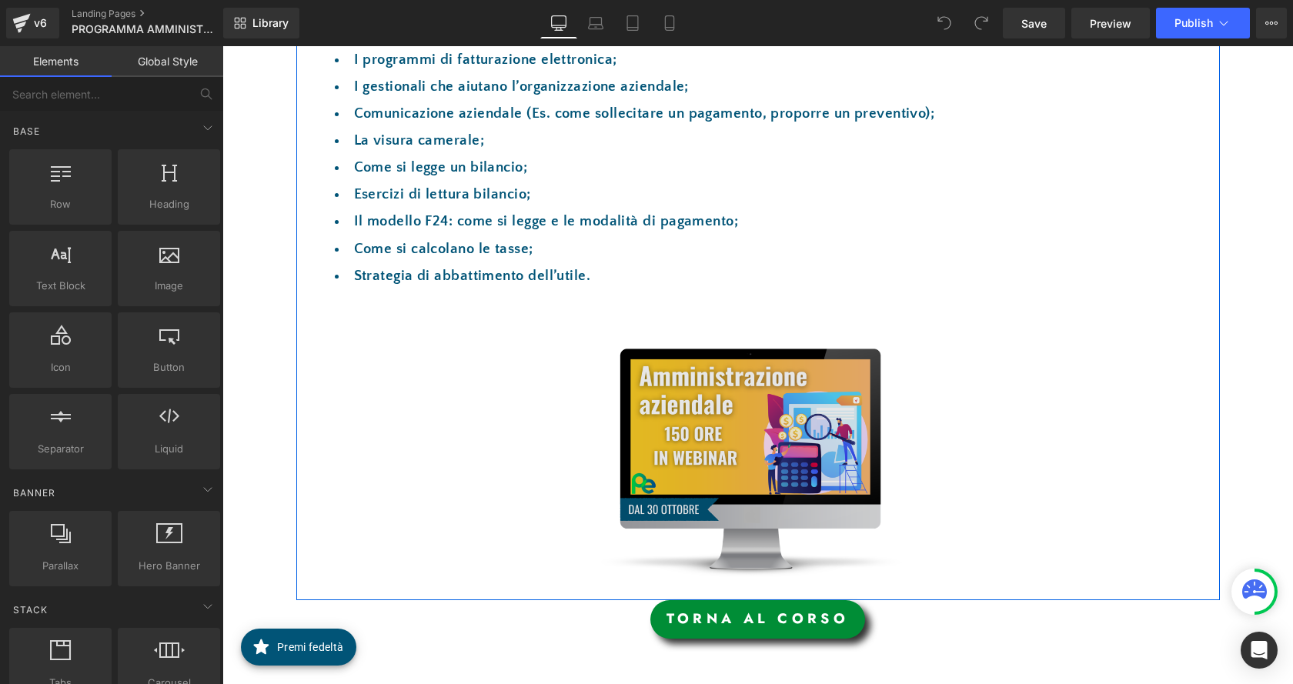
click at [762, 464] on img at bounding box center [752, 450] width 418 height 255
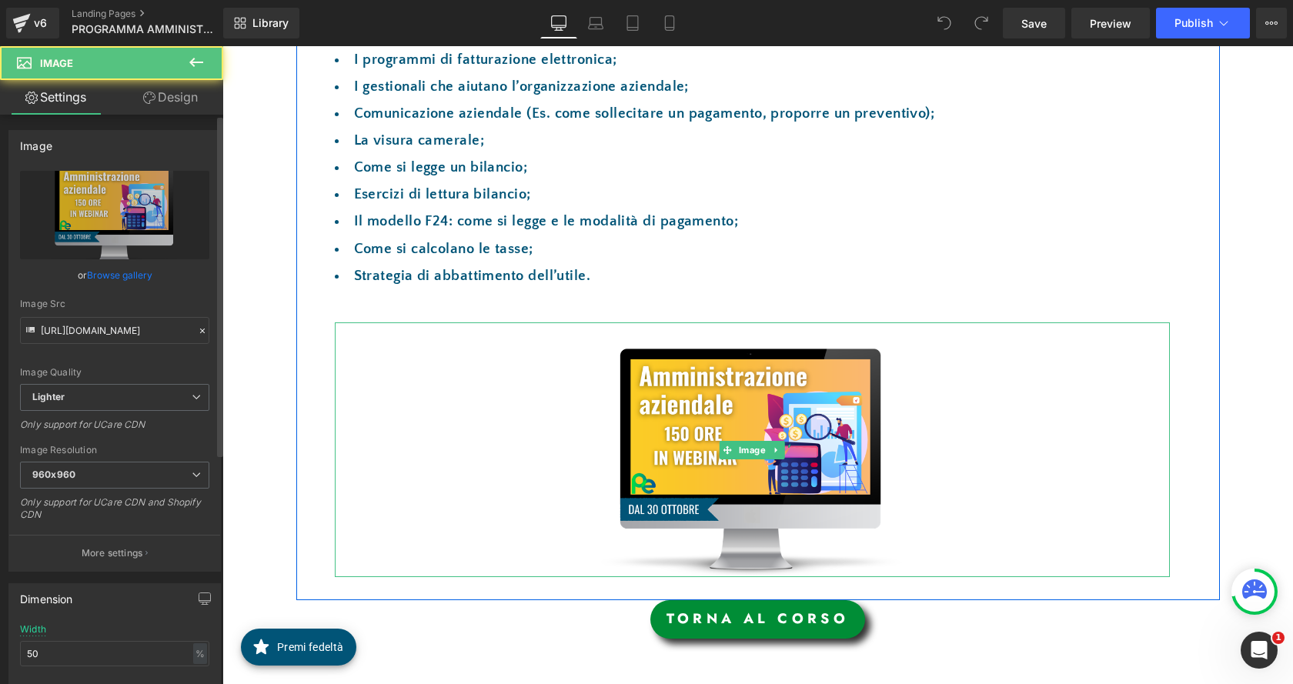
scroll to position [0, 0]
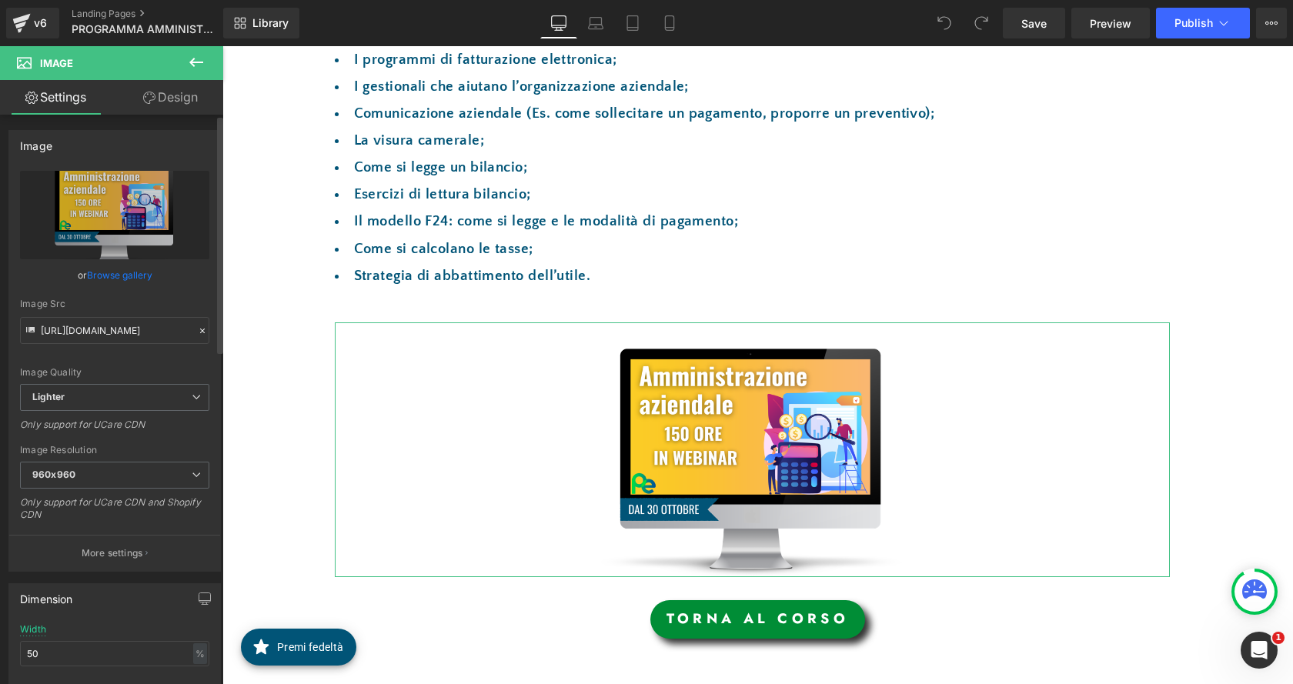
click at [141, 278] on link "Browse gallery" at bounding box center [119, 275] width 65 height 27
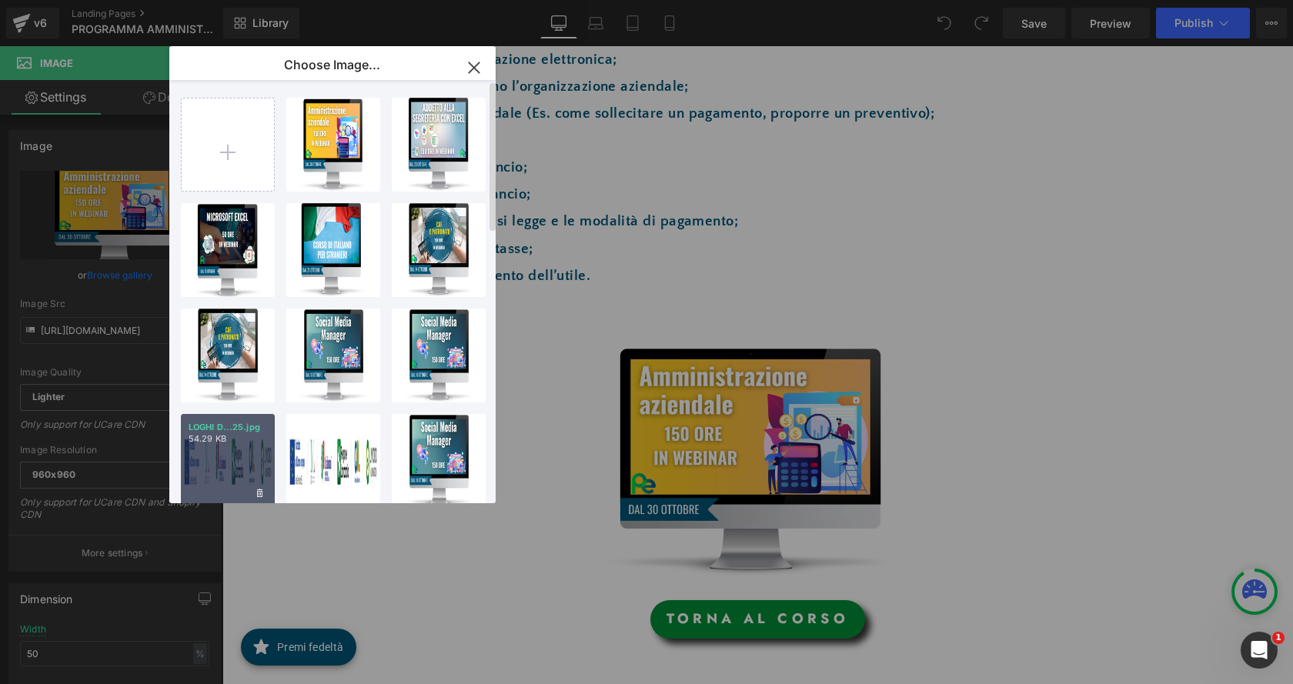
click at [236, 467] on div "LOGHI D...25.jpg 54.29 KB" at bounding box center [228, 461] width 94 height 94
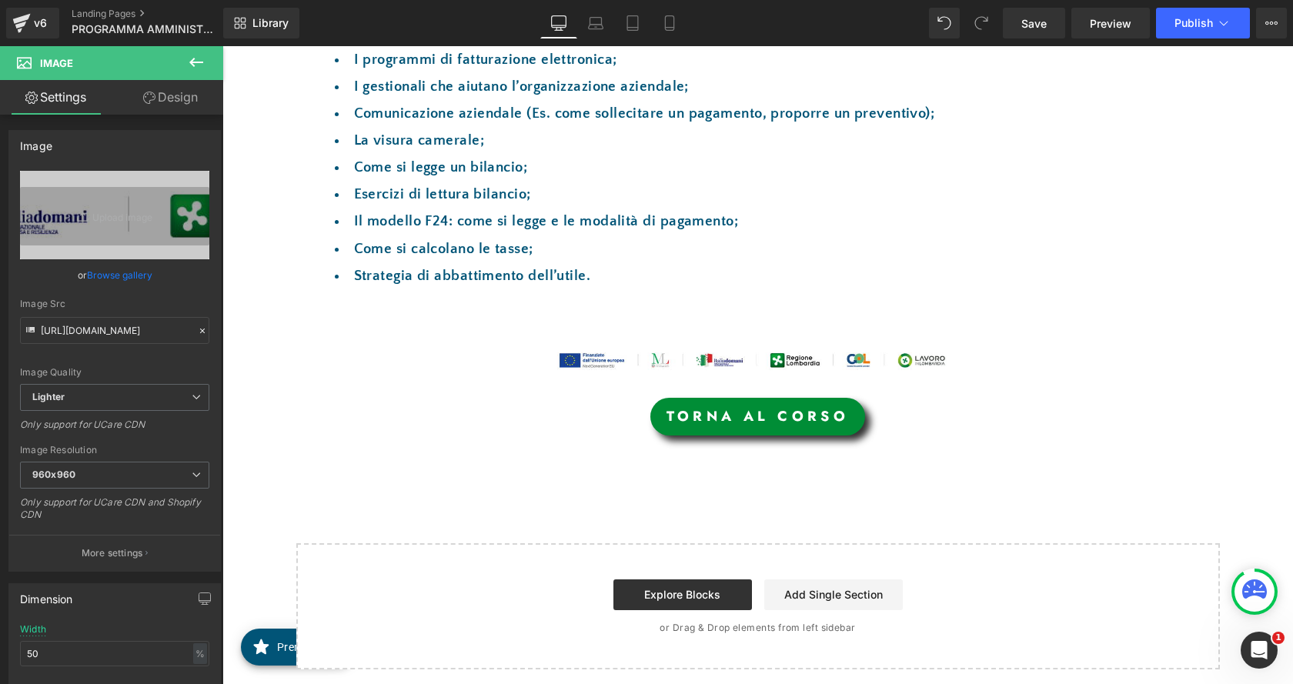
type input "[URL][DOMAIN_NAME]"
click at [1034, 18] on span "Save" at bounding box center [1033, 23] width 25 height 16
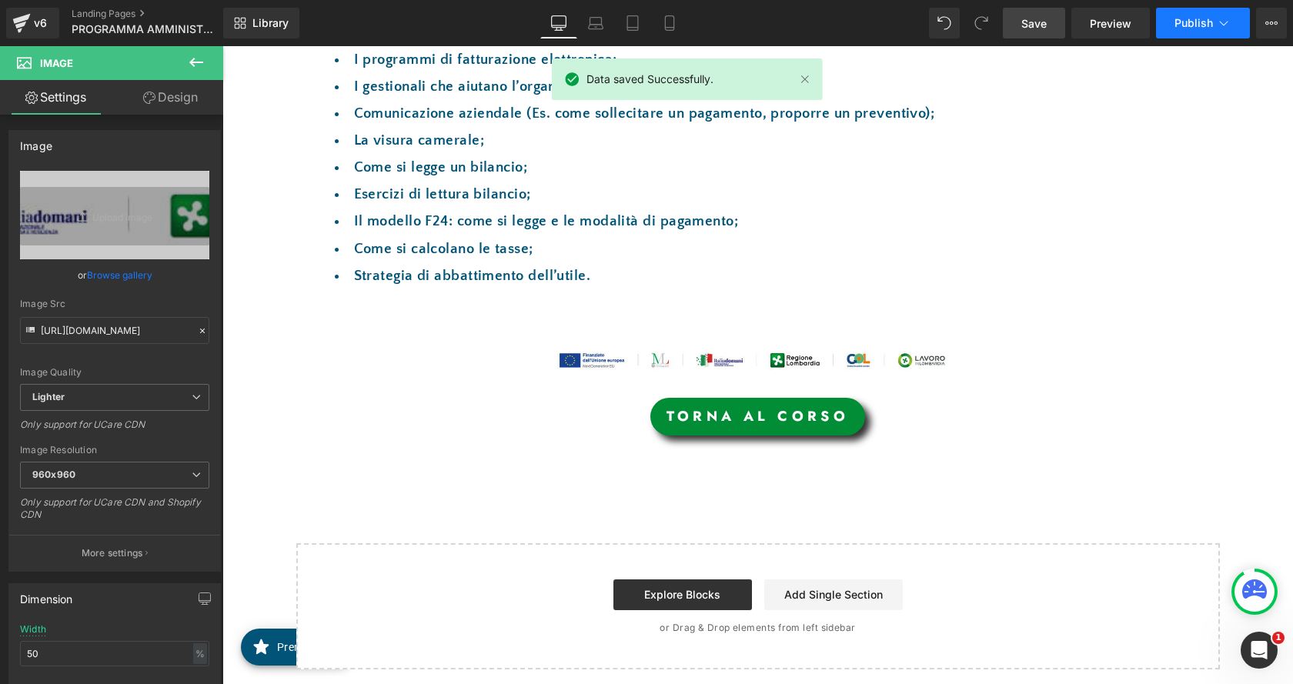
click at [1202, 25] on span "Publish" at bounding box center [1194, 23] width 38 height 12
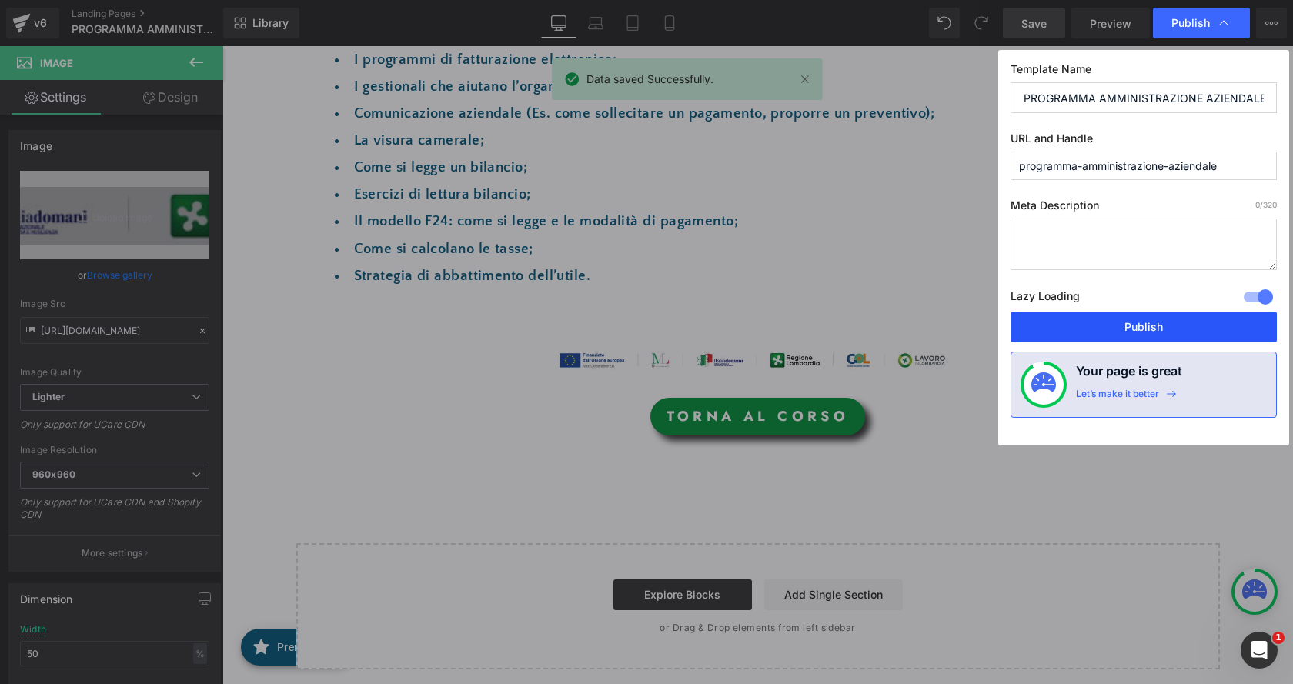
click at [1178, 322] on button "Publish" at bounding box center [1144, 327] width 266 height 31
